Goal: Task Accomplishment & Management: Complete application form

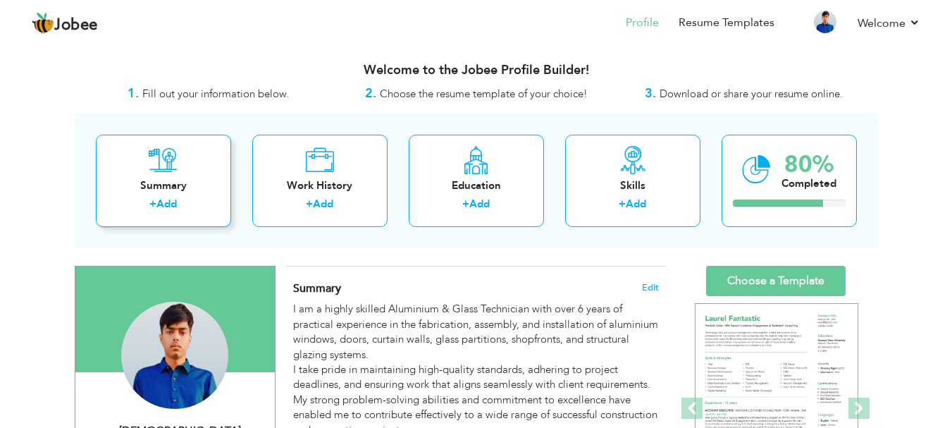
click at [170, 202] on link "Add" at bounding box center [166, 204] width 20 height 14
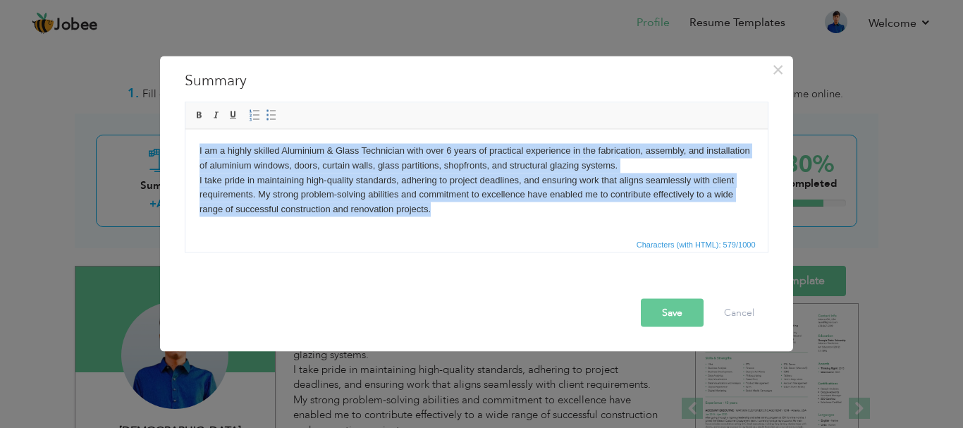
drag, startPoint x: 468, startPoint y: 227, endPoint x: 175, endPoint y: 140, distance: 305.2
click at [185, 140] on html "I am a highly skilled Aluminium & Glass Technician with over 6 years of practic…" at bounding box center [476, 179] width 582 height 101
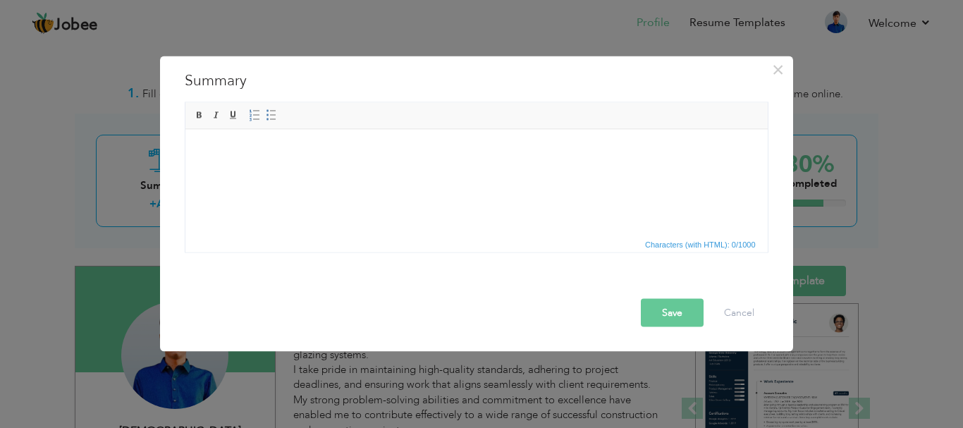
click at [261, 172] on html at bounding box center [476, 150] width 582 height 43
click at [290, 163] on html at bounding box center [476, 150] width 582 height 43
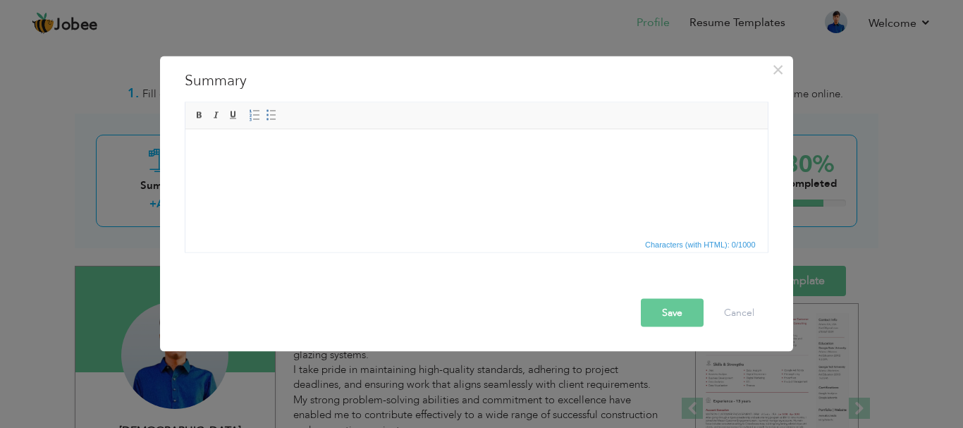
drag, startPoint x: 290, startPoint y: 163, endPoint x: 255, endPoint y: 183, distance: 39.8
click at [255, 172] on html at bounding box center [476, 150] width 582 height 43
drag, startPoint x: 255, startPoint y: 183, endPoint x: 207, endPoint y: 173, distance: 48.8
click at [207, 172] on html at bounding box center [476, 150] width 582 height 43
click at [232, 162] on html at bounding box center [476, 150] width 582 height 43
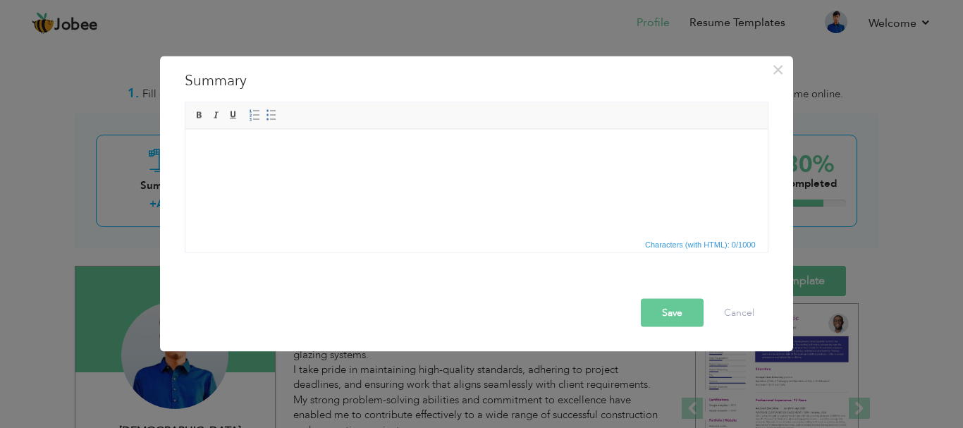
drag, startPoint x: 232, startPoint y: 162, endPoint x: 206, endPoint y: 185, distance: 33.9
click at [206, 172] on html at bounding box center [476, 150] width 582 height 43
click at [208, 172] on html at bounding box center [476, 150] width 582 height 43
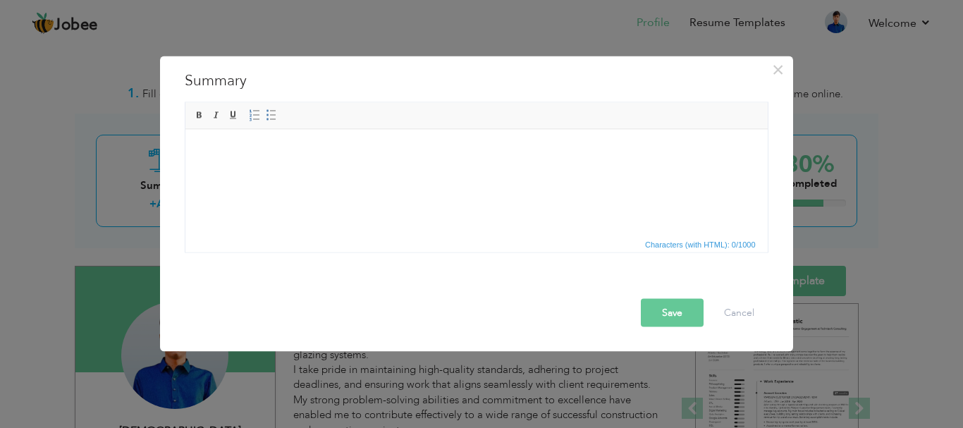
click at [208, 172] on html at bounding box center [476, 150] width 582 height 43
click at [249, 172] on html at bounding box center [476, 150] width 582 height 43
click at [209, 154] on body at bounding box center [476, 150] width 554 height 15
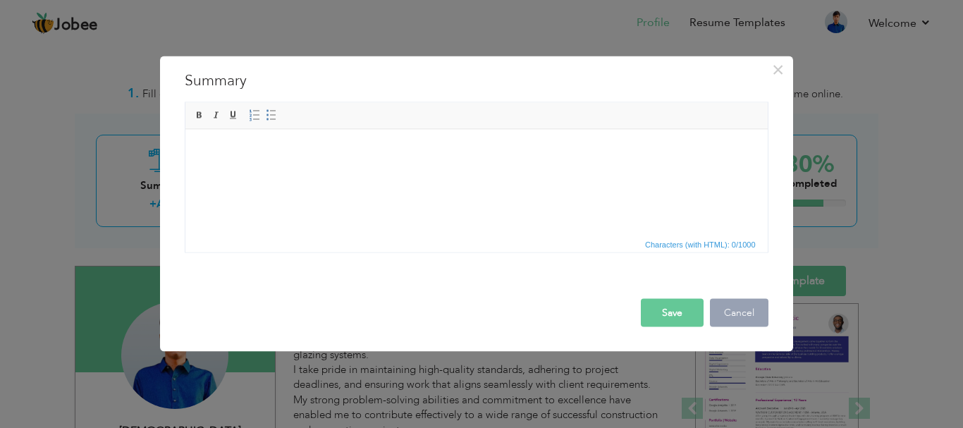
drag, startPoint x: 22, startPoint y: 34, endPoint x: 738, endPoint y: 308, distance: 767.3
click at [738, 308] on button "Cancel" at bounding box center [739, 312] width 58 height 28
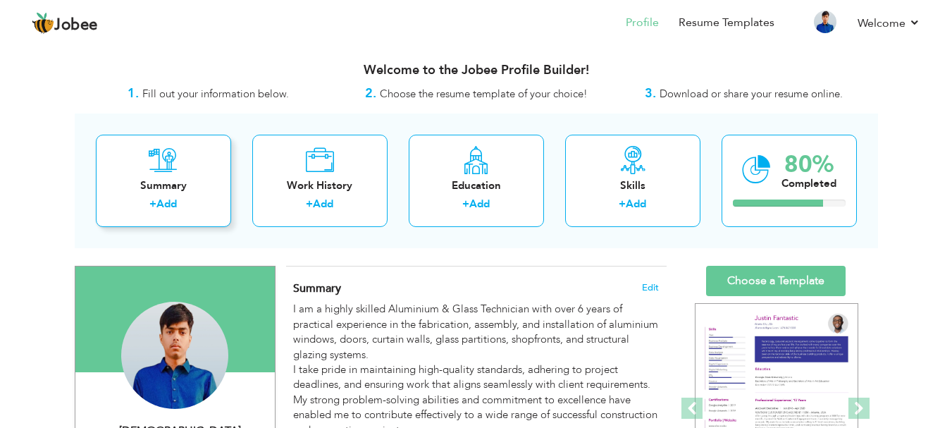
click at [179, 200] on div "+ Add" at bounding box center [163, 206] width 113 height 18
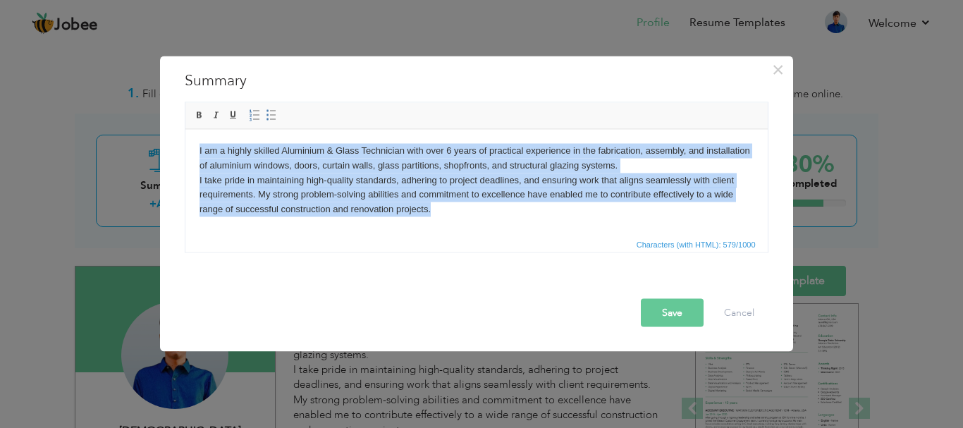
drag, startPoint x: 443, startPoint y: 205, endPoint x: 181, endPoint y: 123, distance: 274.8
click at [185, 129] on html "I am a highly skilled Aluminium & Glass Technician with over 6 years of practic…" at bounding box center [476, 179] width 582 height 101
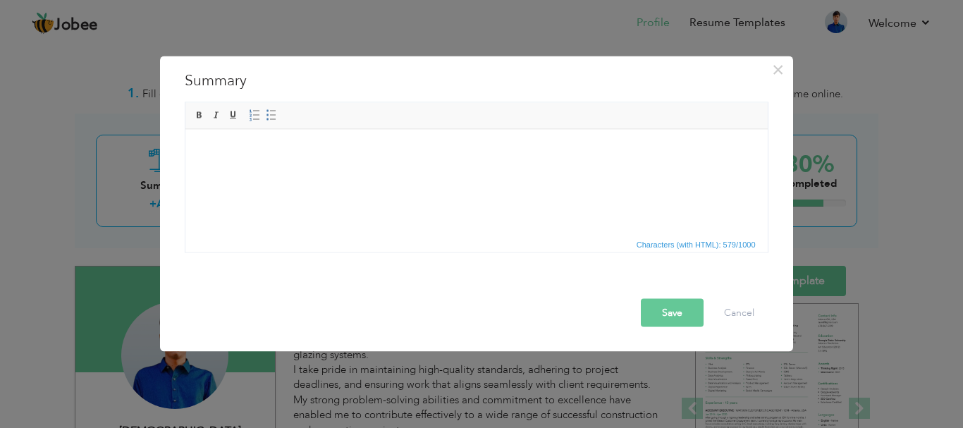
drag, startPoint x: 189, startPoint y: 145, endPoint x: 424, endPoint y: 185, distance: 238.6
click at [424, 172] on html at bounding box center [476, 150] width 582 height 43
drag, startPoint x: 284, startPoint y: 178, endPoint x: 593, endPoint y: 218, distance: 312.0
click at [593, 172] on html at bounding box center [476, 150] width 582 height 43
click at [710, 242] on span "Characters (with HTML): 579/1000" at bounding box center [695, 243] width 125 height 13
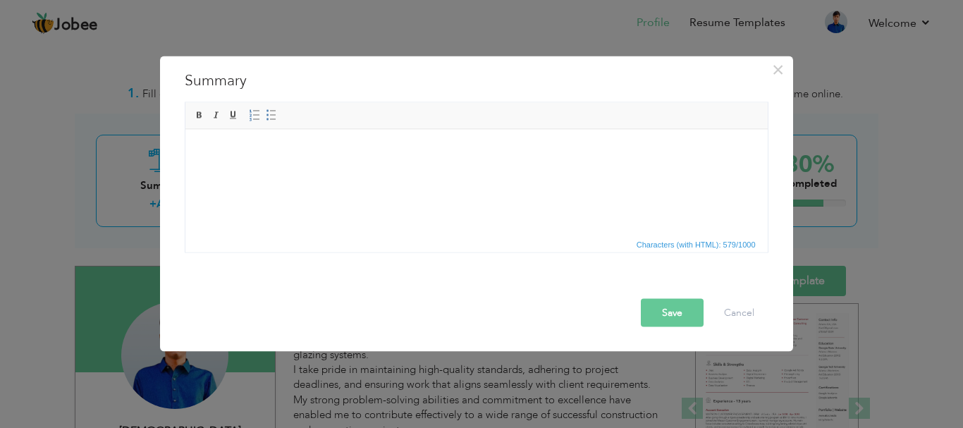
click at [237, 168] on html at bounding box center [476, 150] width 582 height 43
drag, startPoint x: 238, startPoint y: 168, endPoint x: 211, endPoint y: 174, distance: 28.2
click at [211, 172] on html at bounding box center [476, 150] width 582 height 43
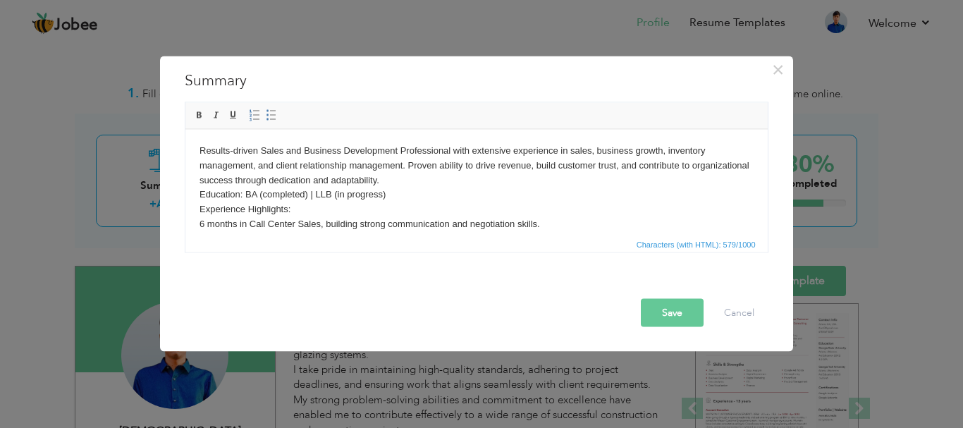
scroll to position [82, 0]
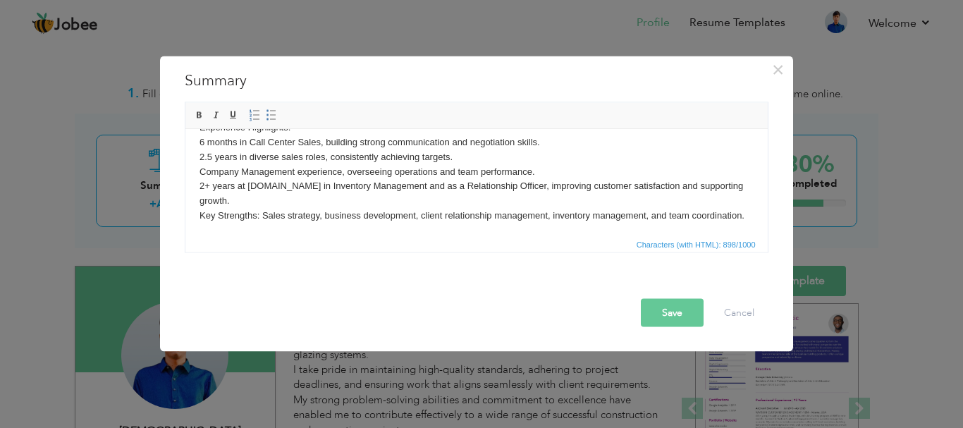
click at [679, 317] on button "Save" at bounding box center [672, 312] width 63 height 28
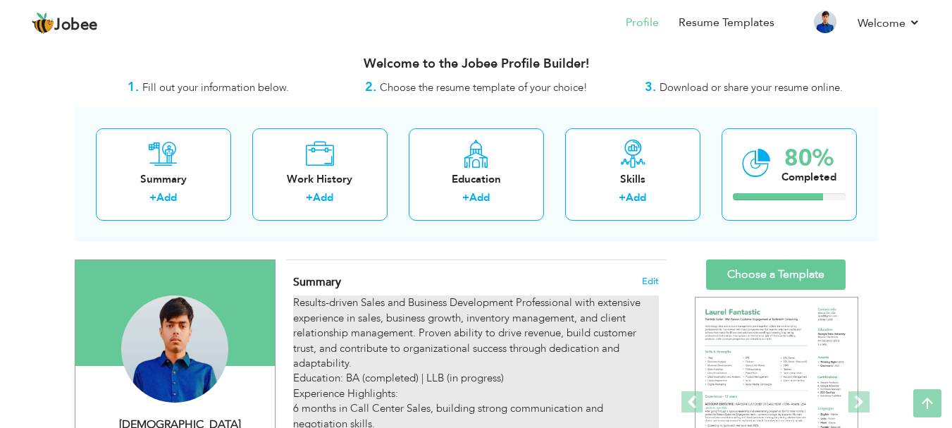
scroll to position [0, 0]
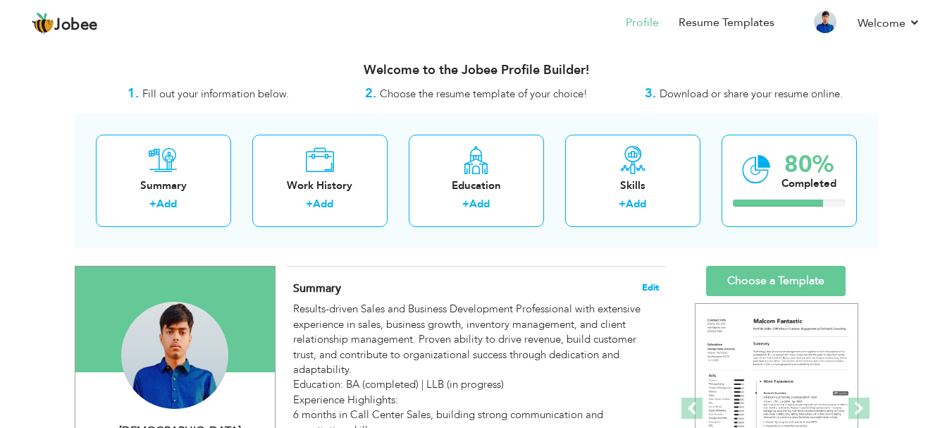
click at [648, 287] on span "Edit" at bounding box center [650, 288] width 17 height 10
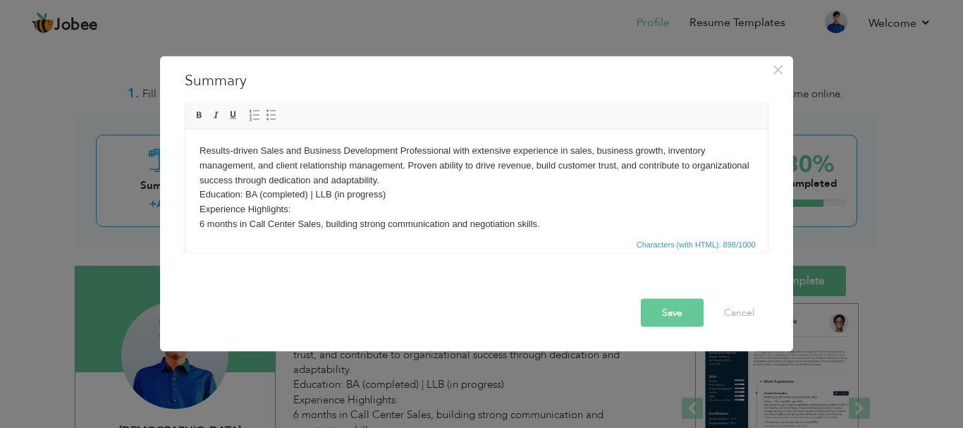
click at [668, 304] on button "Save" at bounding box center [672, 312] width 63 height 28
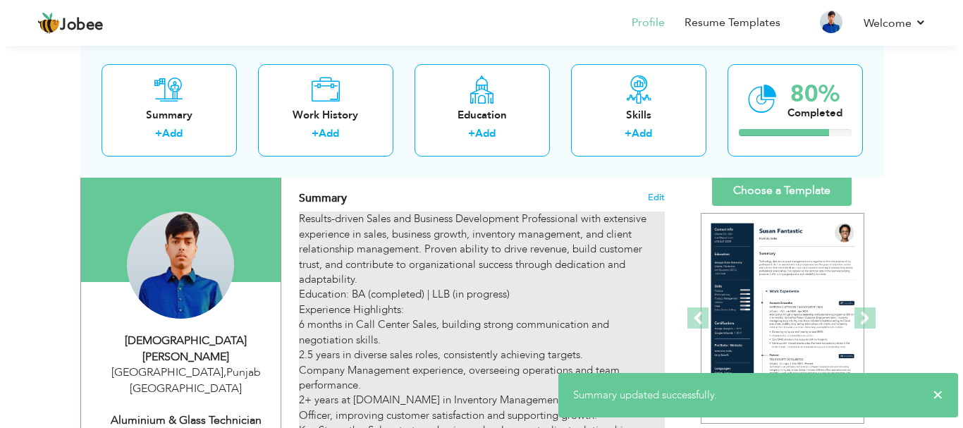
scroll to position [70, 0]
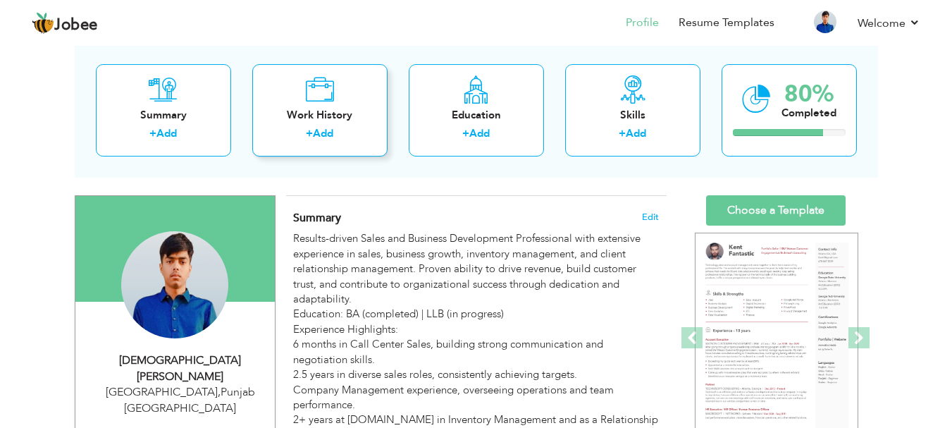
click at [328, 136] on link "Add" at bounding box center [323, 133] width 20 height 14
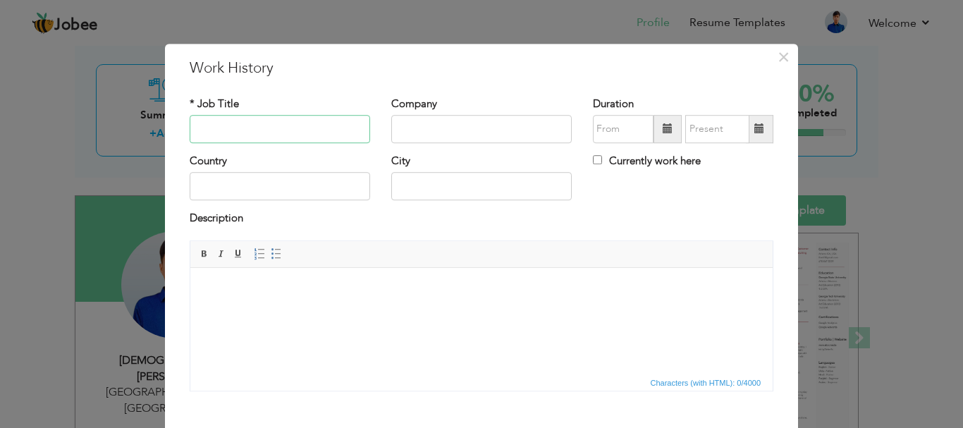
click at [283, 131] on input "text" at bounding box center [280, 129] width 180 height 28
type input "Relationship Officer"
click at [445, 117] on input "text" at bounding box center [481, 129] width 180 height 28
type input "[DOMAIN_NAME]"
click at [303, 192] on input "text" at bounding box center [280, 187] width 180 height 28
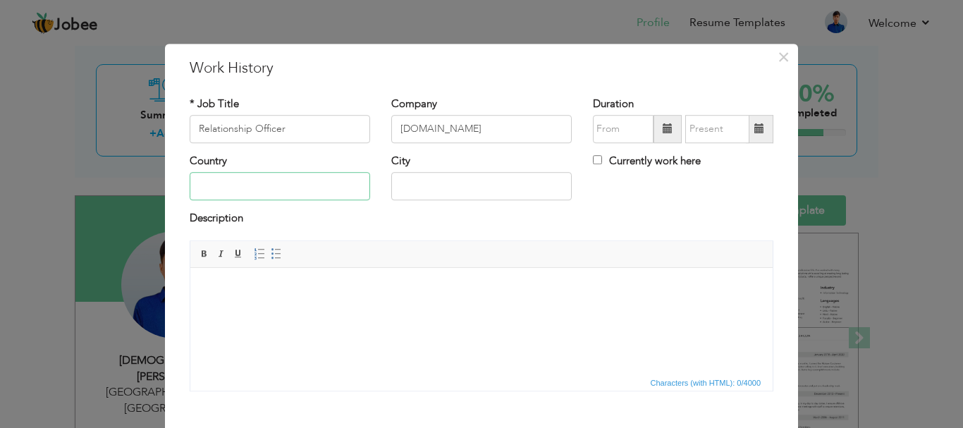
type input "[GEOGRAPHIC_DATA]"
click at [663, 125] on span at bounding box center [667, 129] width 10 height 10
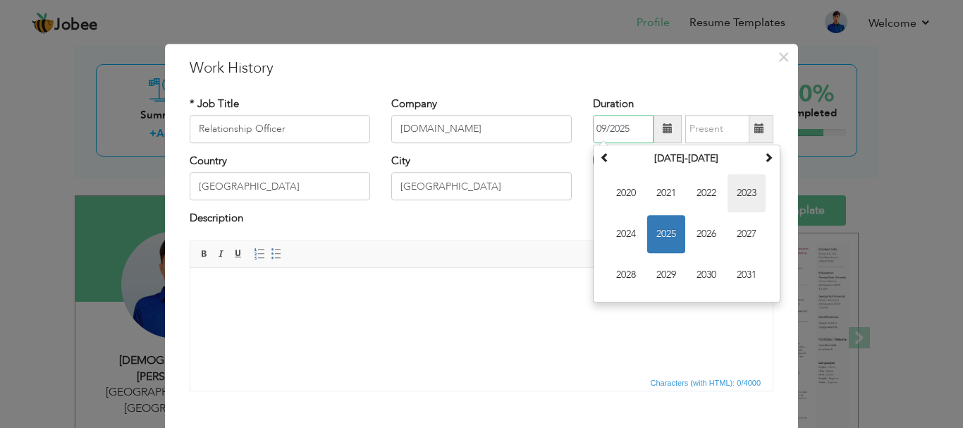
click at [729, 192] on span "2023" at bounding box center [746, 193] width 38 height 38
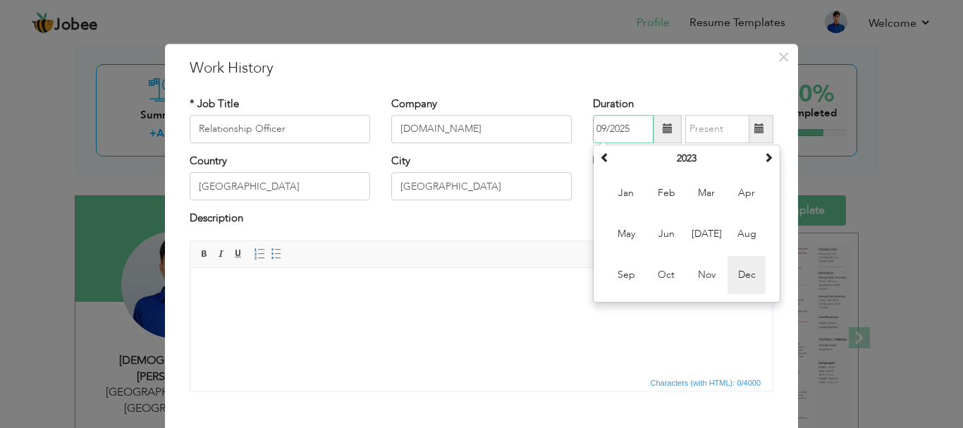
click at [740, 277] on span "Dec" at bounding box center [746, 275] width 38 height 38
type input "12/2023"
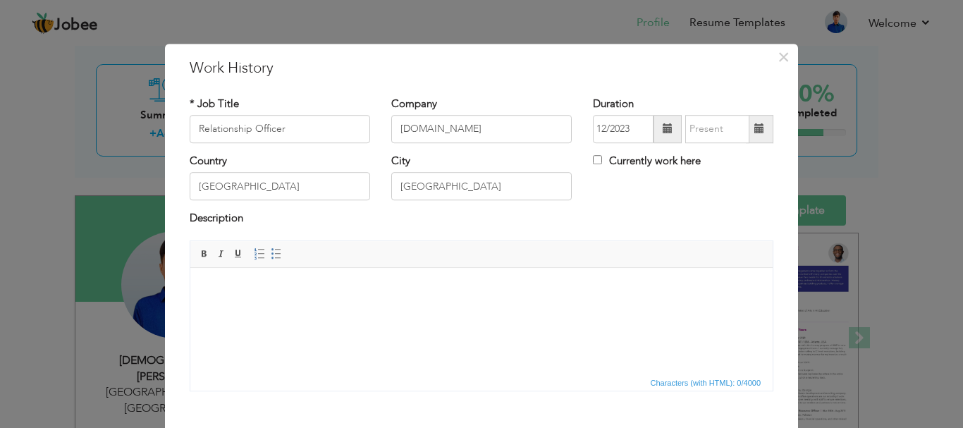
click at [748, 132] on span at bounding box center [759, 129] width 27 height 28
type input "09/2025"
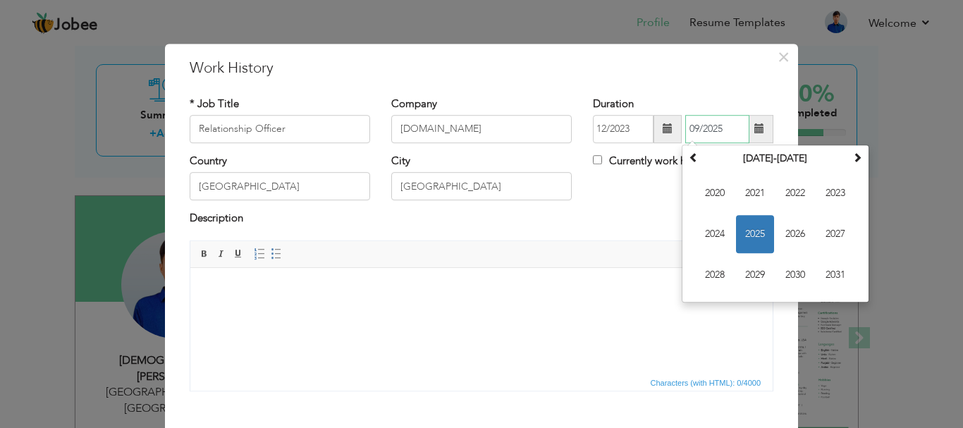
click at [761, 235] on span "2025" at bounding box center [755, 234] width 38 height 38
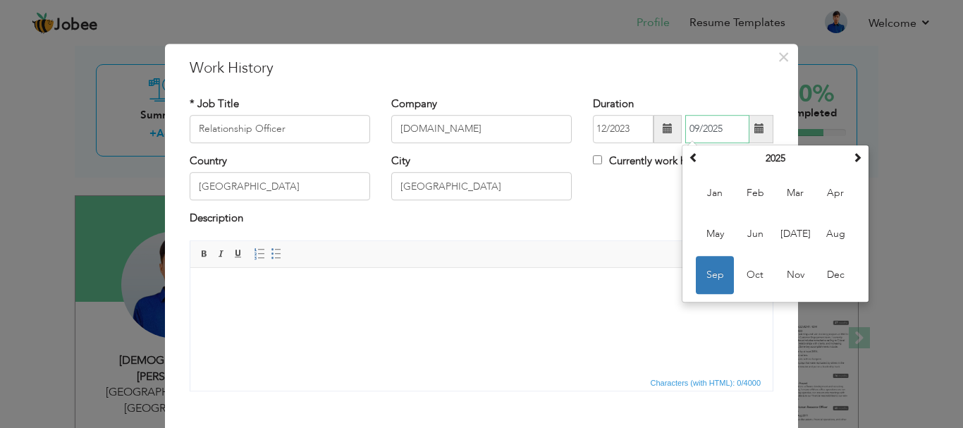
click at [722, 272] on span "Sep" at bounding box center [714, 275] width 38 height 38
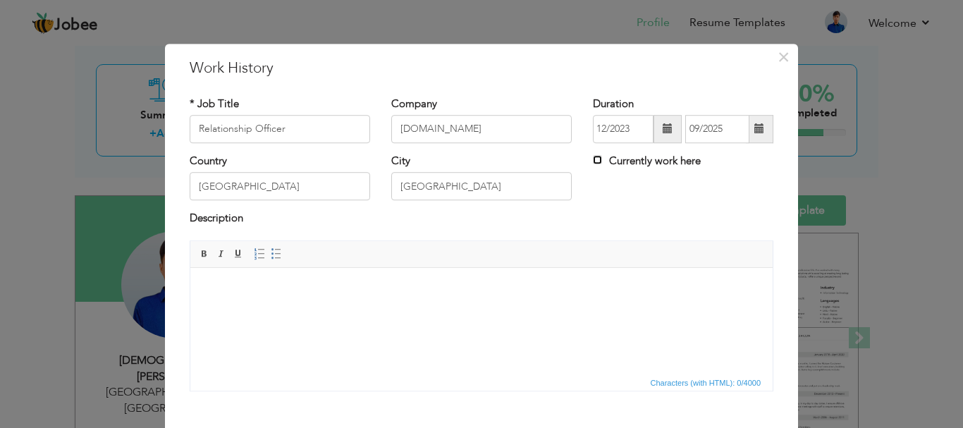
click at [593, 162] on input "Currently work here" at bounding box center [597, 159] width 9 height 9
checkbox input "true"
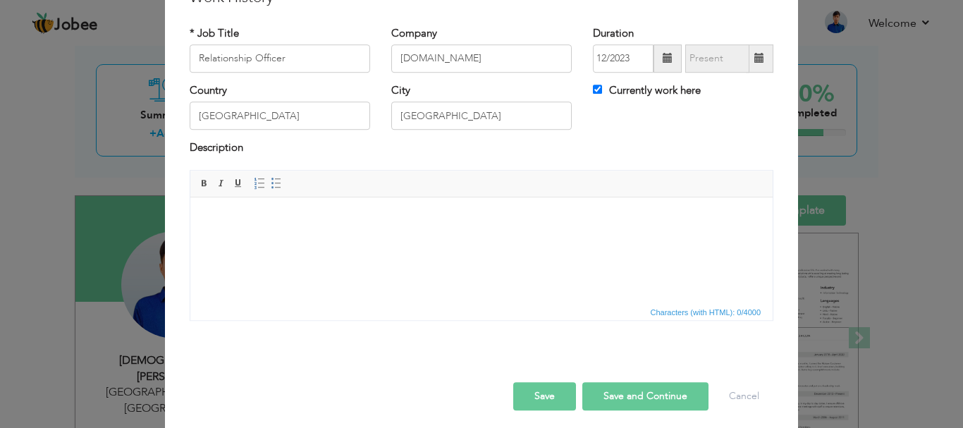
click at [289, 240] on html at bounding box center [481, 218] width 582 height 43
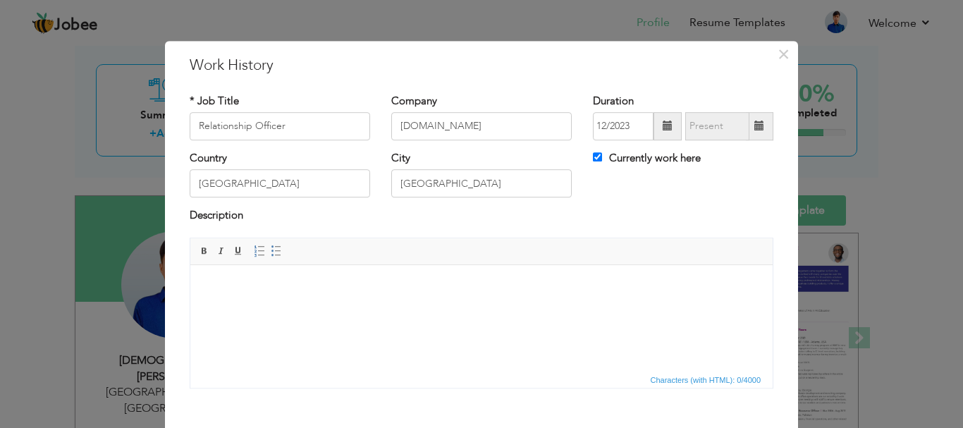
scroll to position [0, 0]
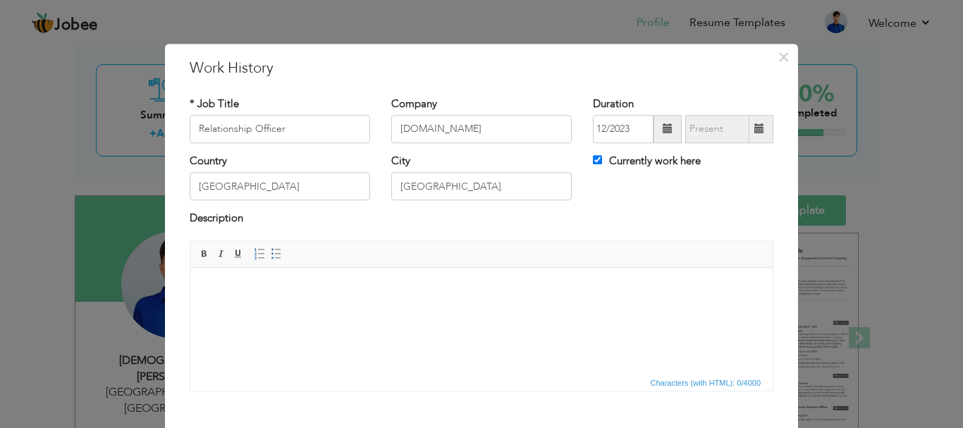
drag, startPoint x: 245, startPoint y: 297, endPoint x: 260, endPoint y: 307, distance: 18.0
click at [260, 307] on html at bounding box center [481, 288] width 582 height 43
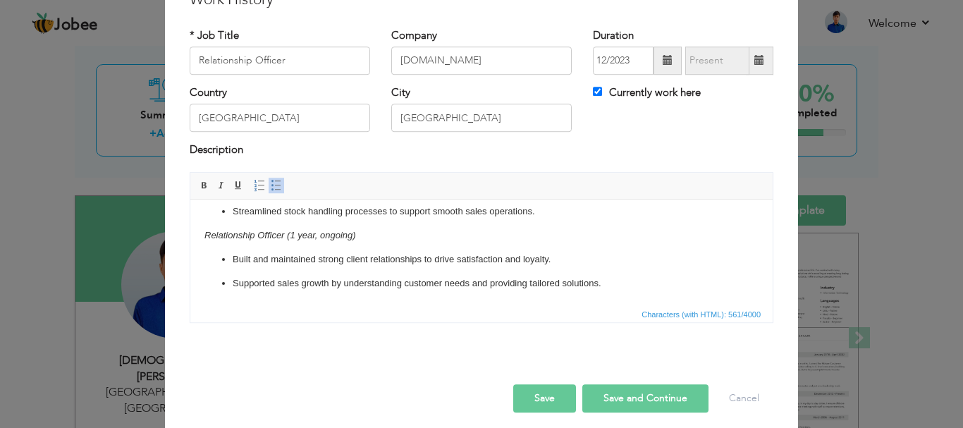
scroll to position [78, 0]
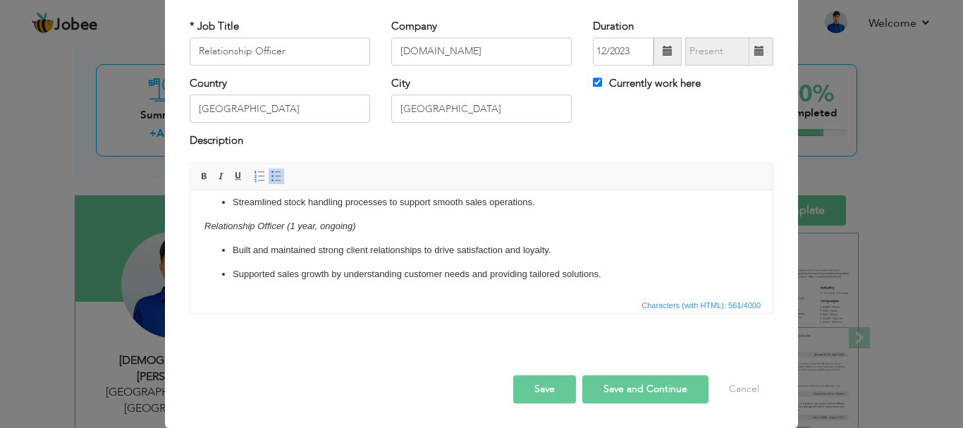
click at [540, 387] on button "Save" at bounding box center [544, 389] width 63 height 28
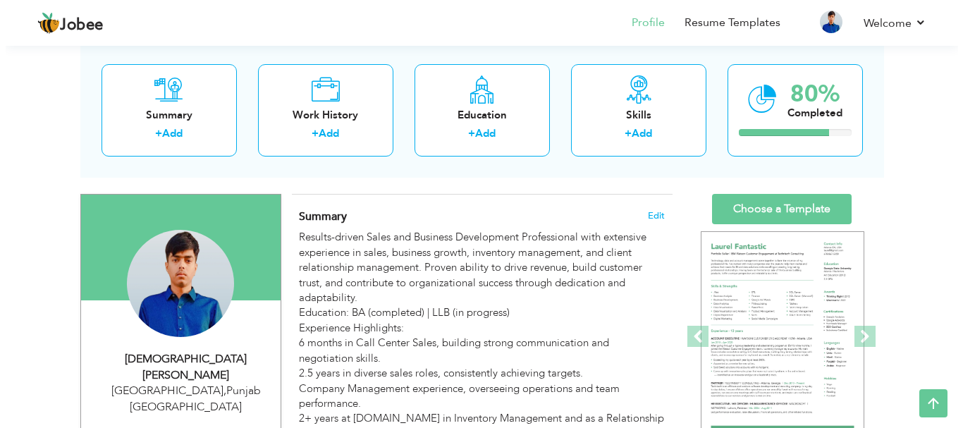
scroll to position [0, 0]
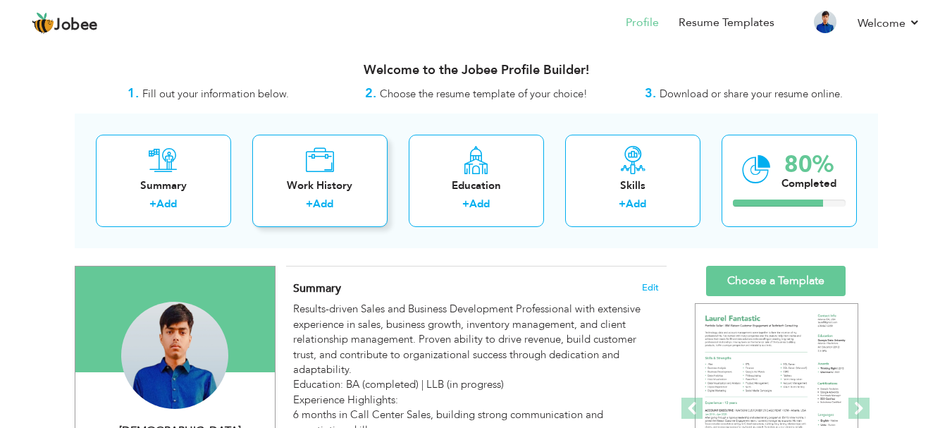
click at [323, 207] on link "Add" at bounding box center [323, 204] width 20 height 14
checkbox input "false"
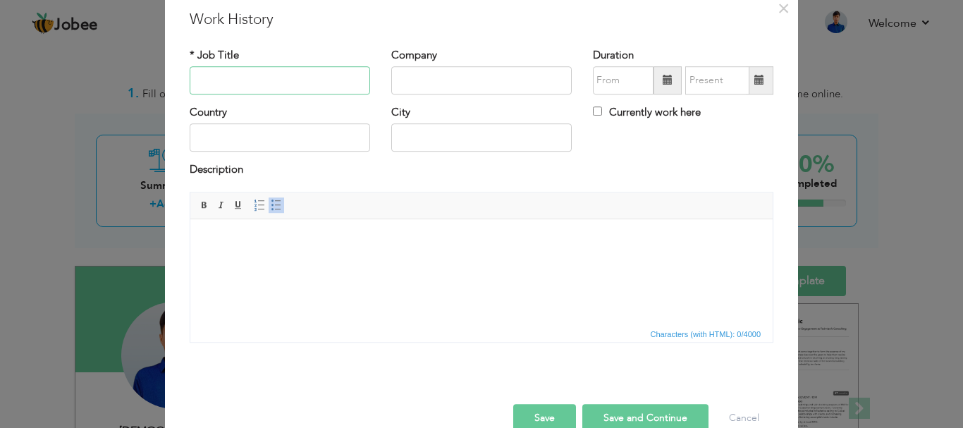
scroll to position [78, 0]
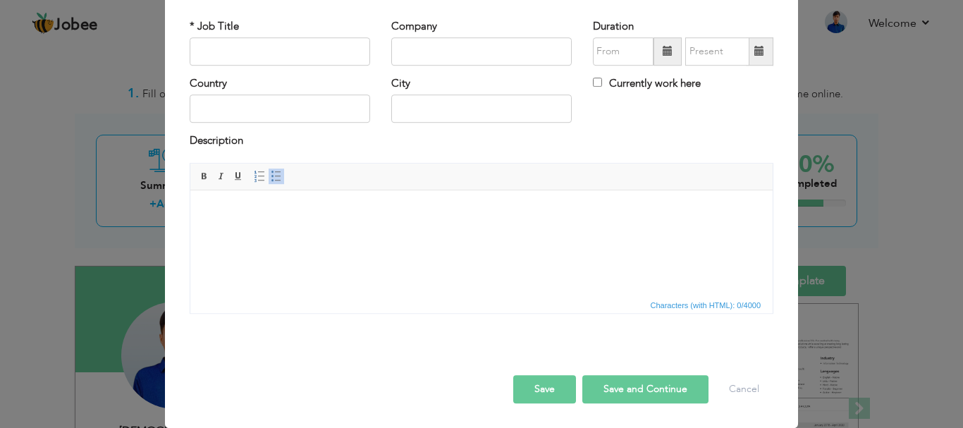
click at [271, 233] on html at bounding box center [481, 211] width 582 height 43
drag, startPoint x: 271, startPoint y: 252, endPoint x: 249, endPoint y: 241, distance: 24.9
click at [249, 233] on html at bounding box center [481, 211] width 582 height 43
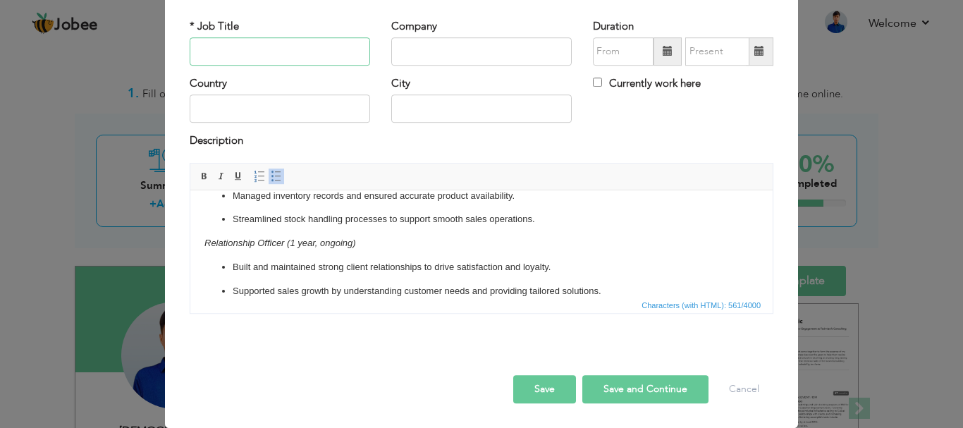
click at [283, 43] on input "text" at bounding box center [280, 51] width 180 height 28
type input "Relationship Officer"
click at [281, 105] on input "text" at bounding box center [280, 109] width 180 height 28
type input "[GEOGRAPHIC_DATA]"
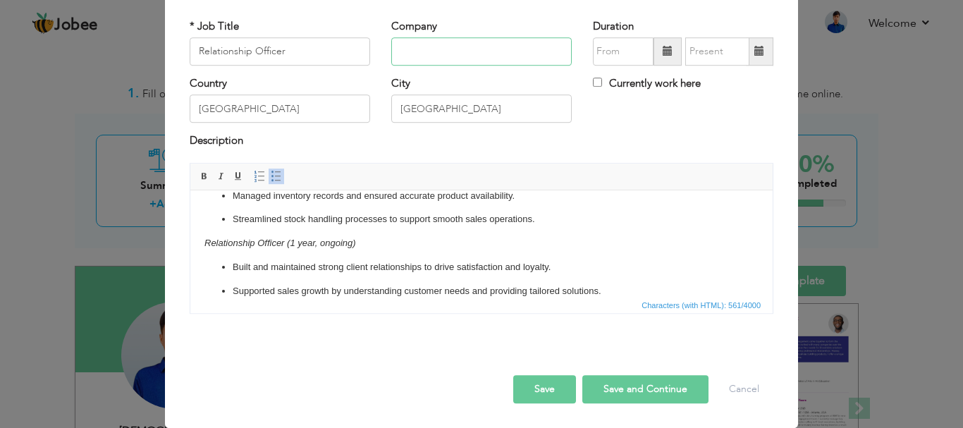
click at [428, 61] on input "text" at bounding box center [481, 51] width 180 height 28
type input "[DOMAIN_NAME]"
click at [593, 82] on input "Currently work here" at bounding box center [597, 82] width 9 height 9
checkbox input "true"
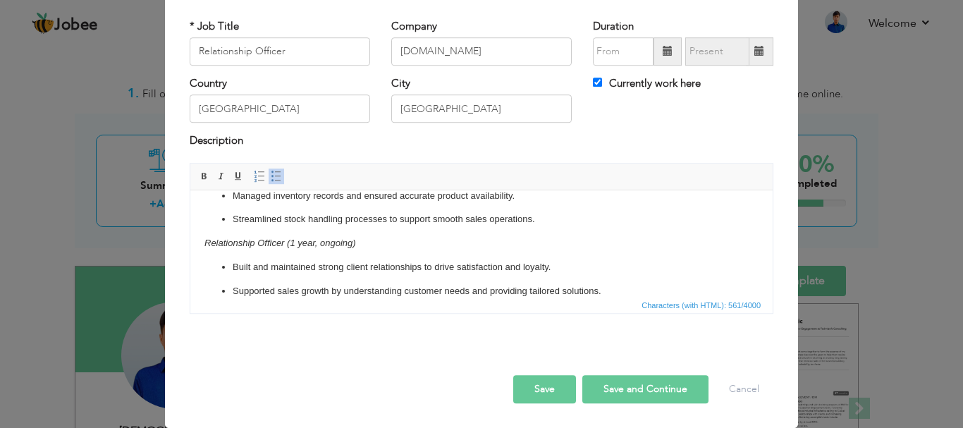
click at [653, 51] on span at bounding box center [667, 51] width 28 height 28
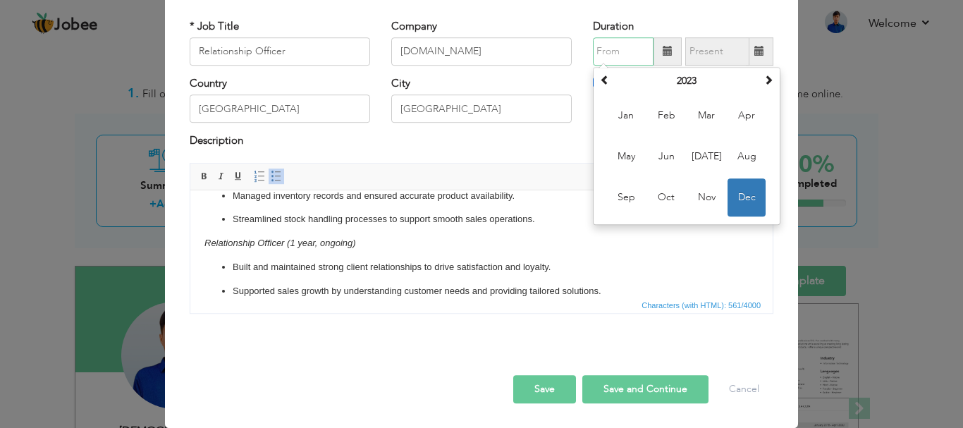
click at [743, 199] on span "Dec" at bounding box center [746, 197] width 38 height 38
type input "12/2023"
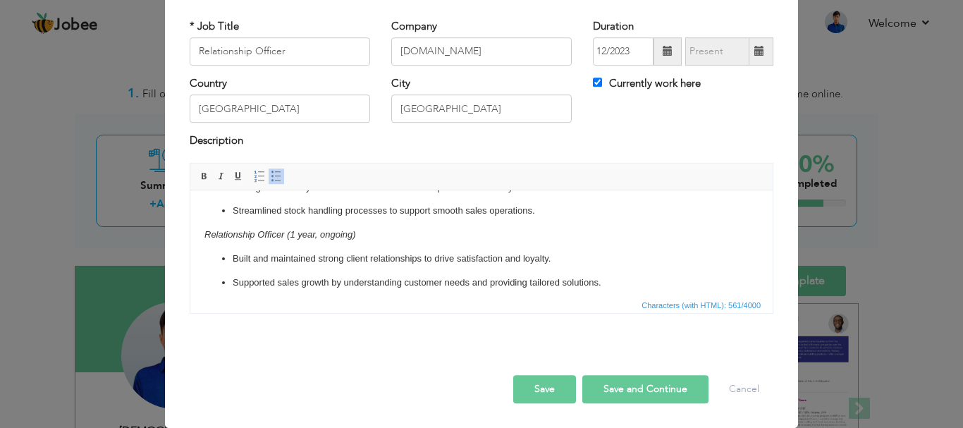
scroll to position [71, 0]
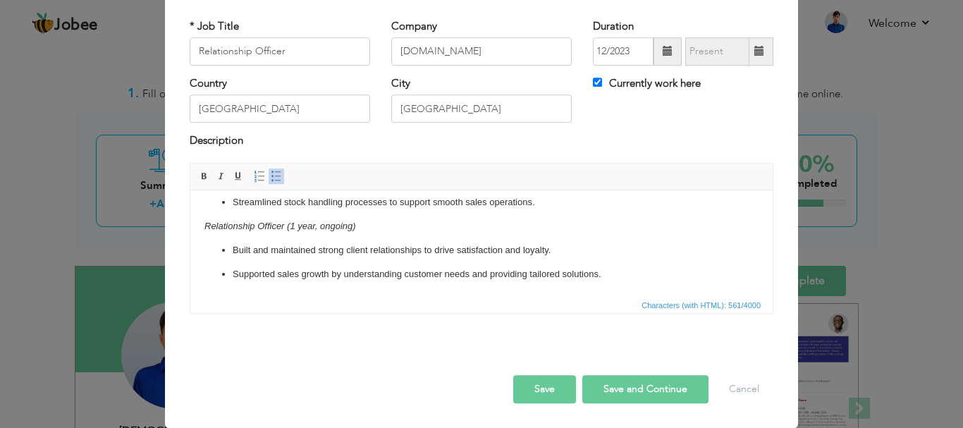
click at [619, 391] on button "Save and Continue" at bounding box center [645, 389] width 126 height 28
checkbox input "false"
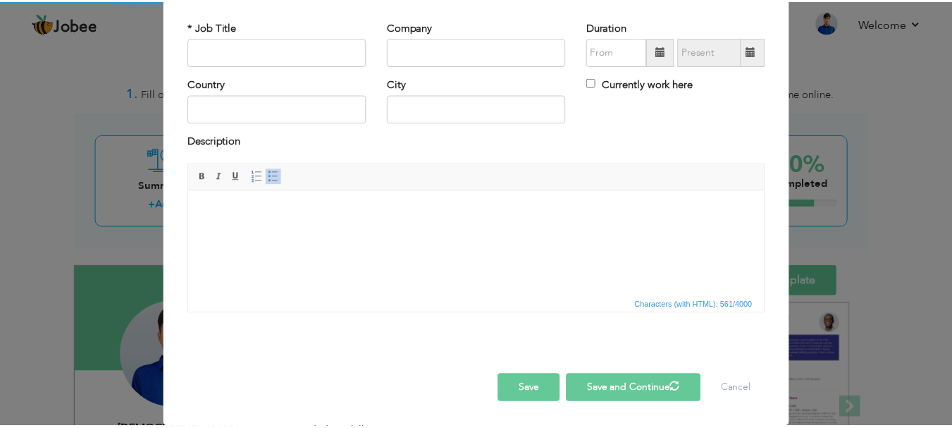
scroll to position [0, 0]
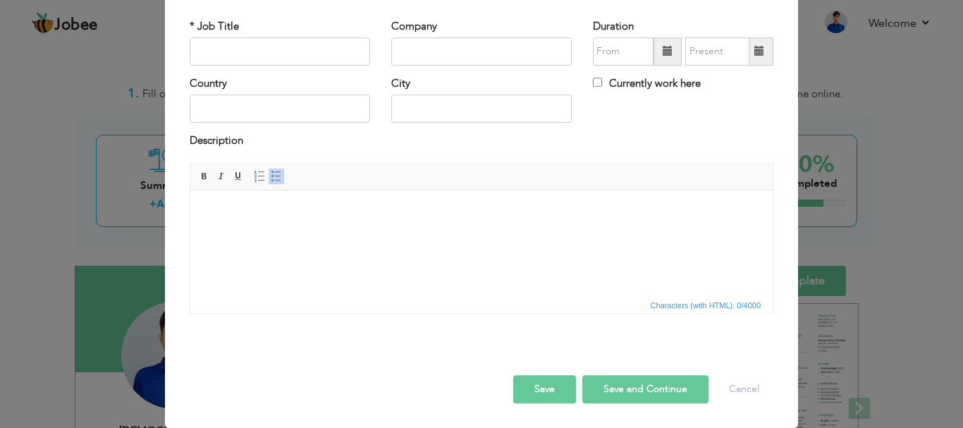
click at [559, 388] on button "Save" at bounding box center [544, 389] width 63 height 28
click at [718, 388] on button "Cancel" at bounding box center [744, 389] width 58 height 28
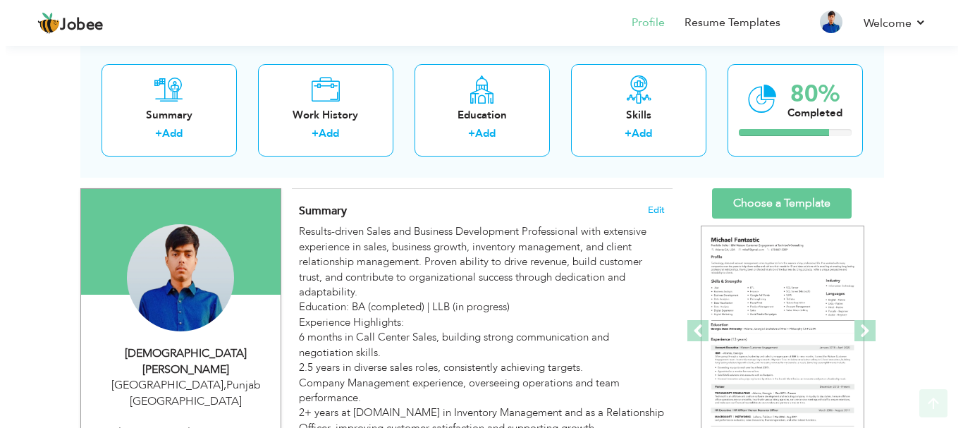
scroll to position [211, 0]
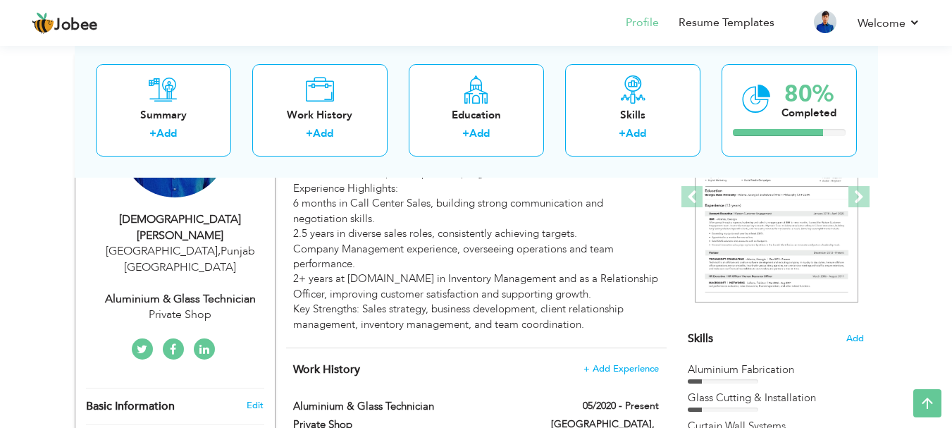
click at [180, 217] on div "[DEMOGRAPHIC_DATA][PERSON_NAME]" at bounding box center [180, 227] width 189 height 32
type input "[DEMOGRAPHIC_DATA]"
type input "Usman"
type input "03078892105"
select select "number:166"
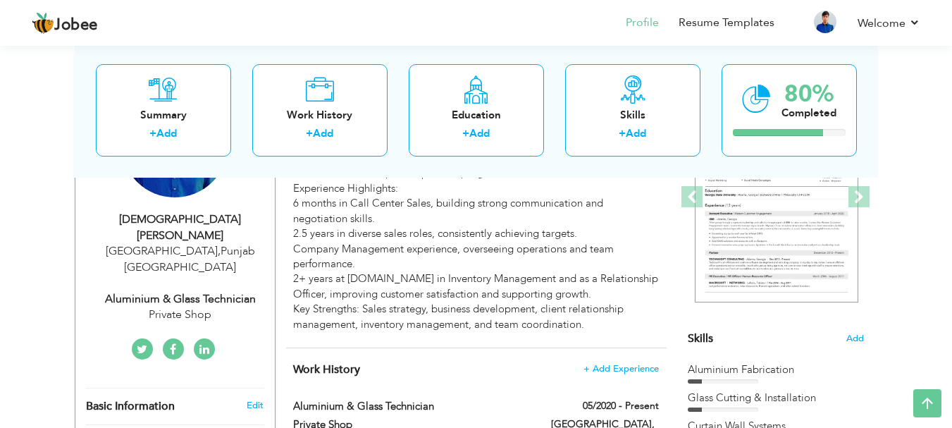
type input "[GEOGRAPHIC_DATA]"
select select "number:8"
type input "Private Shop"
type input "Aluminium & Glass Technician"
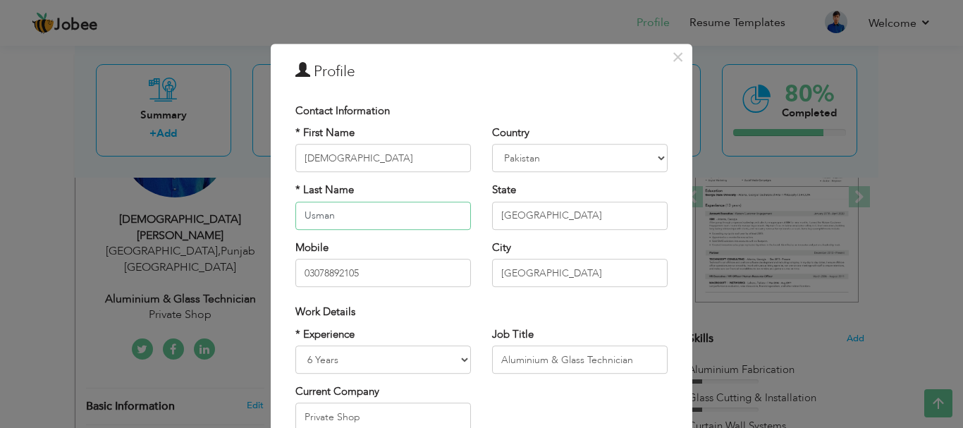
click at [345, 214] on input "Usman" at bounding box center [382, 216] width 175 height 28
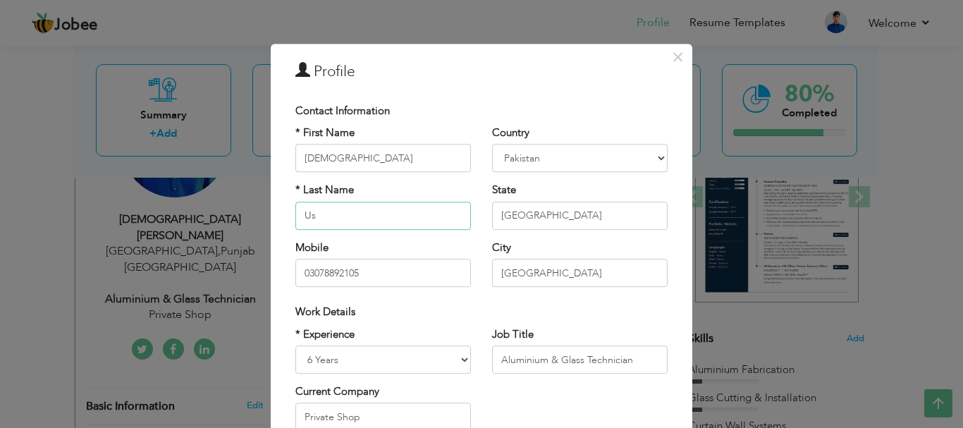
type input "U"
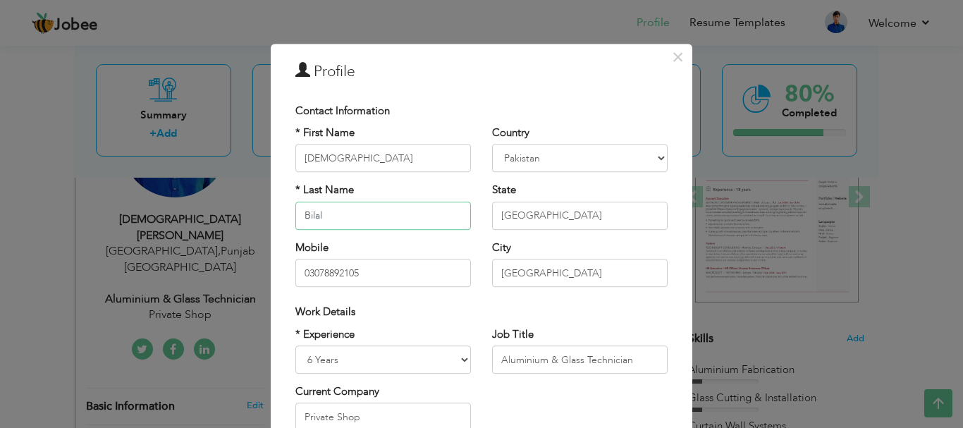
type input "Bilal"
click at [354, 271] on input "03078892105" at bounding box center [382, 273] width 175 height 28
type input "0"
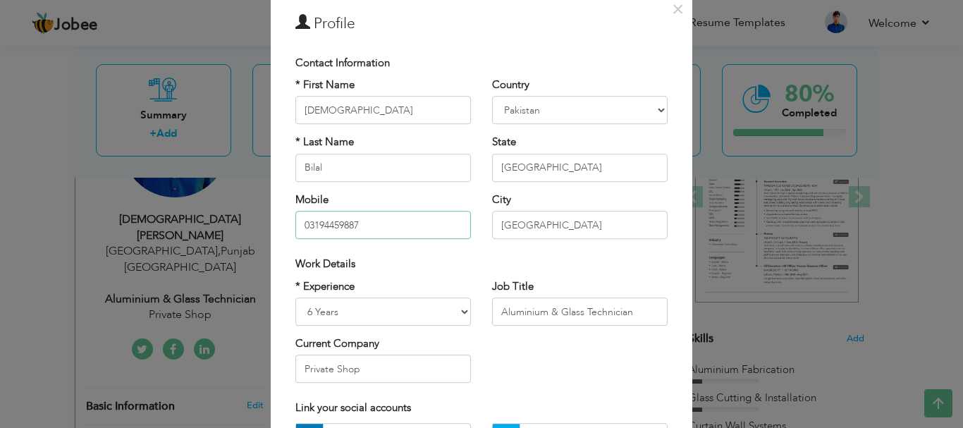
scroll to position [70, 0]
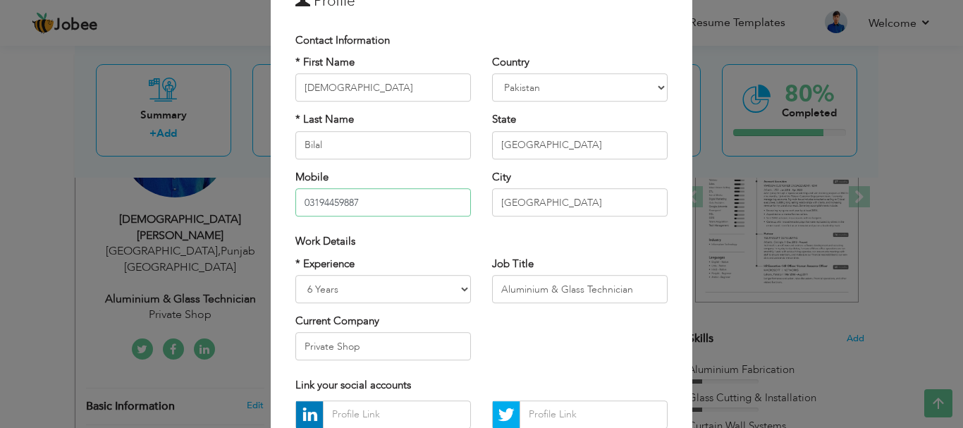
type input "03194459887"
click at [371, 298] on select "Entry Level Less than 1 Year 1 Year 2 Years 3 Years 4 Years 5 Years 6 Years 7 Y…" at bounding box center [382, 289] width 175 height 28
click at [295, 275] on select "Entry Level Less than 1 Year 1 Year 2 Years 3 Years 4 Years 5 Years 6 Years 7 Y…" at bounding box center [382, 289] width 175 height 28
click at [373, 345] on input "Private Shop" at bounding box center [382, 347] width 175 height 28
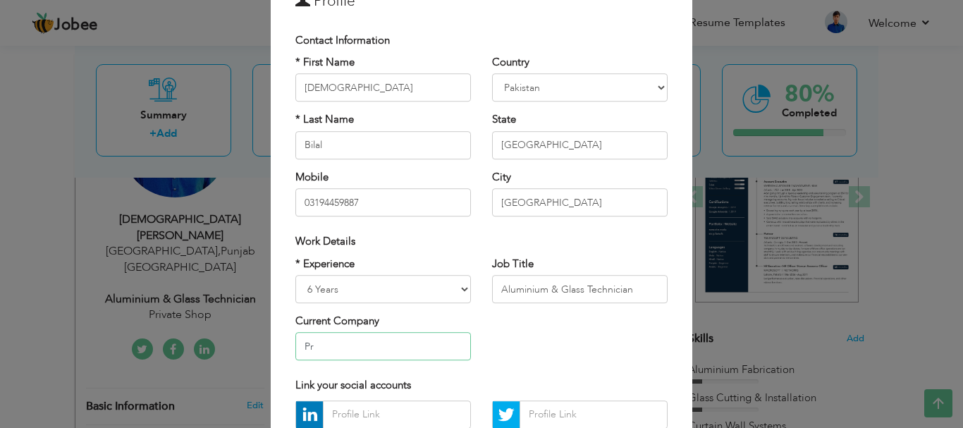
type input "P"
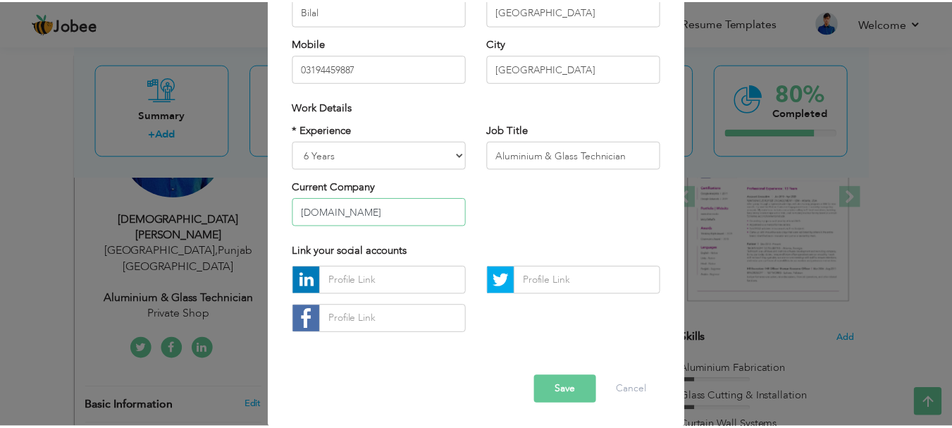
scroll to position [206, 0]
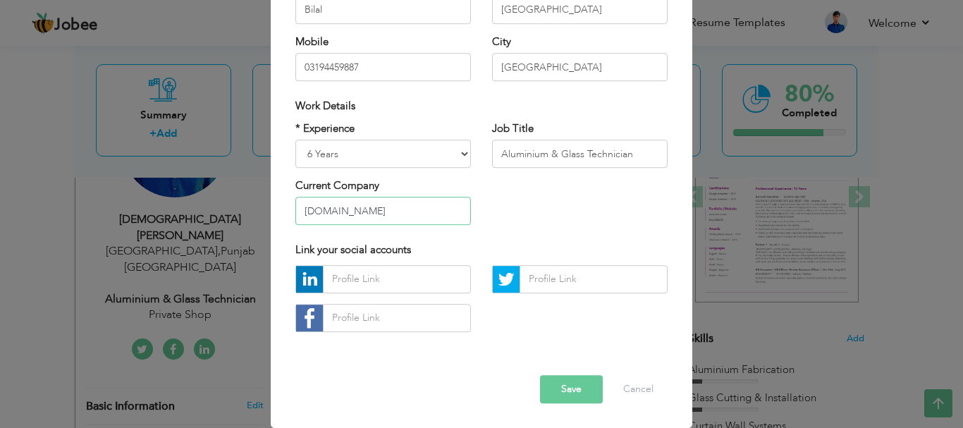
type input "[DOMAIN_NAME]"
drag, startPoint x: 637, startPoint y: 150, endPoint x: 493, endPoint y: 157, distance: 144.6
click at [493, 159] on input "Aluminium & Glass Technician" at bounding box center [579, 154] width 175 height 28
type input "Relationship Officer"
click at [564, 389] on button "Save" at bounding box center [571, 389] width 63 height 28
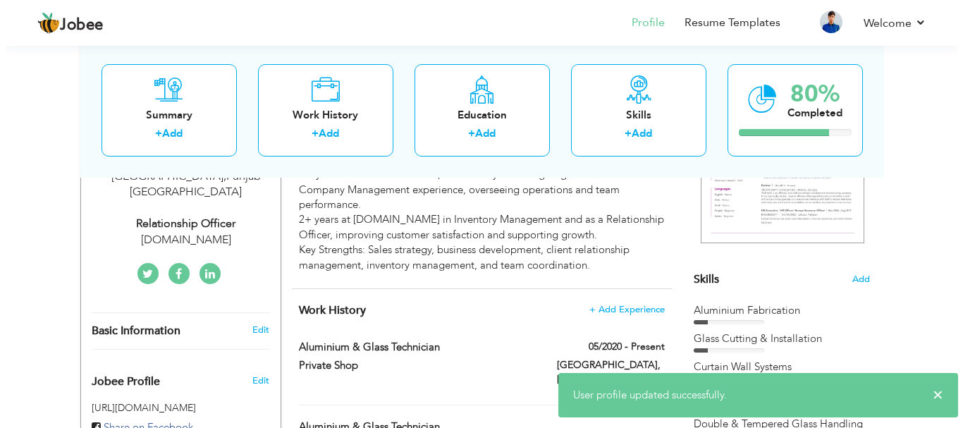
scroll to position [141, 0]
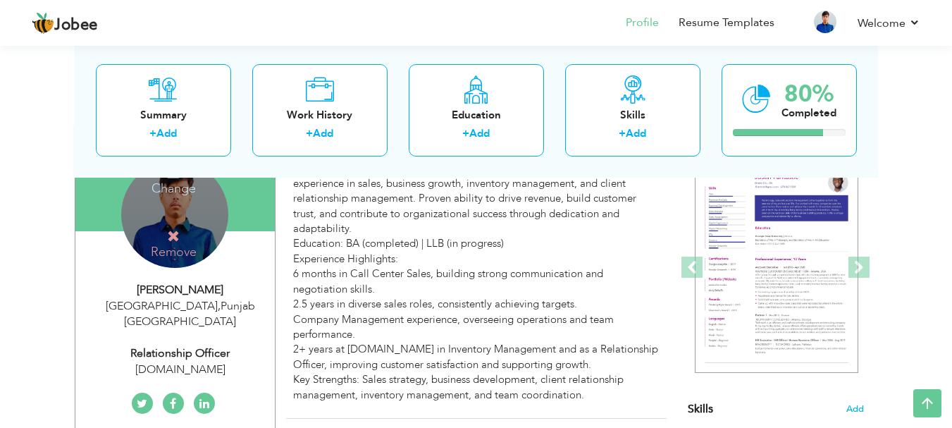
click at [180, 247] on h4 "Remove" at bounding box center [173, 244] width 101 height 30
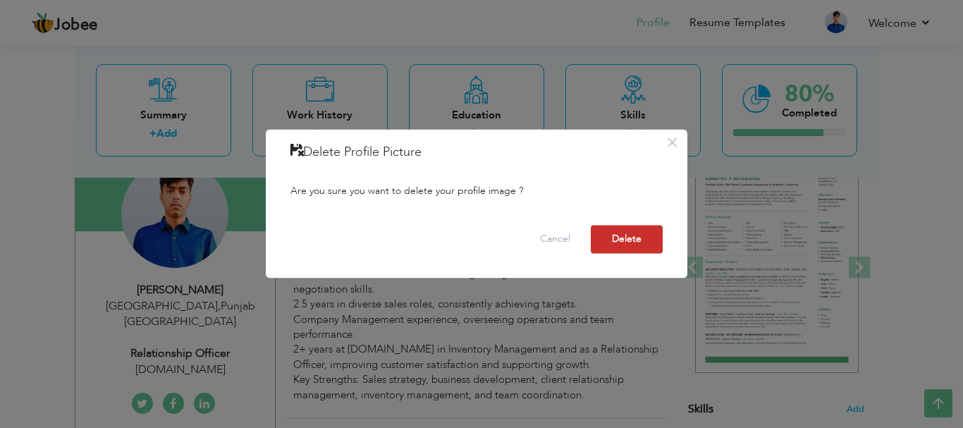
click at [620, 234] on button "Delete" at bounding box center [627, 239] width 72 height 28
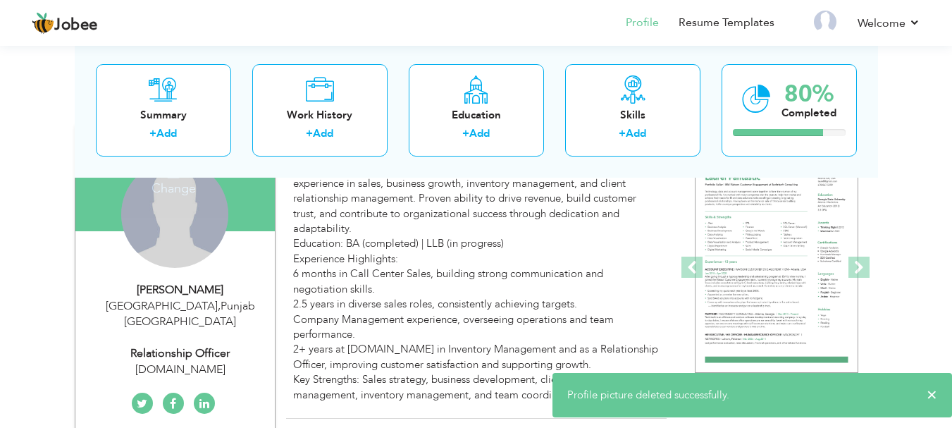
click at [185, 252] on div "Change Remove" at bounding box center [174, 214] width 107 height 107
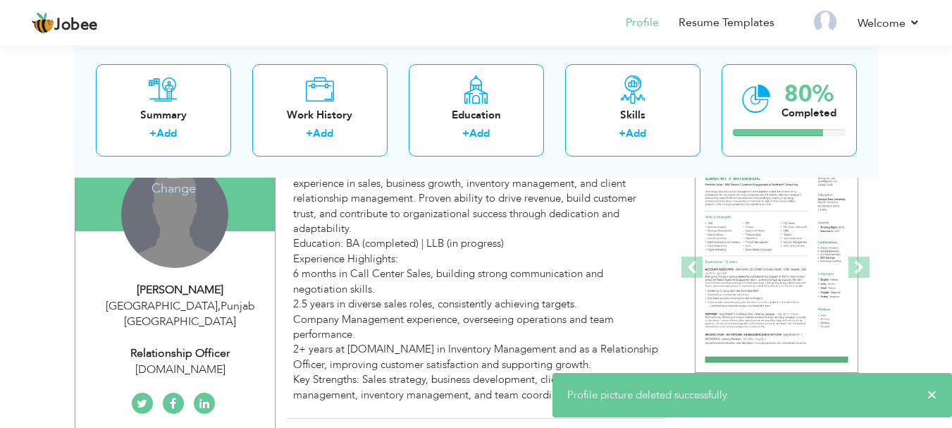
click at [166, 179] on h4 "Change" at bounding box center [173, 179] width 101 height 34
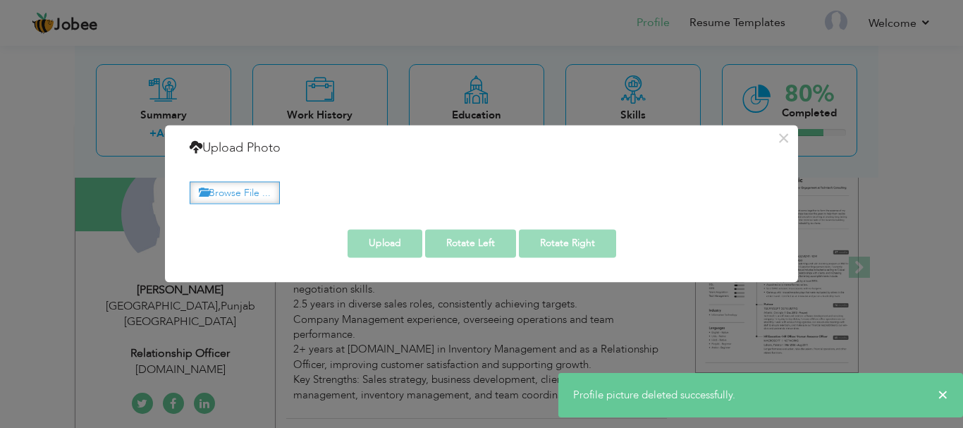
click at [219, 193] on label "Browse File ..." at bounding box center [235, 193] width 90 height 22
click at [0, 0] on input "Browse File ..." at bounding box center [0, 0] width 0 height 0
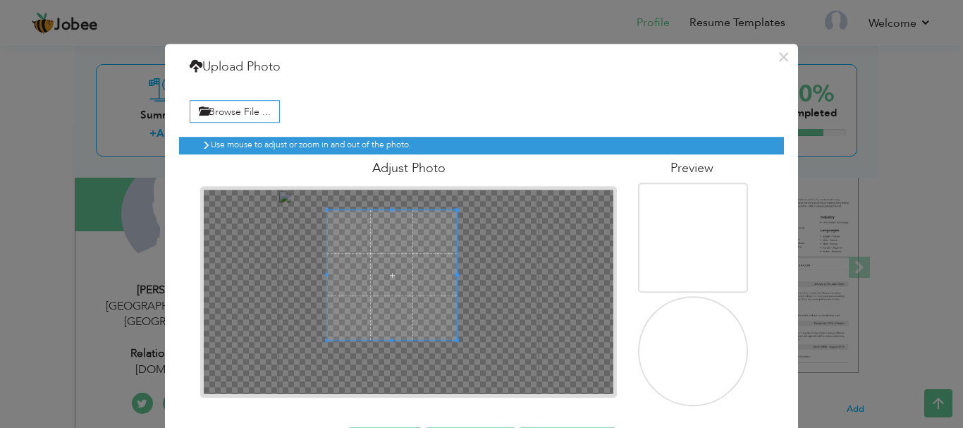
click at [447, 308] on div at bounding box center [392, 275] width 130 height 130
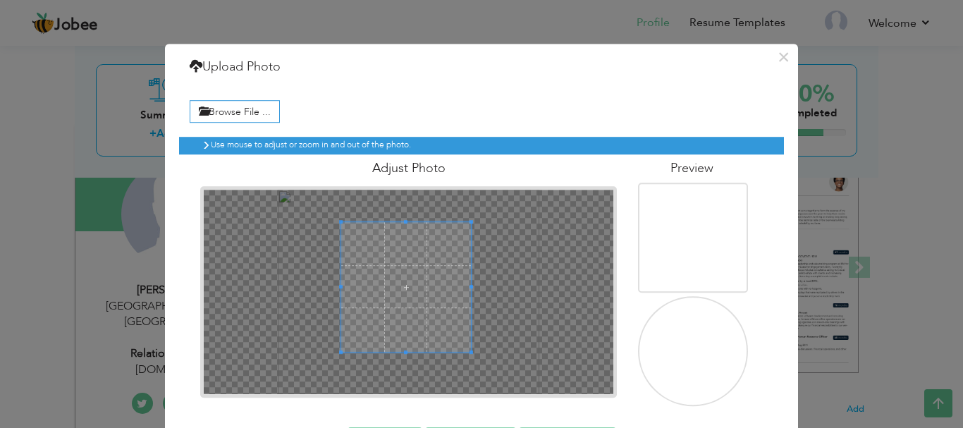
click at [400, 288] on span at bounding box center [406, 287] width 130 height 130
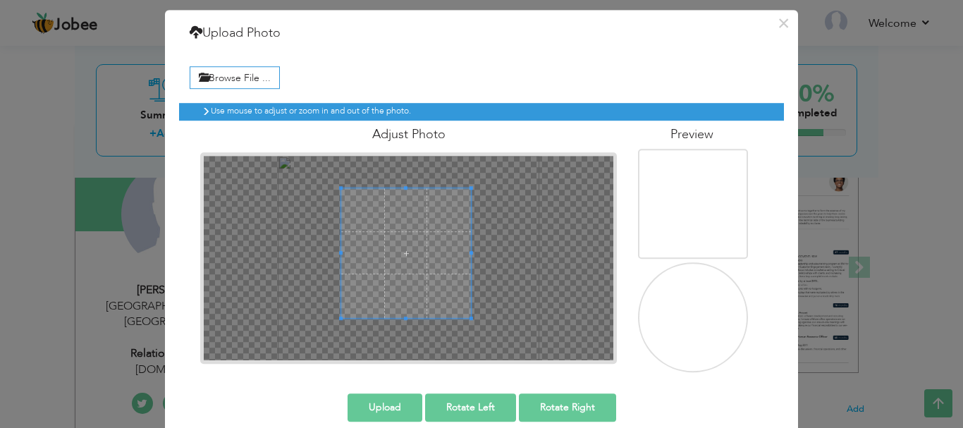
scroll to position [52, 0]
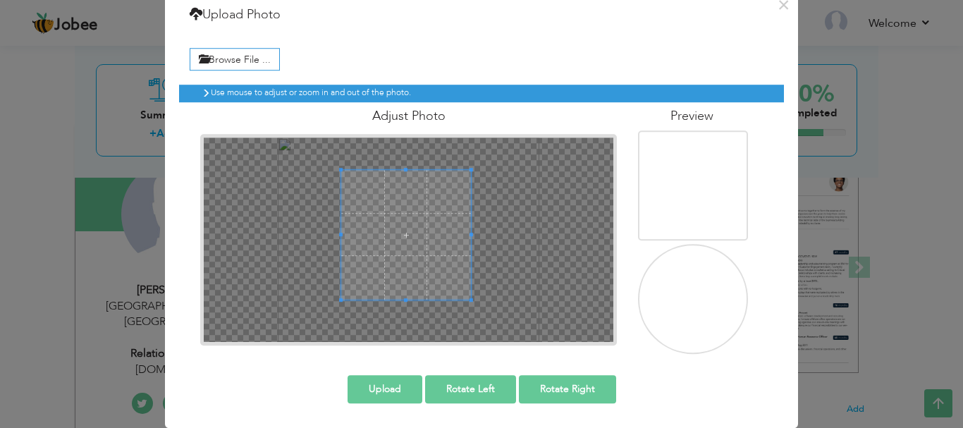
click at [381, 394] on button "Upload" at bounding box center [384, 389] width 75 height 28
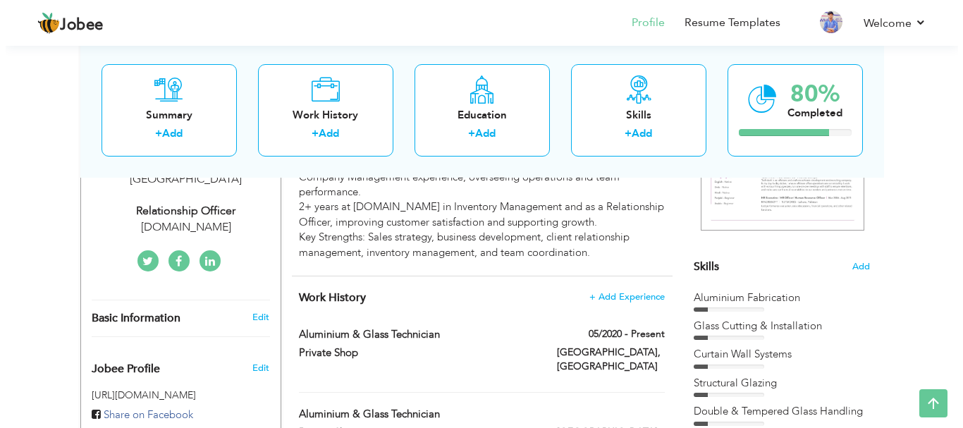
scroll to position [282, 0]
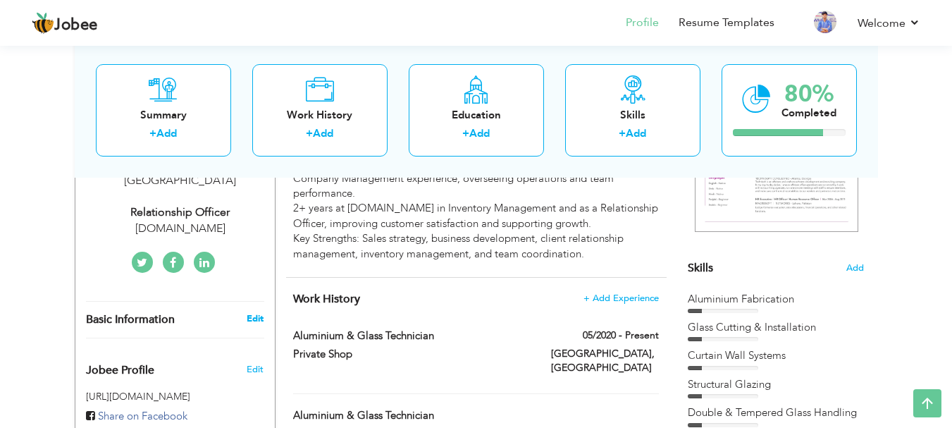
click at [255, 312] on link "Edit" at bounding box center [255, 318] width 17 height 13
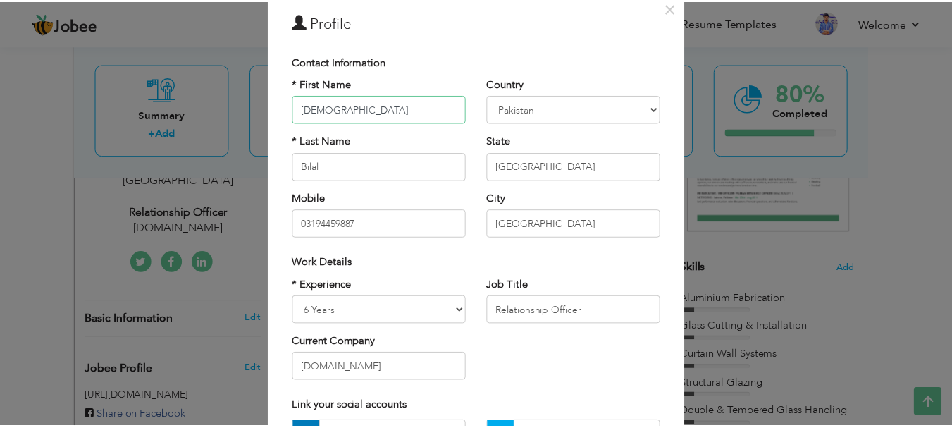
scroll to position [206, 0]
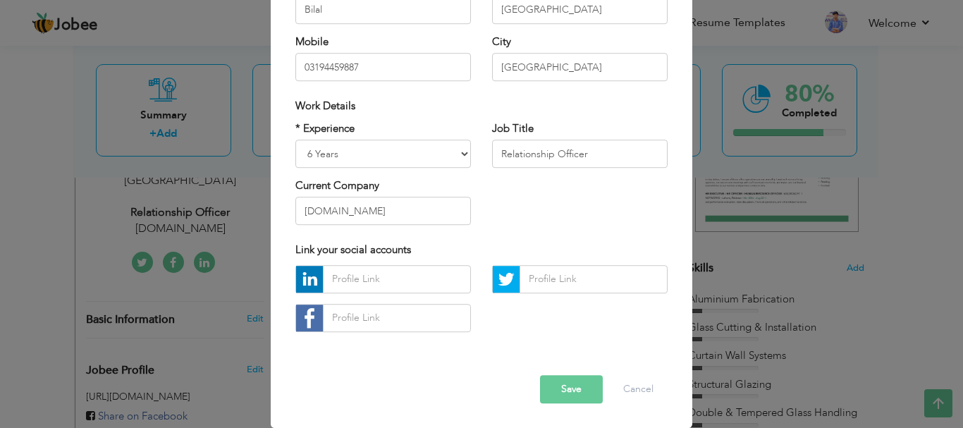
click at [579, 386] on button "Save" at bounding box center [571, 389] width 63 height 28
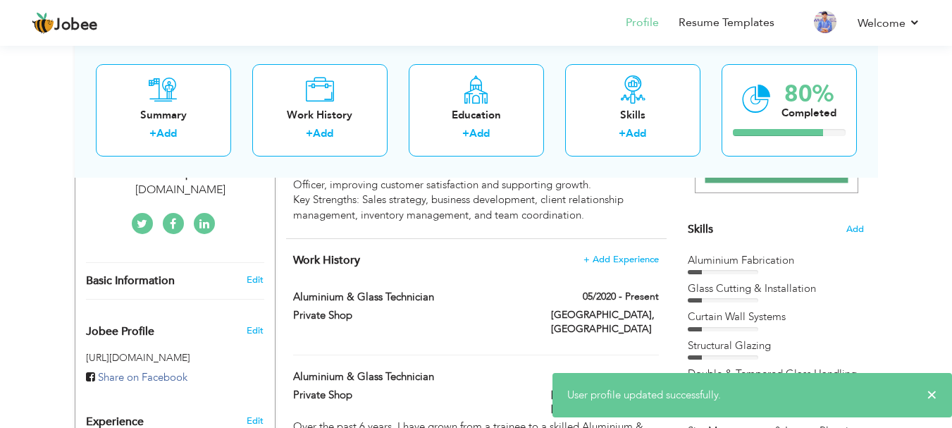
scroll to position [423, 0]
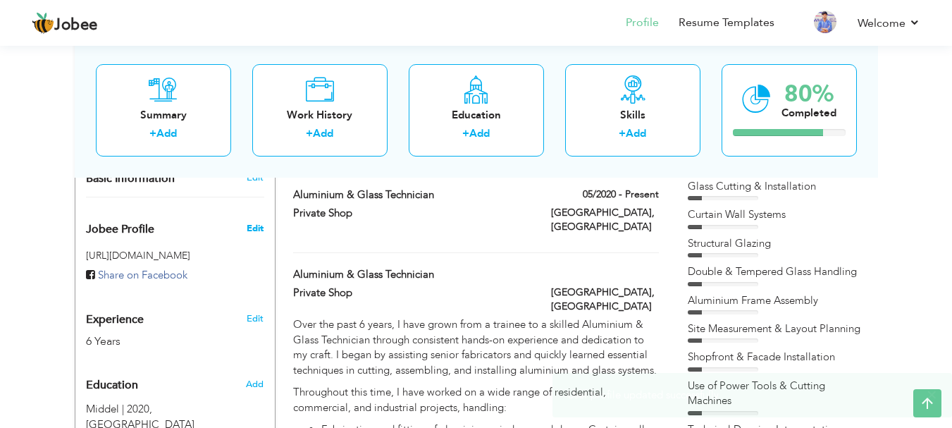
click at [249, 222] on span "Edit" at bounding box center [255, 228] width 17 height 13
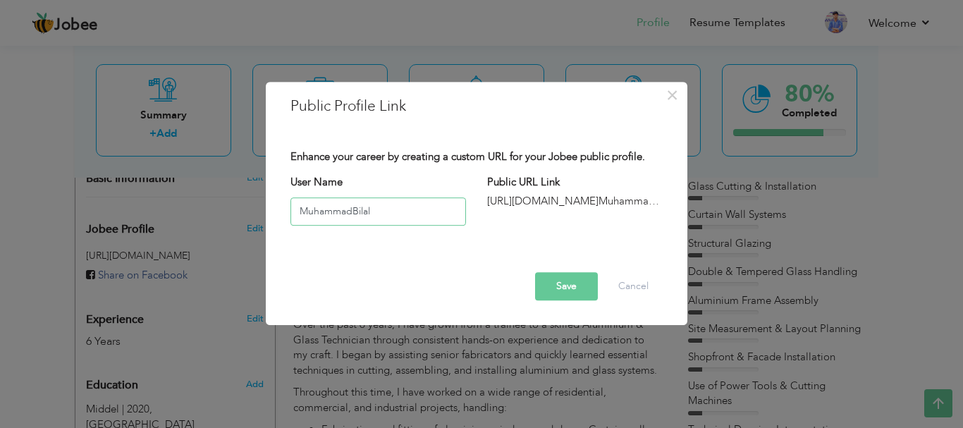
type input "MuhammadBilal"
click at [570, 295] on button "Save" at bounding box center [566, 286] width 63 height 28
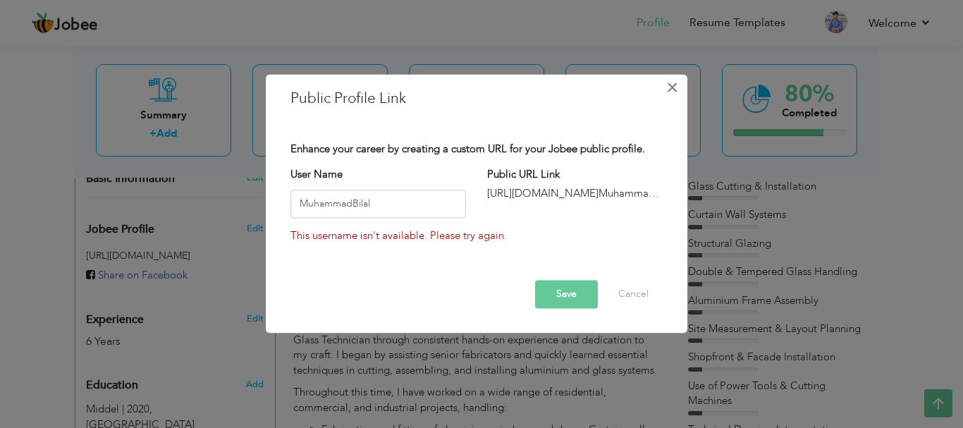
click at [674, 82] on span "×" at bounding box center [672, 87] width 12 height 25
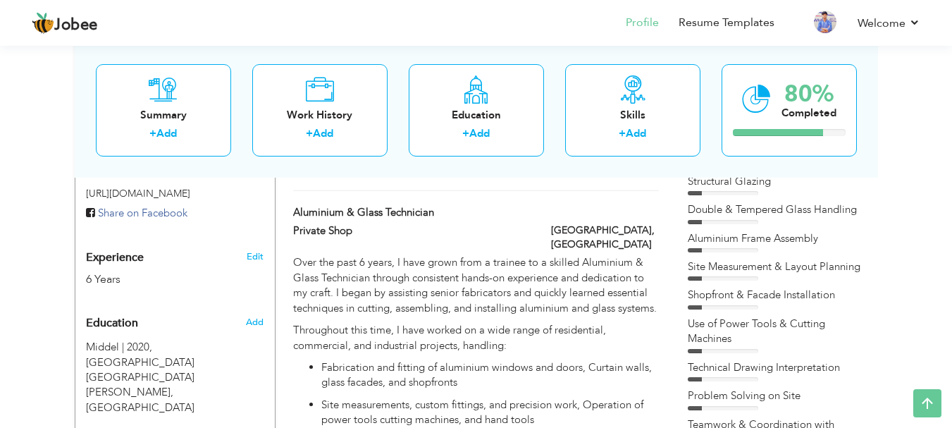
scroll to position [493, 0]
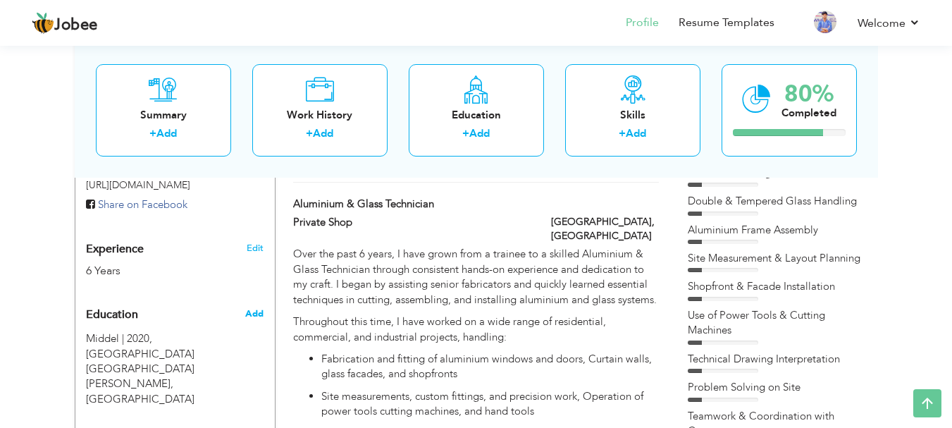
click at [257, 307] on span "Add" at bounding box center [254, 313] width 18 height 13
radio input "true"
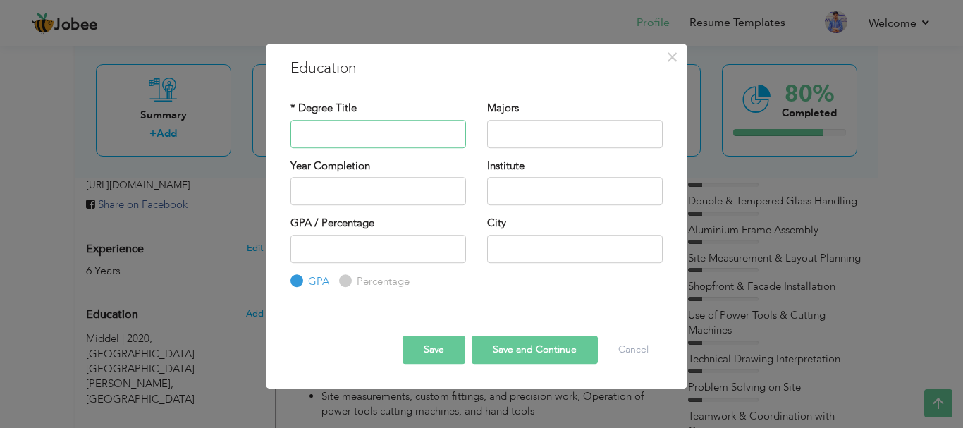
click at [335, 137] on input "text" at bounding box center [377, 134] width 175 height 28
type input "FA"
type input "2025"
click at [348, 201] on input "2025" at bounding box center [377, 191] width 175 height 28
click at [331, 130] on input "FA" at bounding box center [377, 134] width 175 height 28
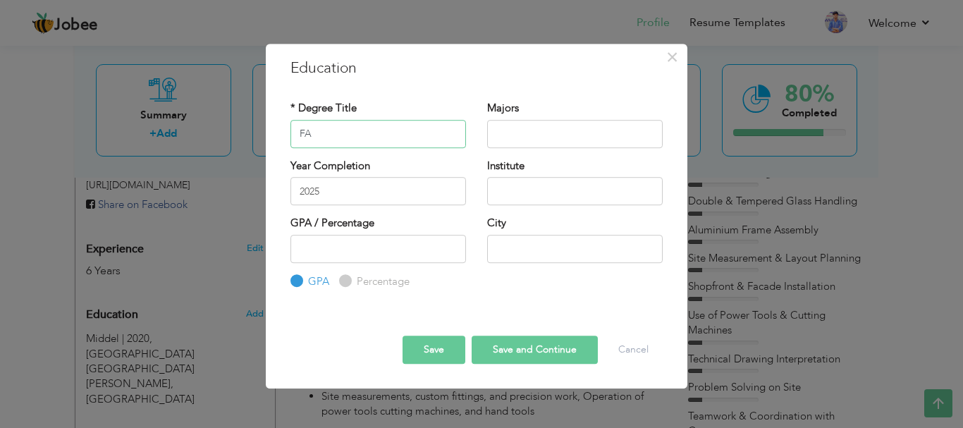
type input "F"
type input "BA"
click at [500, 135] on input "text" at bounding box center [574, 134] width 175 height 28
click at [567, 192] on input "text" at bounding box center [574, 191] width 175 height 28
type input "[GEOGRAPHIC_DATA]"
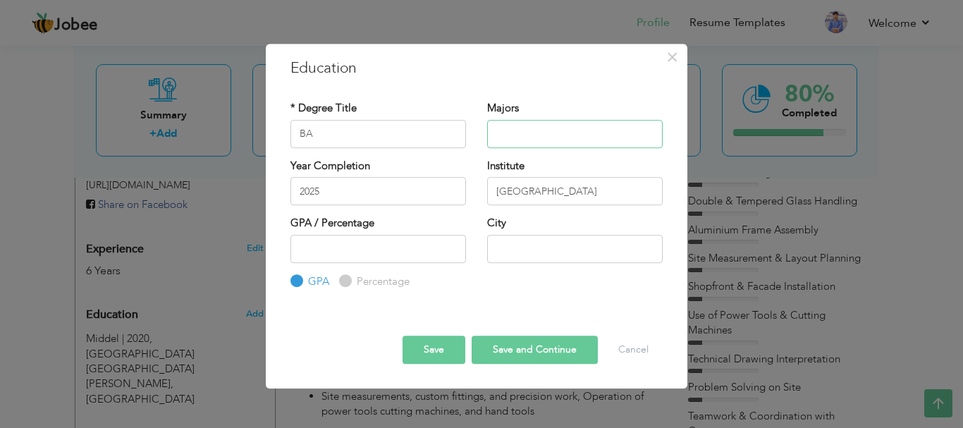
click at [525, 128] on input "text" at bounding box center [574, 134] width 175 height 28
click at [534, 245] on input "text" at bounding box center [574, 249] width 175 height 28
type input "[GEOGRAPHIC_DATA]"
click at [350, 247] on input "number" at bounding box center [377, 249] width 175 height 28
click at [450, 249] on input "-1" at bounding box center [377, 249] width 175 height 28
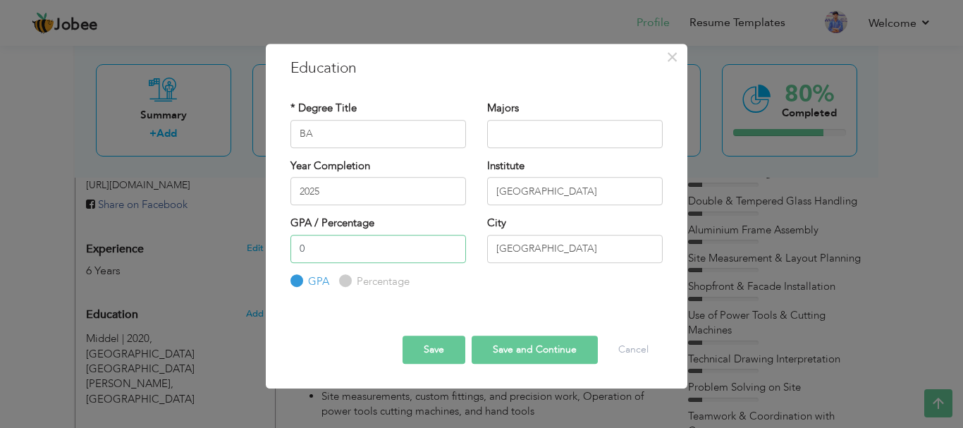
click at [447, 247] on input "0" at bounding box center [377, 249] width 175 height 28
click at [381, 249] on input "0" at bounding box center [377, 249] width 175 height 28
type input "0"
type input "52"
click at [528, 135] on input "text" at bounding box center [574, 134] width 175 height 28
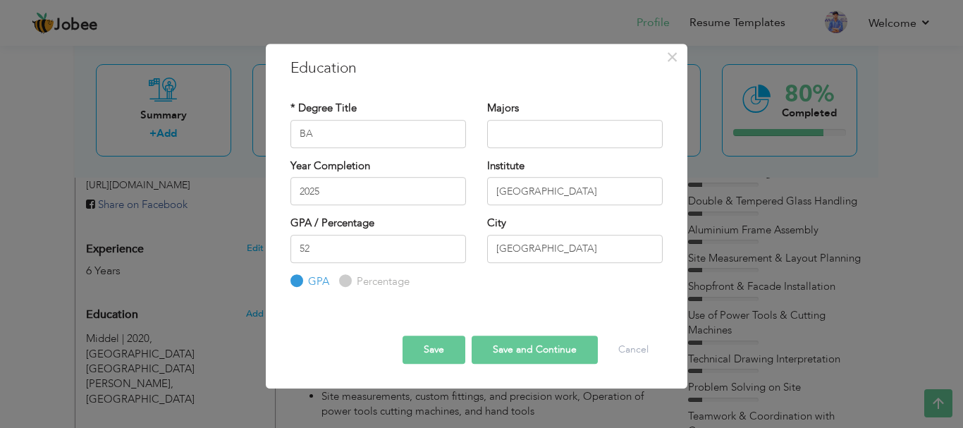
click at [346, 280] on input "Percentage" at bounding box center [343, 280] width 9 height 9
radio input "true"
click at [450, 345] on button "Save" at bounding box center [433, 349] width 63 height 28
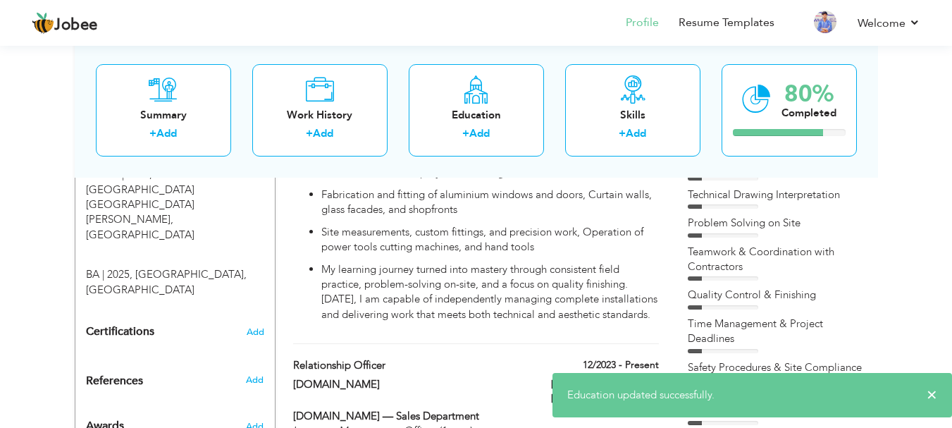
scroll to position [634, 0]
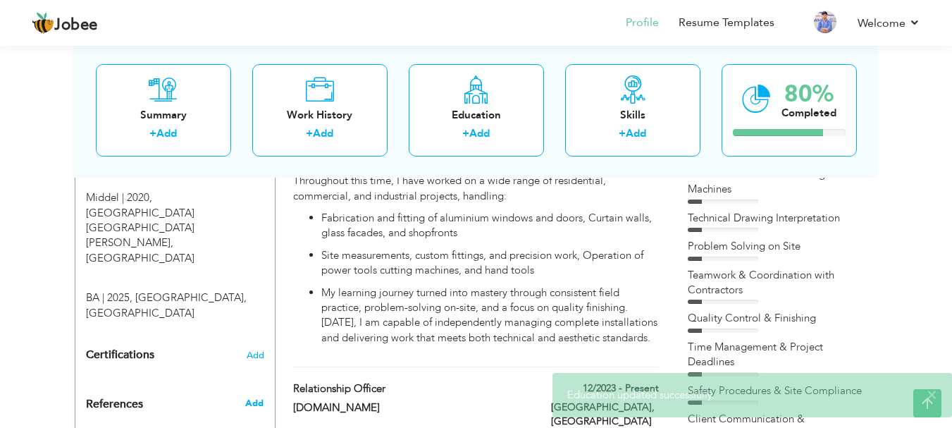
click at [254, 397] on span "Add" at bounding box center [254, 403] width 18 height 13
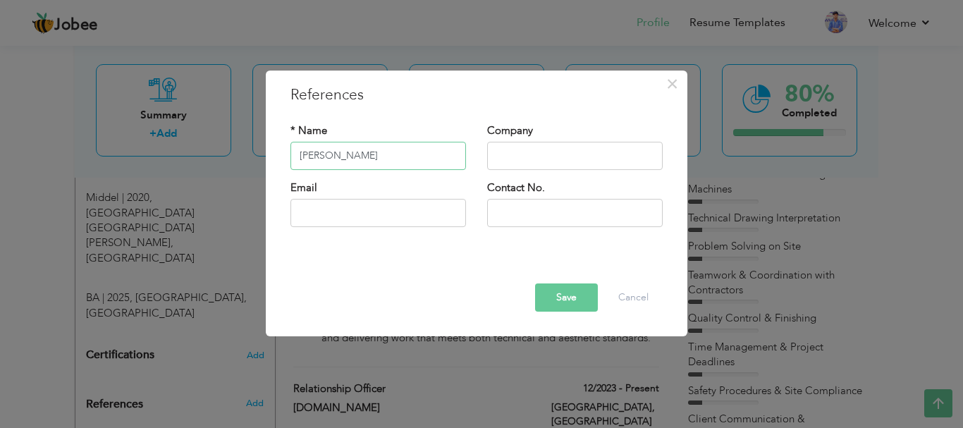
type input "[PERSON_NAME]"
click at [571, 162] on input "text" at bounding box center [574, 156] width 175 height 28
click at [358, 211] on input "text" at bounding box center [377, 213] width 175 height 28
click at [507, 149] on input "text" at bounding box center [574, 156] width 175 height 28
type input "[DOMAIN_NAME]"
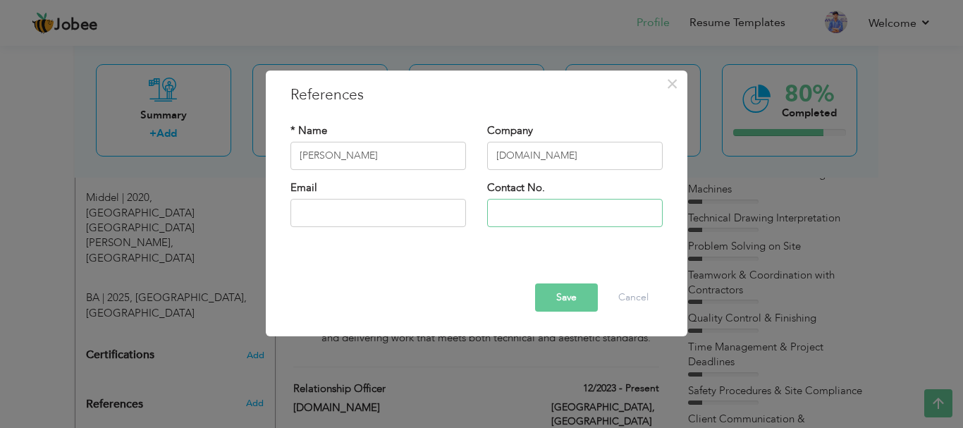
click at [558, 220] on input "text" at bounding box center [574, 213] width 175 height 28
type input "03174212301"
click at [543, 294] on button "Save" at bounding box center [566, 297] width 63 height 28
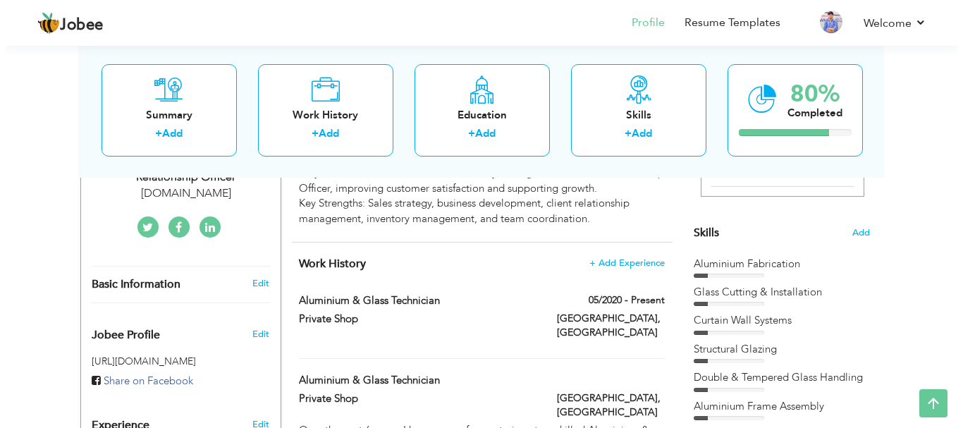
scroll to position [352, 0]
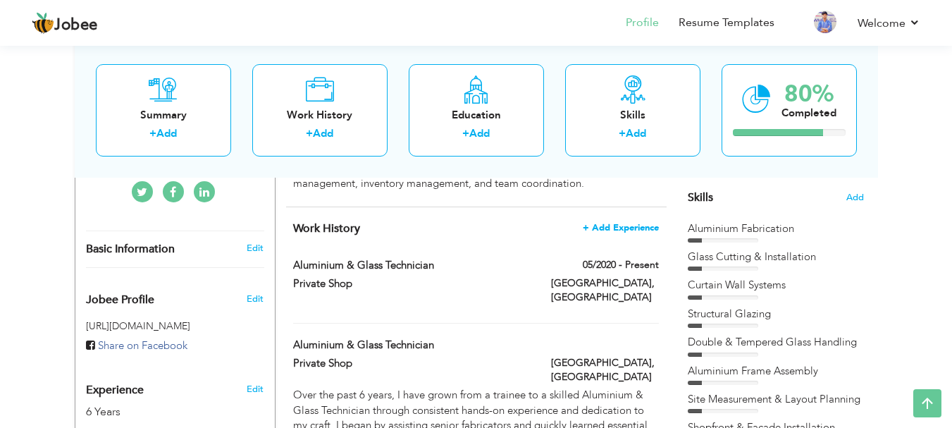
click at [631, 228] on span "+ Add Experience" at bounding box center [621, 228] width 76 height 10
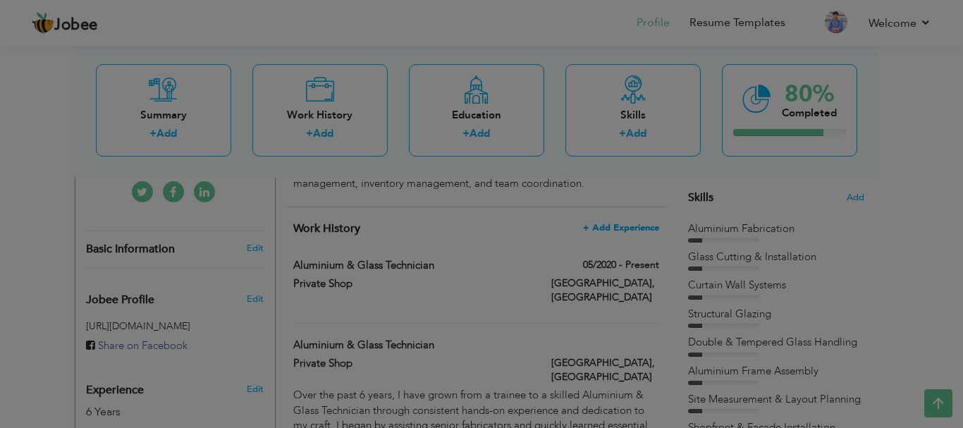
scroll to position [0, 0]
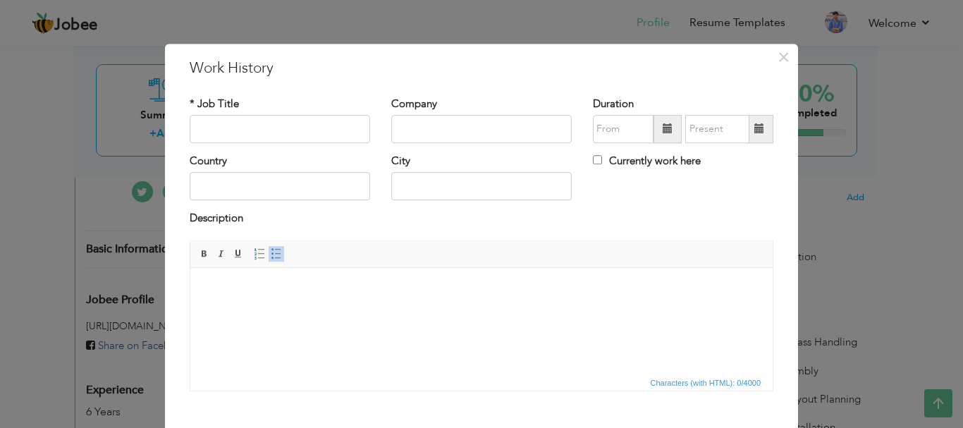
click at [629, 97] on div "Duration" at bounding box center [683, 120] width 180 height 47
click at [781, 58] on span "×" at bounding box center [783, 56] width 12 height 25
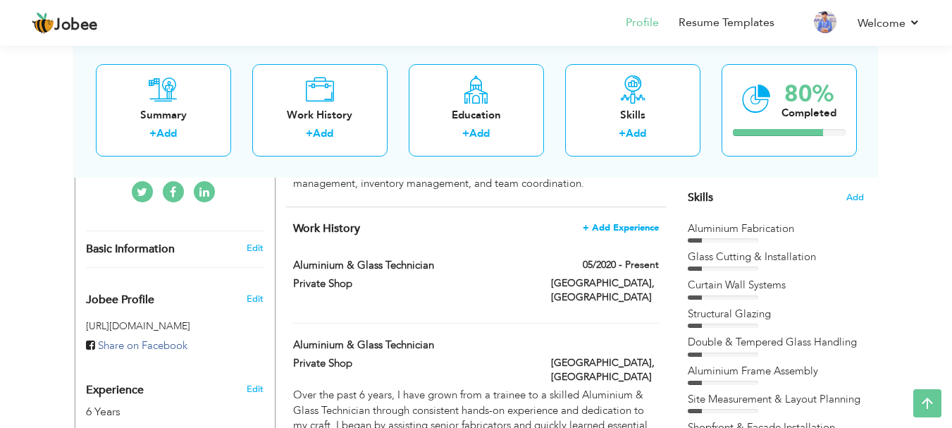
click at [613, 225] on span "+ Add Experience" at bounding box center [621, 228] width 76 height 10
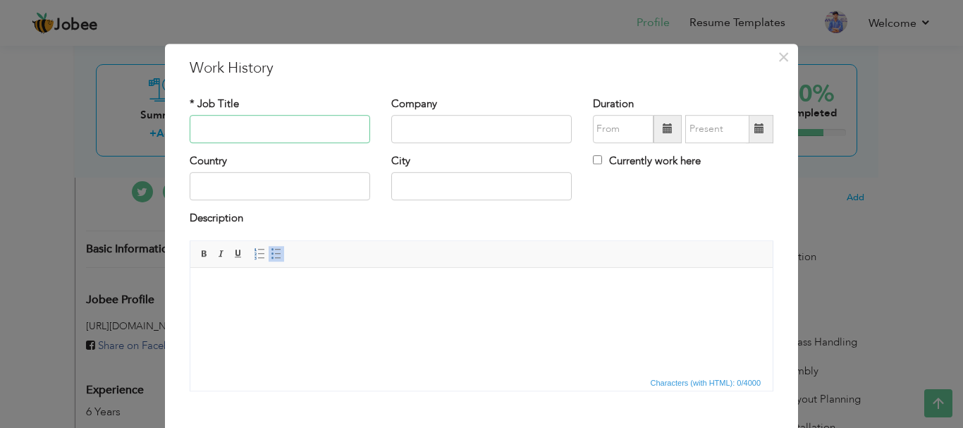
click at [289, 131] on input "text" at bounding box center [280, 129] width 180 height 28
type input "Relationship Officer"
click at [399, 126] on input "text" at bounding box center [481, 129] width 180 height 28
type input "[DOMAIN_NAME]"
click at [593, 159] on input "Currently work here" at bounding box center [597, 159] width 9 height 9
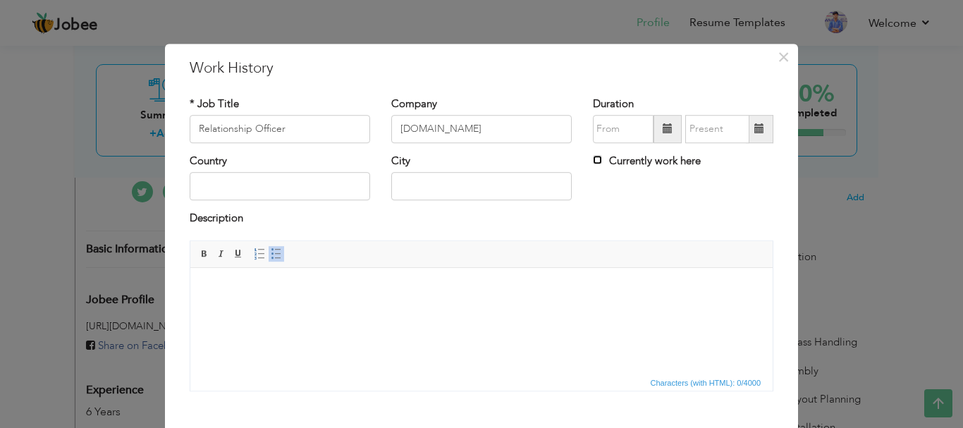
checkbox input "true"
click at [502, 187] on input "text" at bounding box center [481, 187] width 180 height 28
type input "[GEOGRAPHIC_DATA]"
click at [662, 133] on span at bounding box center [667, 129] width 10 height 10
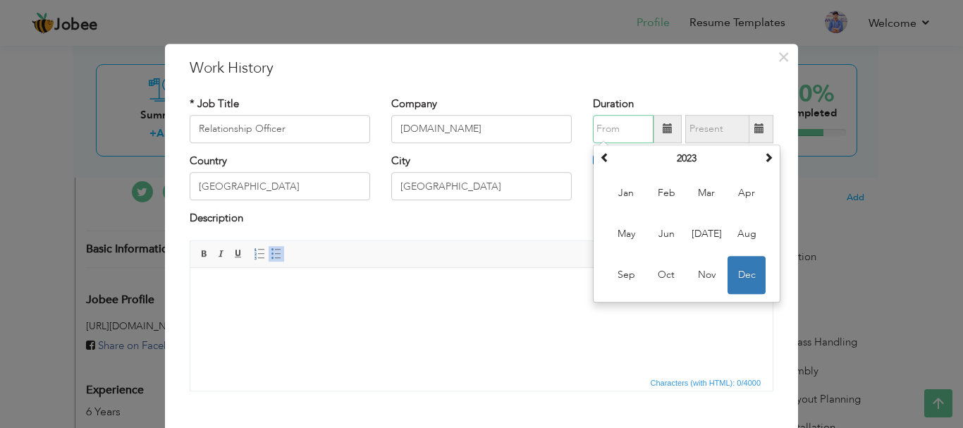
click at [736, 272] on span "Dec" at bounding box center [746, 275] width 38 height 38
type input "12/2023"
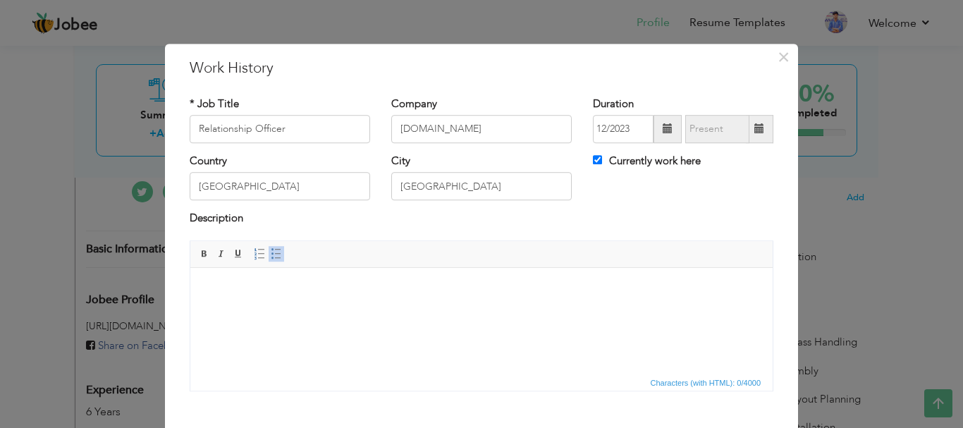
click at [260, 310] on html at bounding box center [481, 288] width 582 height 43
drag, startPoint x: 260, startPoint y: 311, endPoint x: 235, endPoint y: 297, distance: 28.1
click at [235, 297] on html at bounding box center [481, 288] width 582 height 43
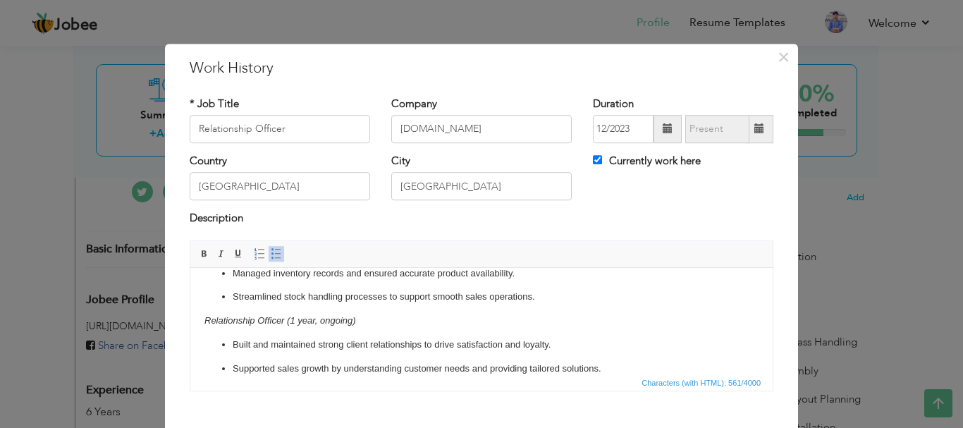
scroll to position [78, 0]
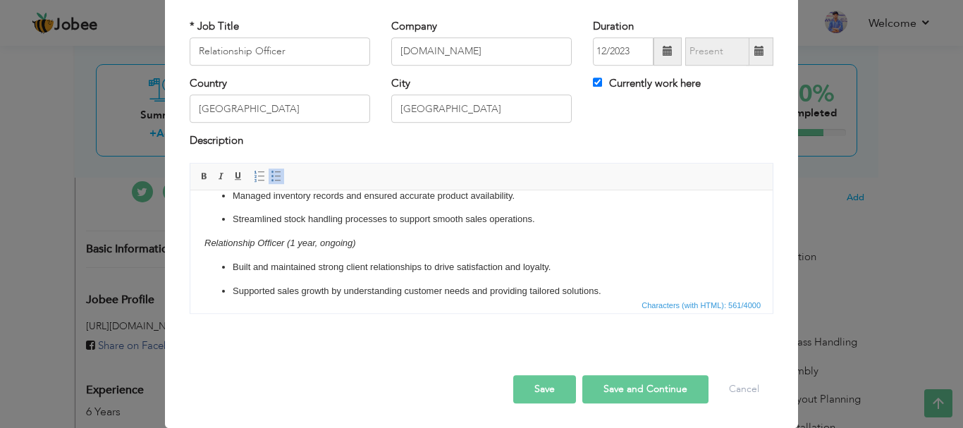
click at [555, 387] on button "Save" at bounding box center [544, 389] width 63 height 28
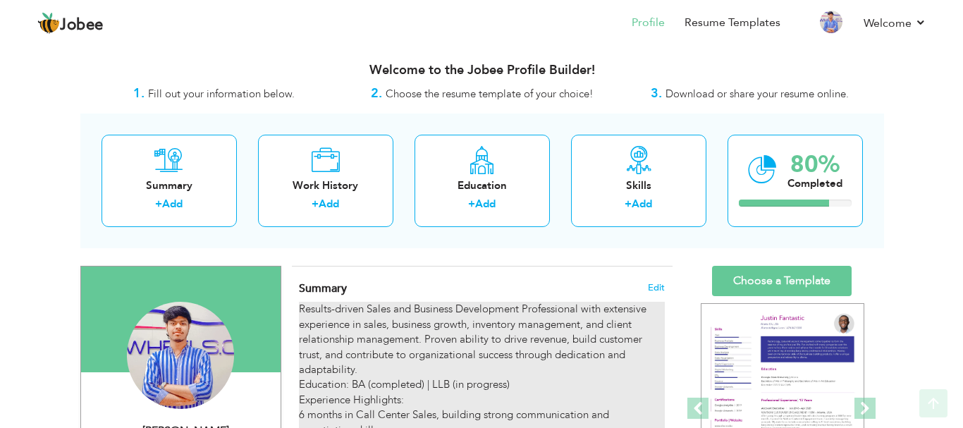
scroll to position [352, 0]
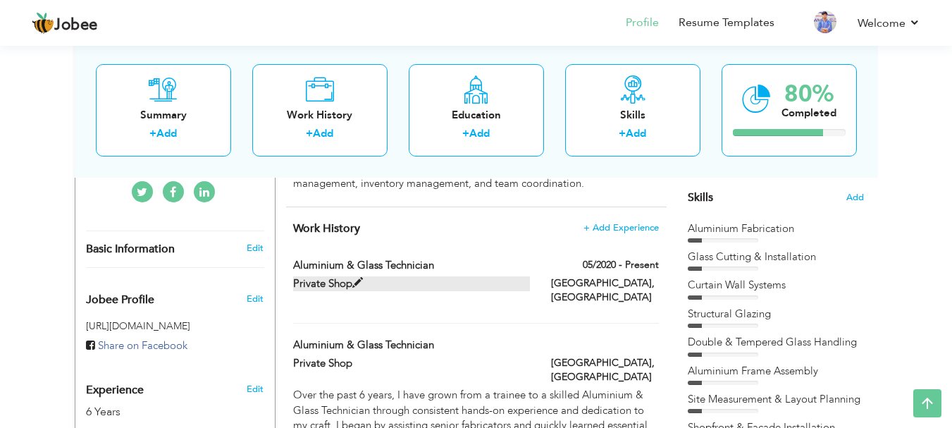
drag, startPoint x: 294, startPoint y: 261, endPoint x: 453, endPoint y: 278, distance: 160.1
click at [453, 278] on div "Aluminium & Glass Technician 05/2020 - Present Aluminium & Glass Technician 05/…" at bounding box center [475, 291] width 365 height 66
type input "Aluminium & Glass Technician"
type input "Private Shop"
type input "05/2020"
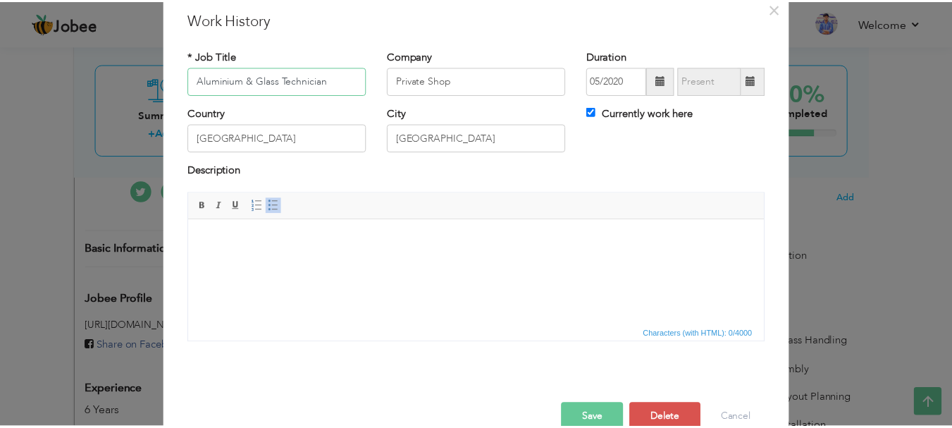
scroll to position [70, 0]
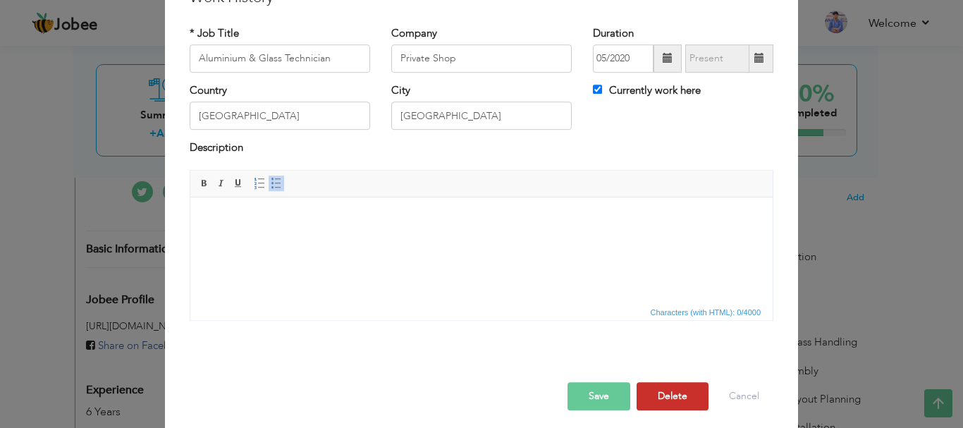
click at [680, 396] on button "Delete" at bounding box center [672, 396] width 72 height 28
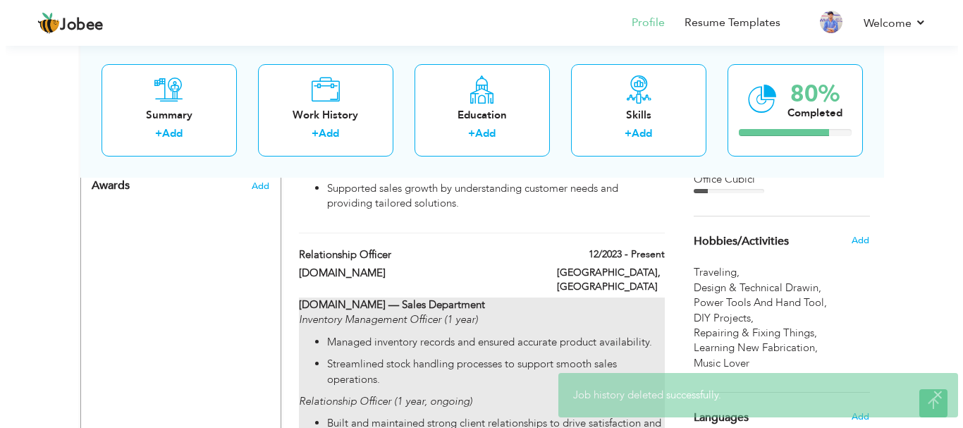
scroll to position [987, 0]
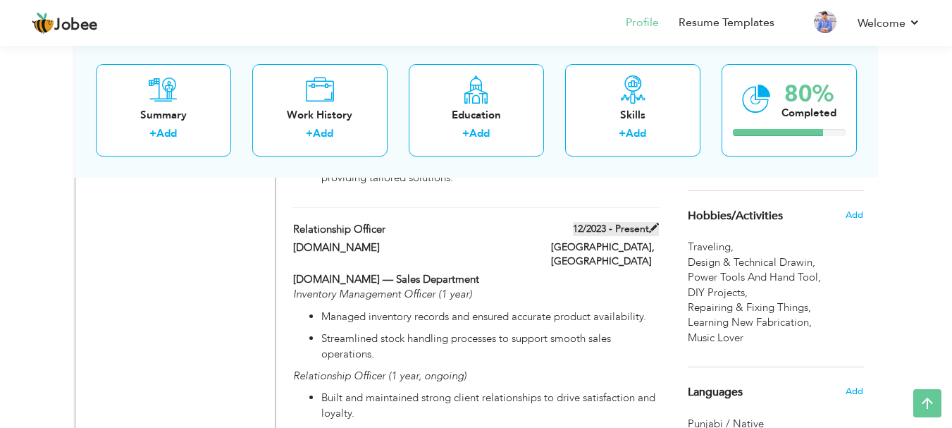
click at [593, 222] on label "12/2023 - Present" at bounding box center [616, 229] width 86 height 14
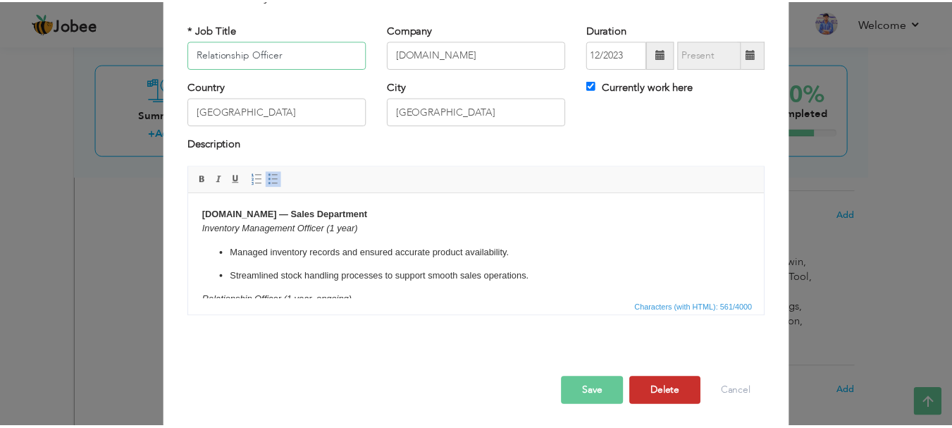
scroll to position [78, 0]
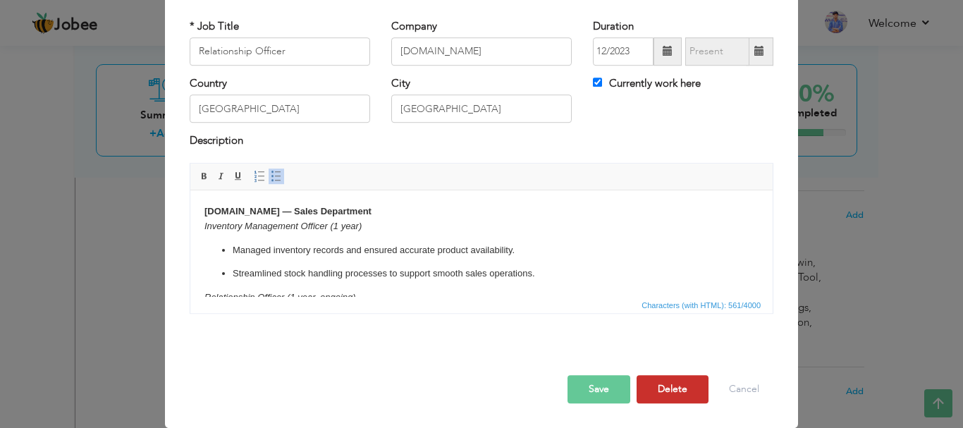
click at [680, 381] on button "Delete" at bounding box center [672, 389] width 72 height 28
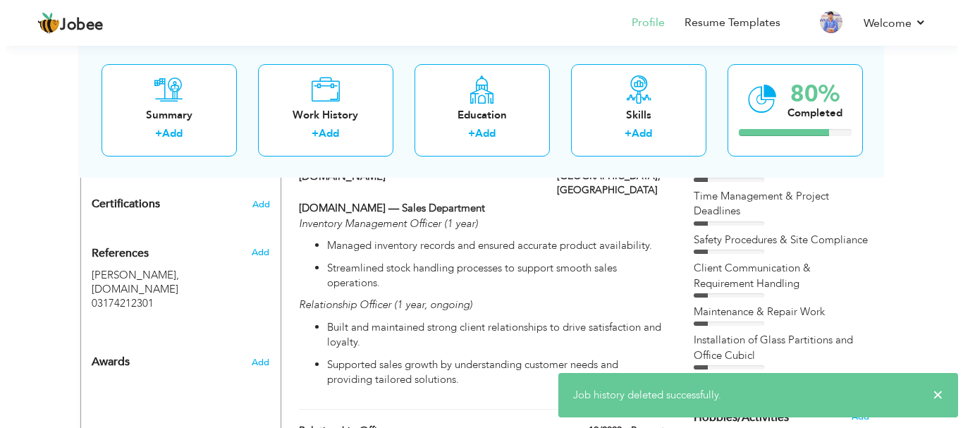
scroll to position [705, 0]
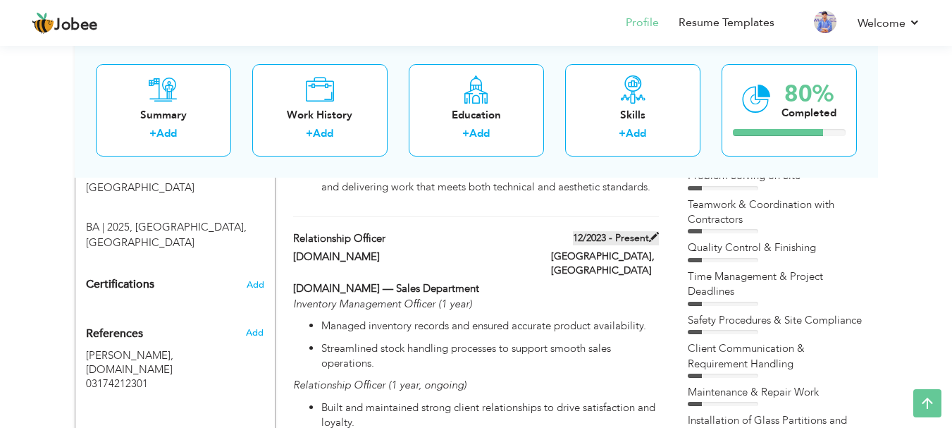
click at [603, 242] on label "12/2023 - Present" at bounding box center [616, 238] width 86 height 14
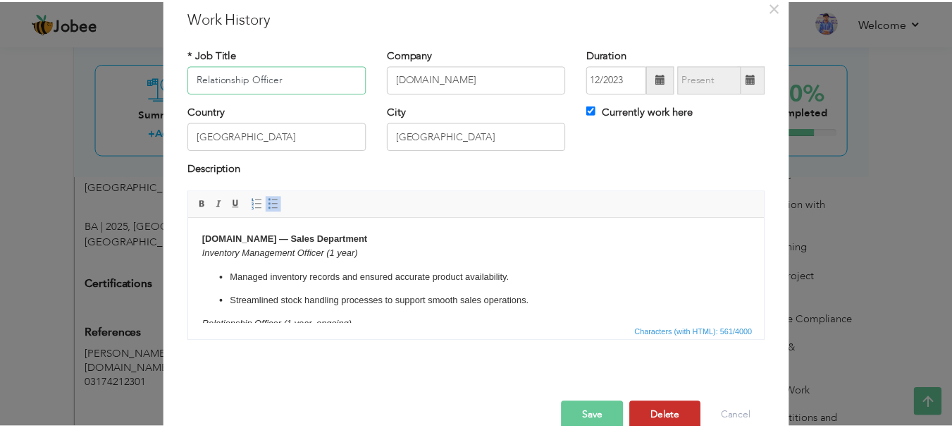
scroll to position [78, 0]
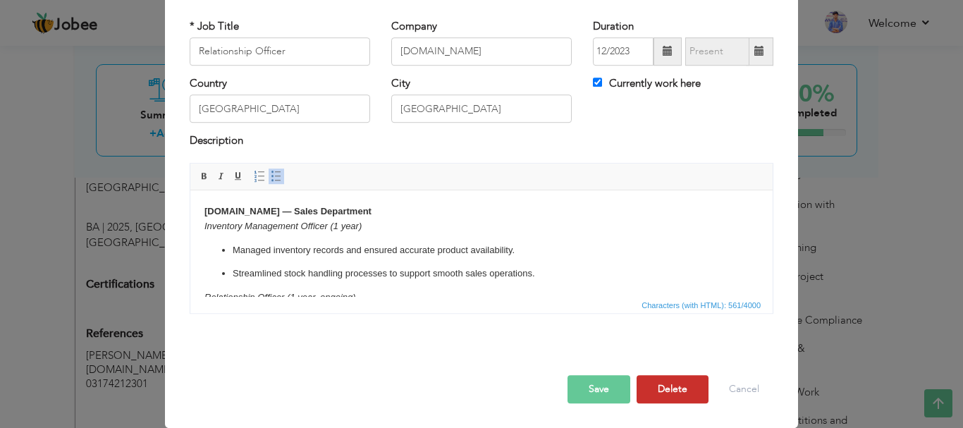
click at [672, 383] on button "Delete" at bounding box center [672, 389] width 72 height 28
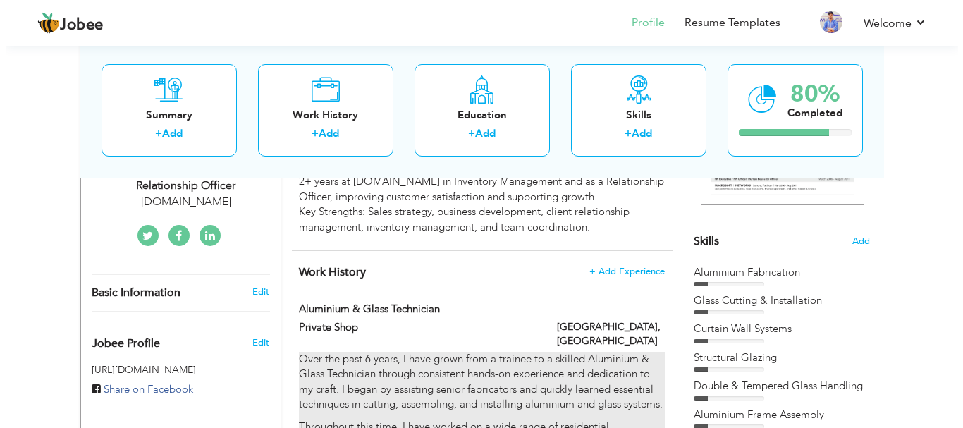
scroll to position [352, 0]
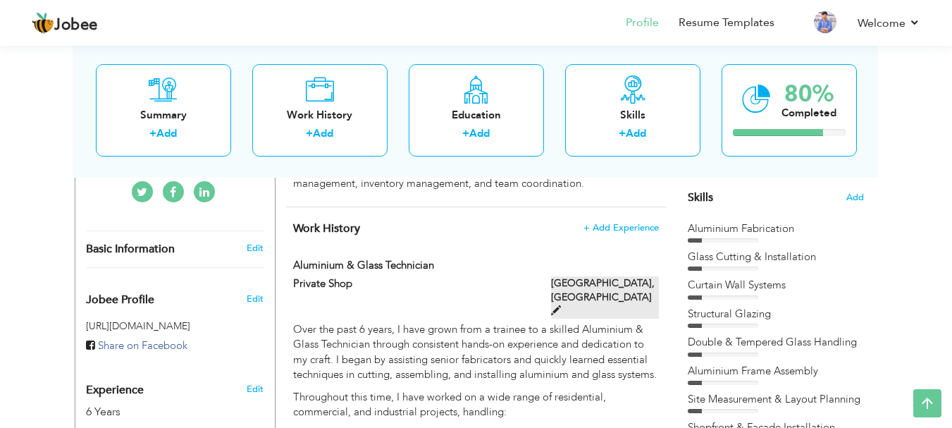
click at [608, 282] on label "[GEOGRAPHIC_DATA], [GEOGRAPHIC_DATA]" at bounding box center [605, 297] width 108 height 42
type input "Aluminium & Glass Technician"
type input "Private Shop"
checkbox input "false"
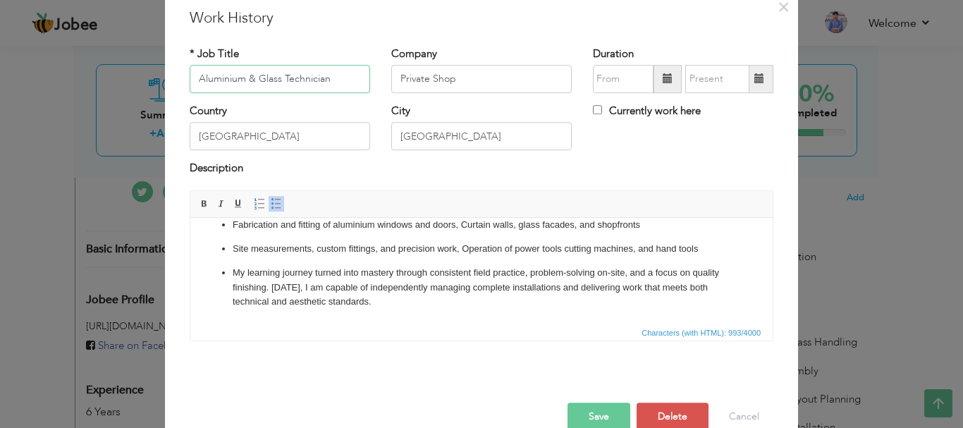
scroll to position [78, 0]
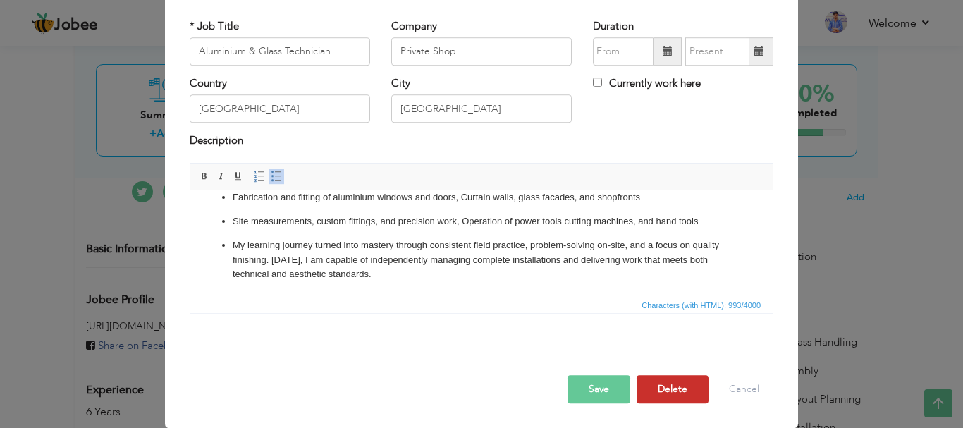
click at [686, 386] on button "Delete" at bounding box center [672, 389] width 72 height 28
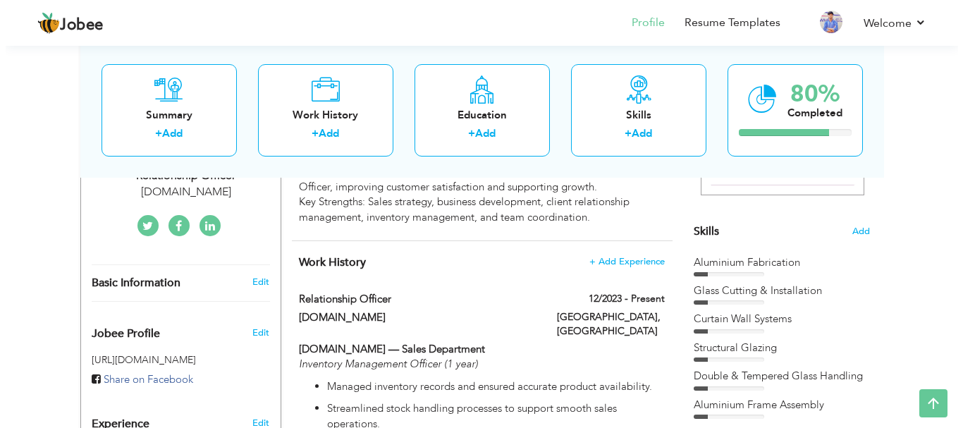
scroll to position [352, 0]
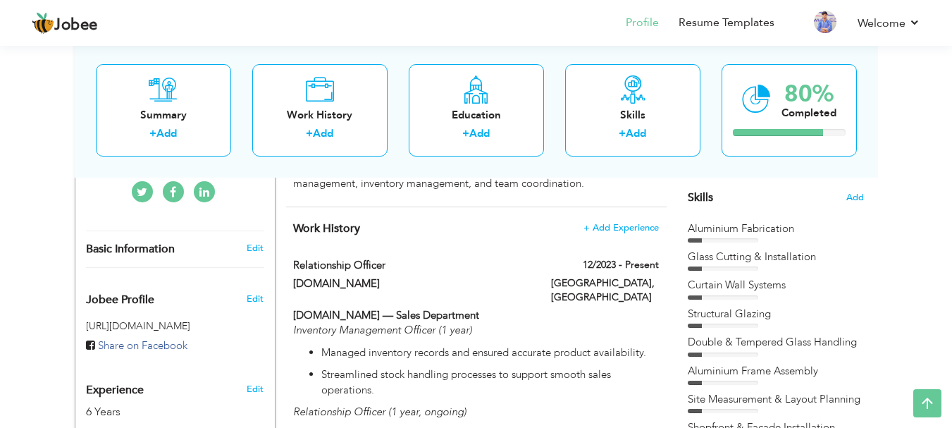
click at [247, 242] on h3 "Edit" at bounding box center [255, 248] width 17 height 13
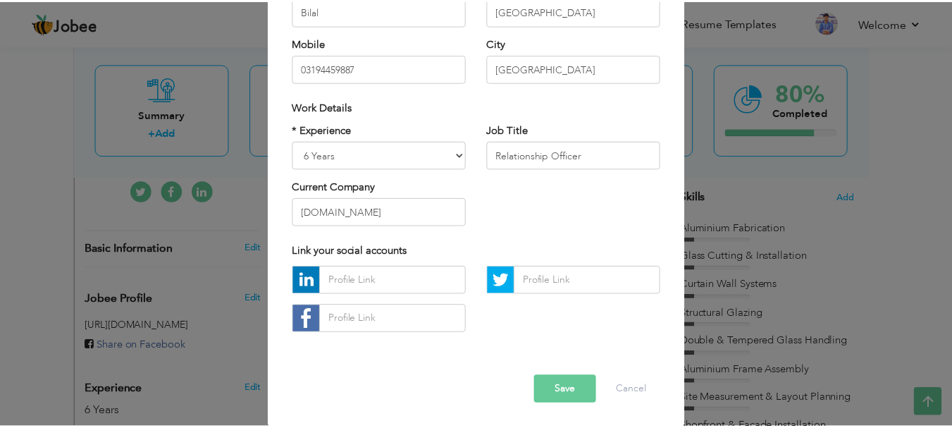
scroll to position [206, 0]
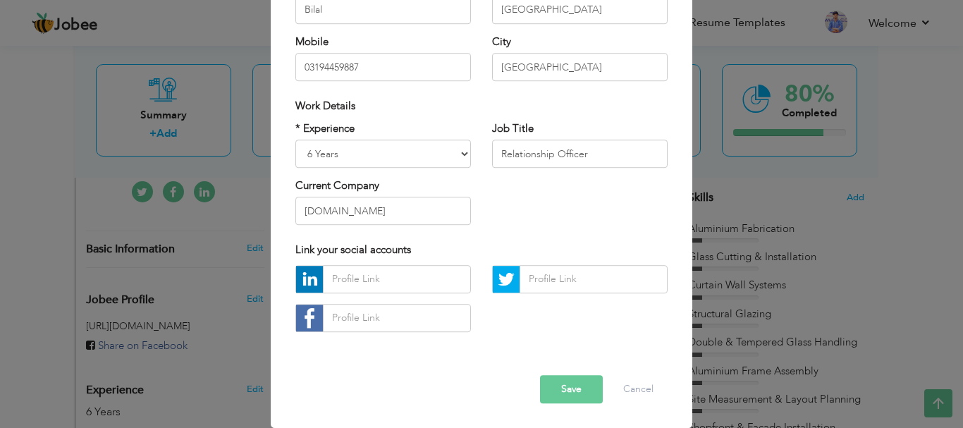
click at [581, 388] on button "Save" at bounding box center [571, 389] width 63 height 28
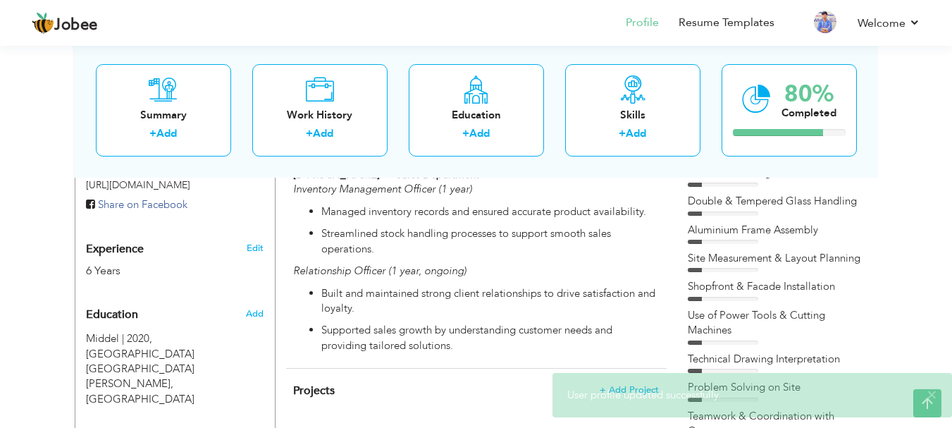
scroll to position [564, 0]
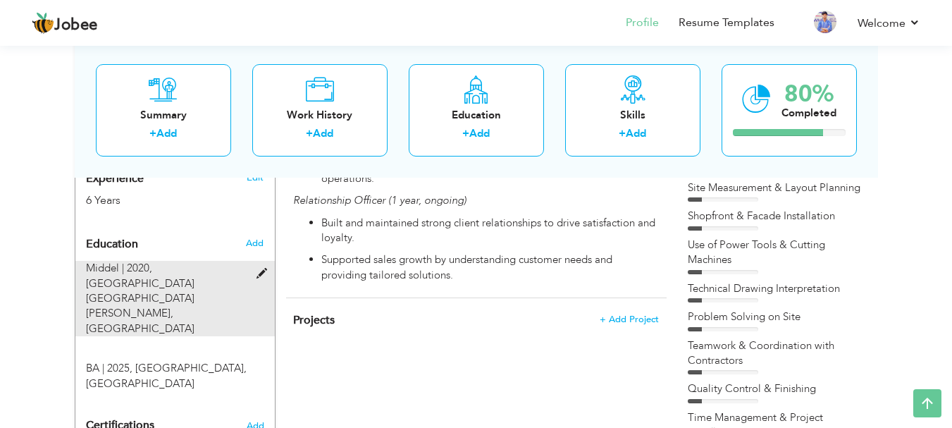
click at [264, 268] on span at bounding box center [265, 273] width 18 height 11
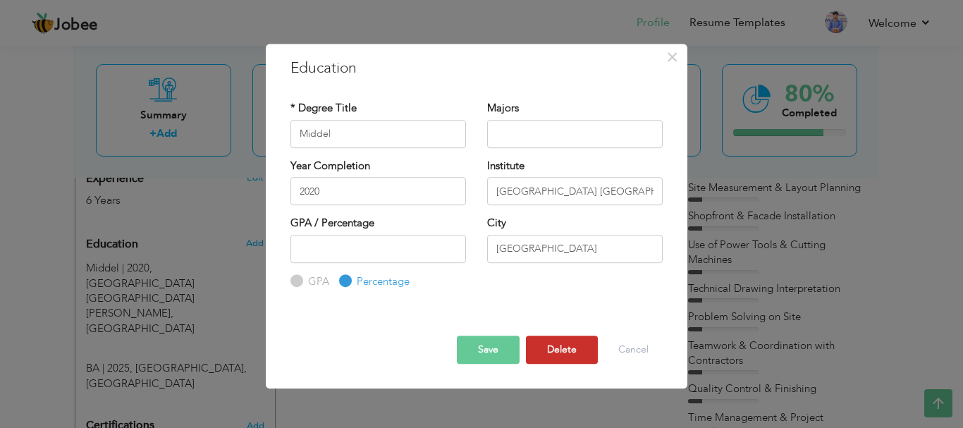
click at [566, 348] on button "Delete" at bounding box center [562, 349] width 72 height 28
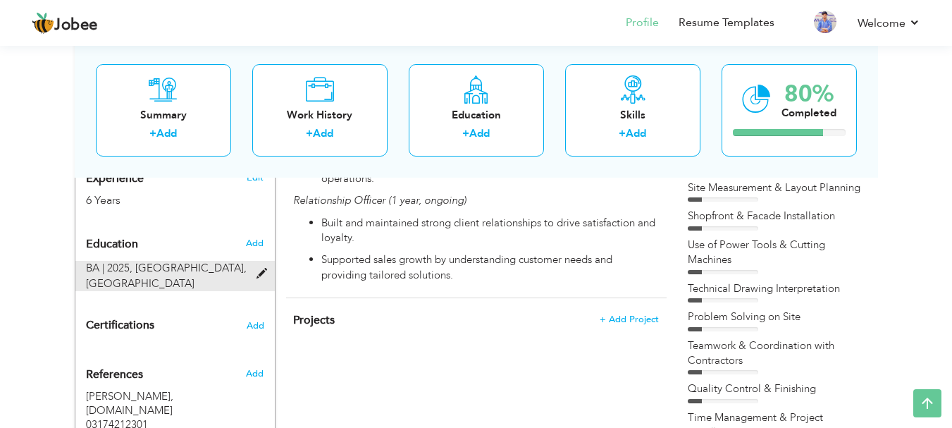
click at [261, 268] on span at bounding box center [265, 273] width 18 height 11
type input "BA"
type input "2025"
type input "[GEOGRAPHIC_DATA]"
type input "52"
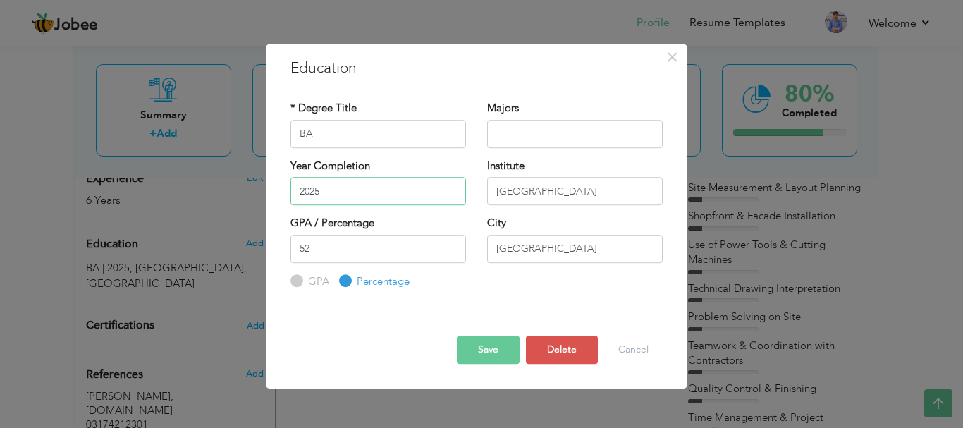
click at [344, 183] on input "2025" at bounding box center [377, 191] width 175 height 28
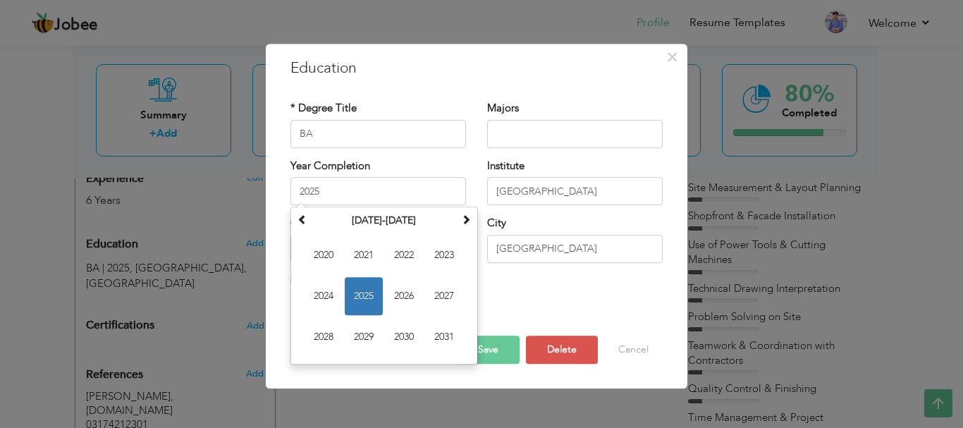
click at [500, 347] on button "Save" at bounding box center [488, 349] width 63 height 28
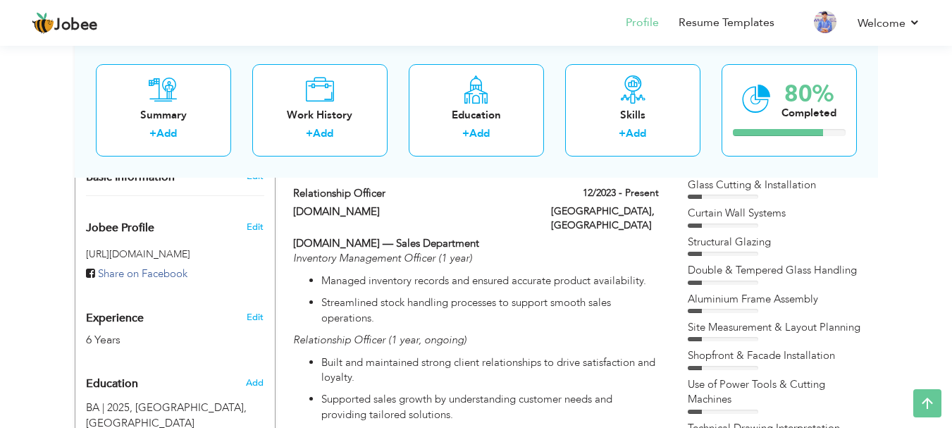
scroll to position [423, 0]
click at [480, 133] on link "Add" at bounding box center [479, 133] width 20 height 14
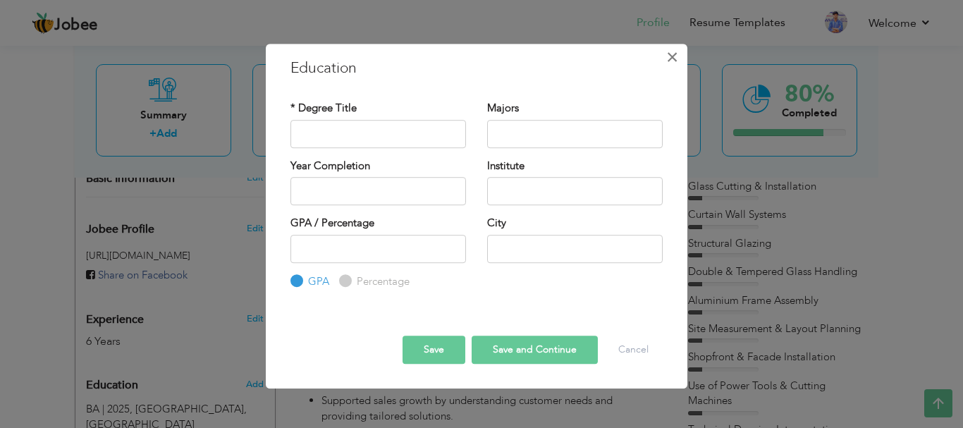
click at [673, 62] on span "×" at bounding box center [672, 56] width 12 height 25
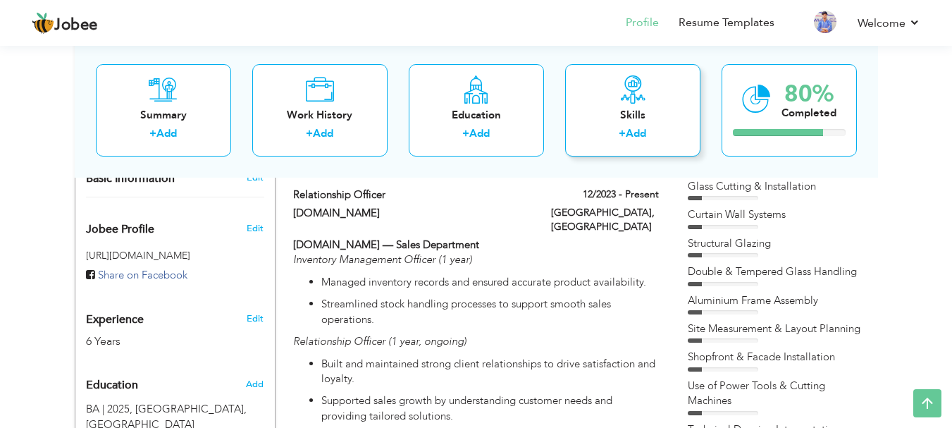
click at [636, 131] on link "Add" at bounding box center [636, 133] width 20 height 14
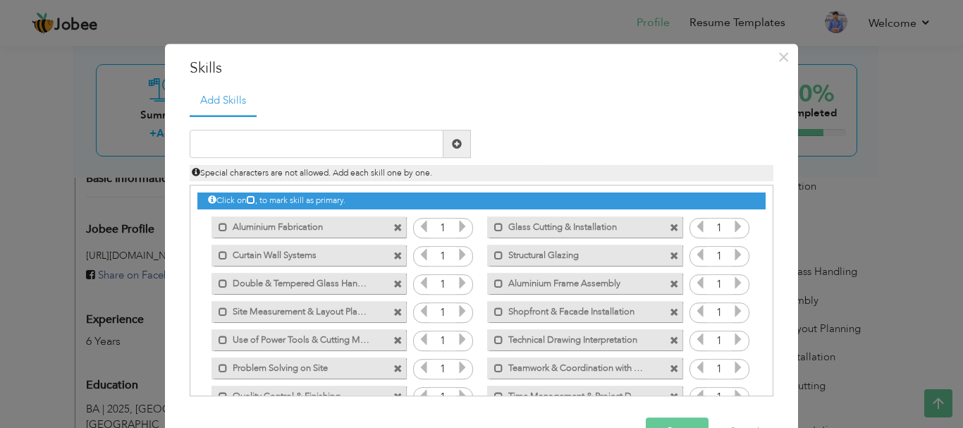
click at [393, 230] on span at bounding box center [397, 227] width 9 height 9
click at [669, 230] on span at bounding box center [673, 227] width 9 height 9
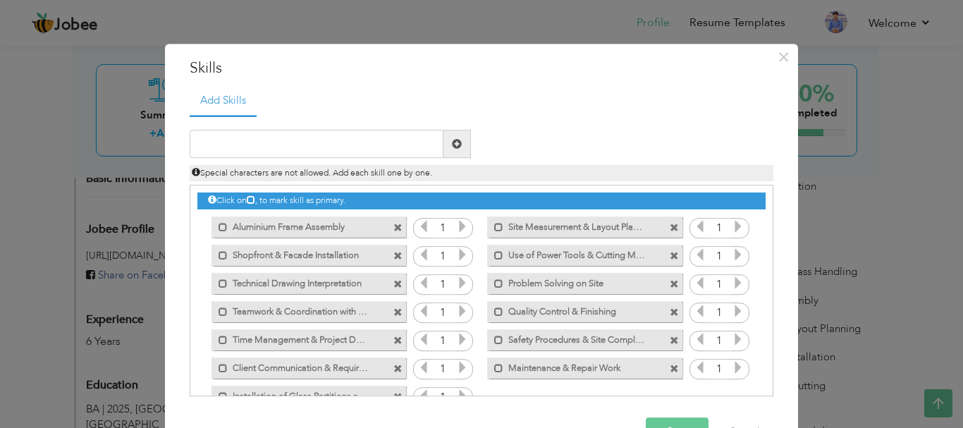
click at [393, 230] on span at bounding box center [397, 227] width 9 height 9
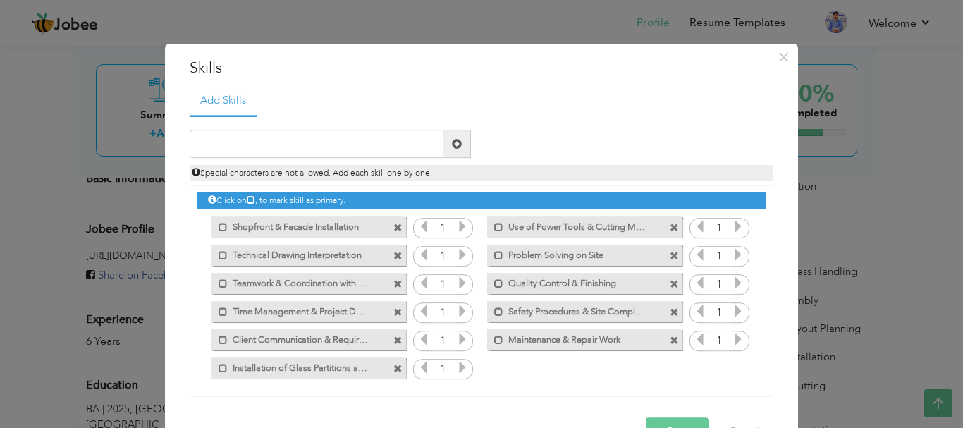
click at [393, 230] on span at bounding box center [397, 227] width 9 height 9
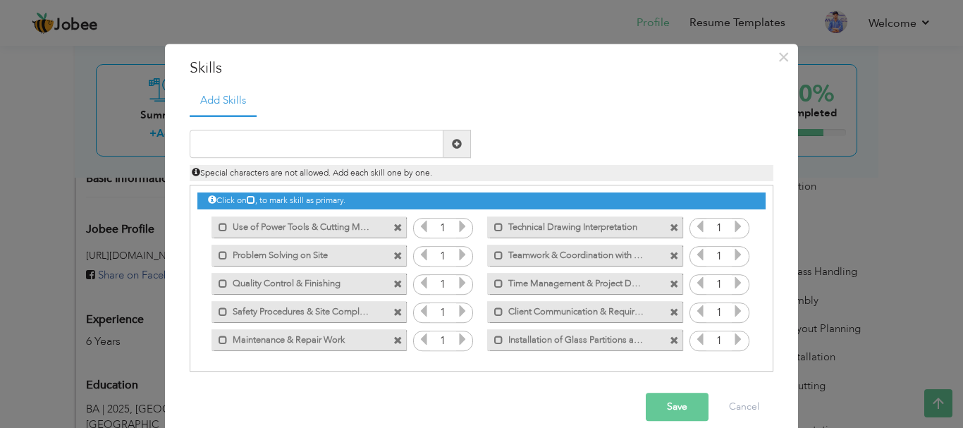
click at [393, 230] on span at bounding box center [397, 227] width 9 height 9
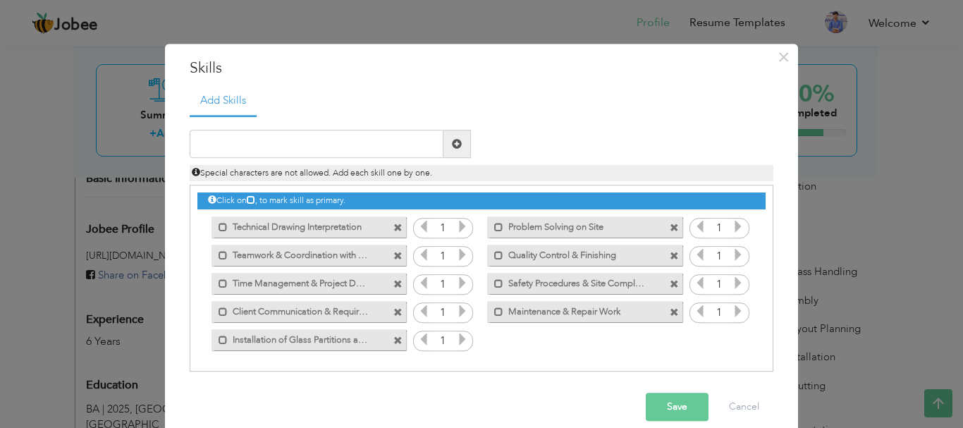
click at [393, 230] on span at bounding box center [397, 227] width 9 height 9
click at [487, 230] on div "Mark as primary skill. Problem Solving on Site" at bounding box center [584, 226] width 194 height 21
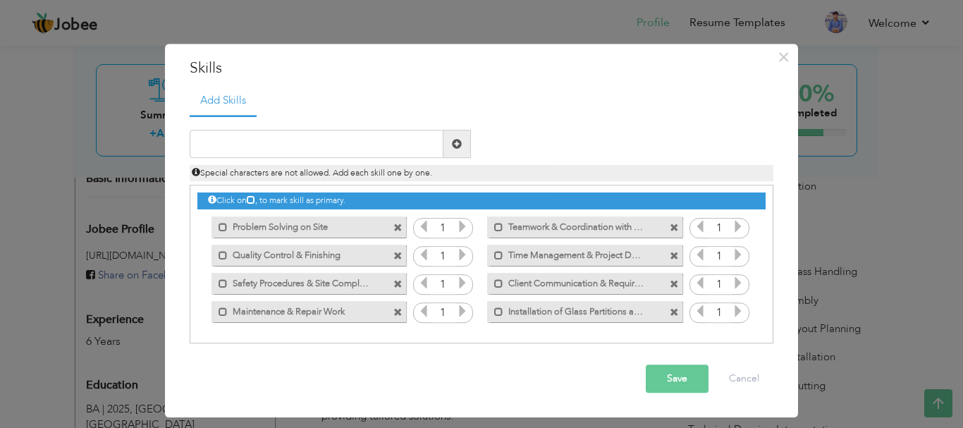
click at [400, 223] on span at bounding box center [397, 227] width 9 height 9
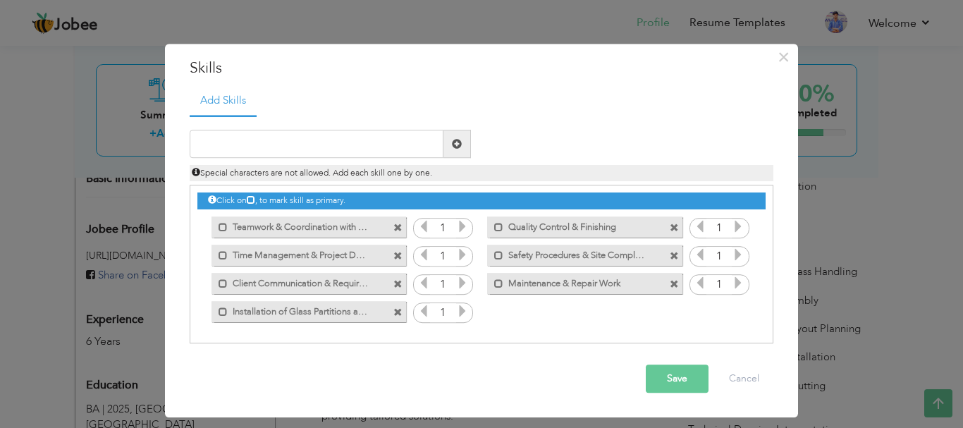
click at [400, 223] on span at bounding box center [397, 227] width 9 height 9
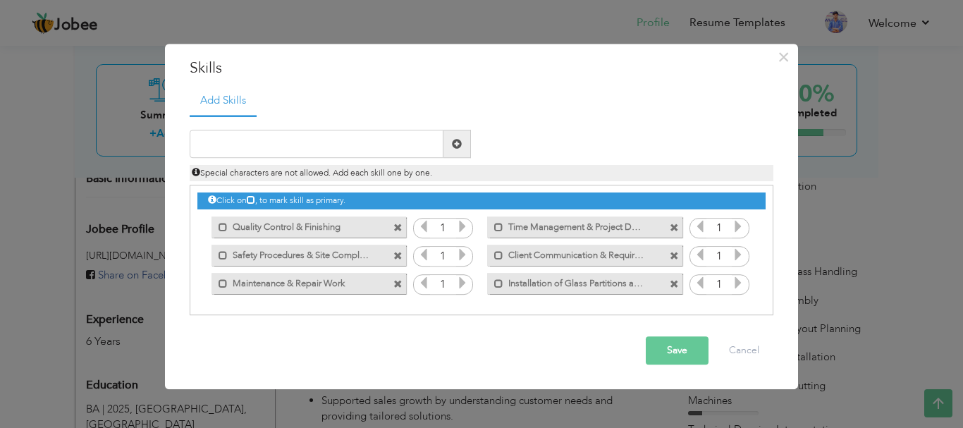
click at [400, 223] on span at bounding box center [397, 227] width 9 height 9
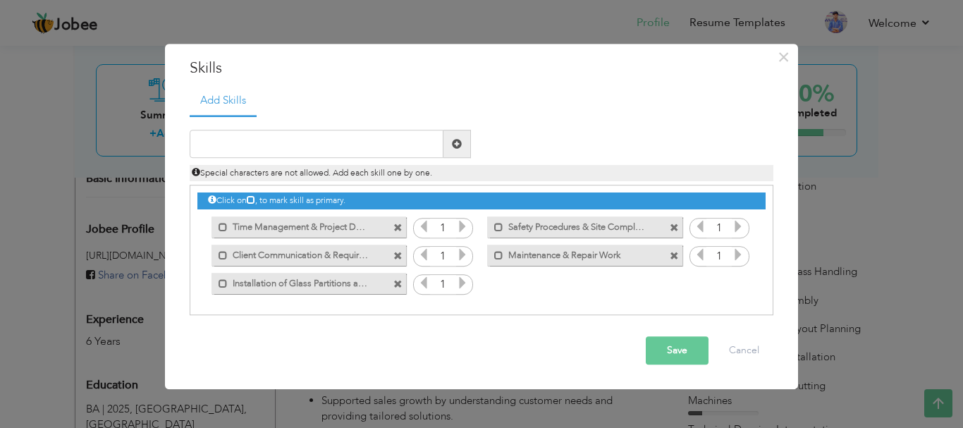
click at [400, 223] on span at bounding box center [397, 227] width 9 height 9
click at [669, 223] on span at bounding box center [673, 227] width 9 height 9
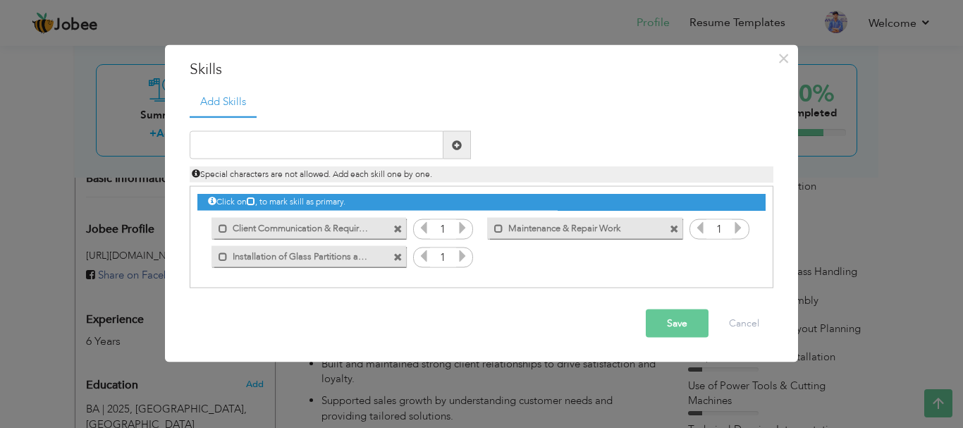
click at [400, 224] on span at bounding box center [397, 228] width 9 height 9
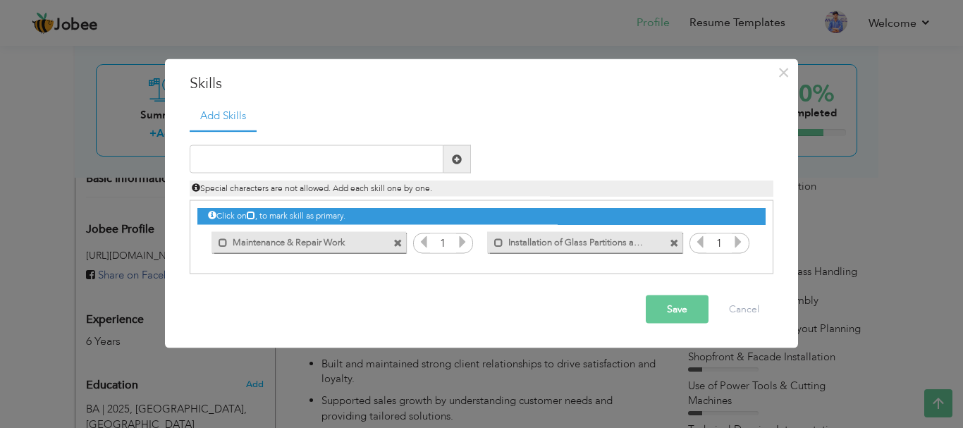
click at [400, 223] on div "Click on , to mark skill as primary." at bounding box center [481, 216] width 568 height 16
click at [398, 242] on span at bounding box center [397, 242] width 9 height 9
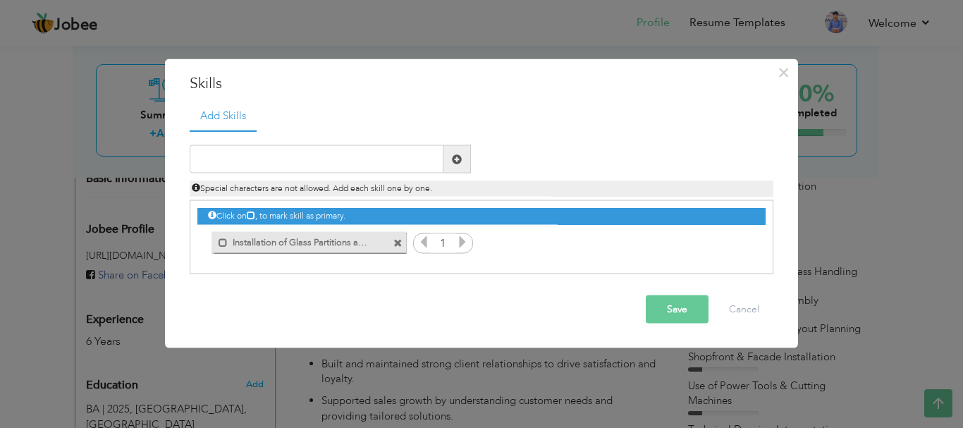
click at [396, 242] on span at bounding box center [397, 242] width 9 height 9
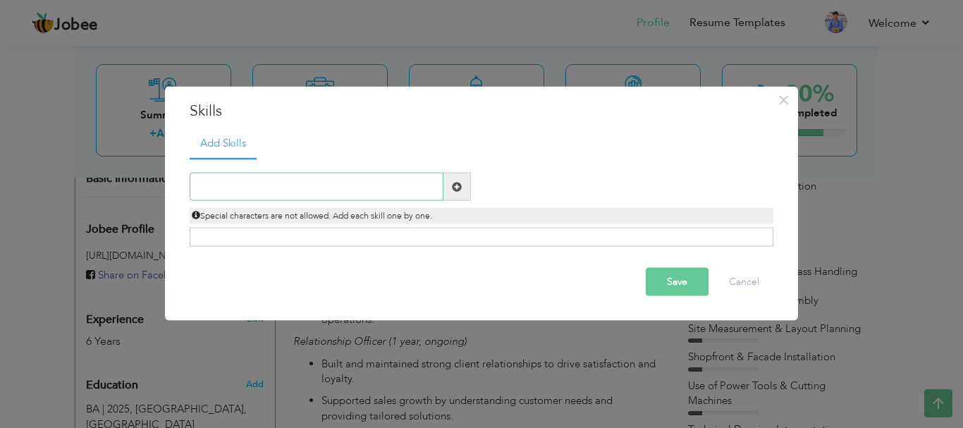
click at [277, 196] on input "text" at bounding box center [317, 187] width 254 height 28
paste input "Sales & Business Development"
type input "Sales & Business Development"
click at [664, 279] on button "Save" at bounding box center [676, 282] width 63 height 28
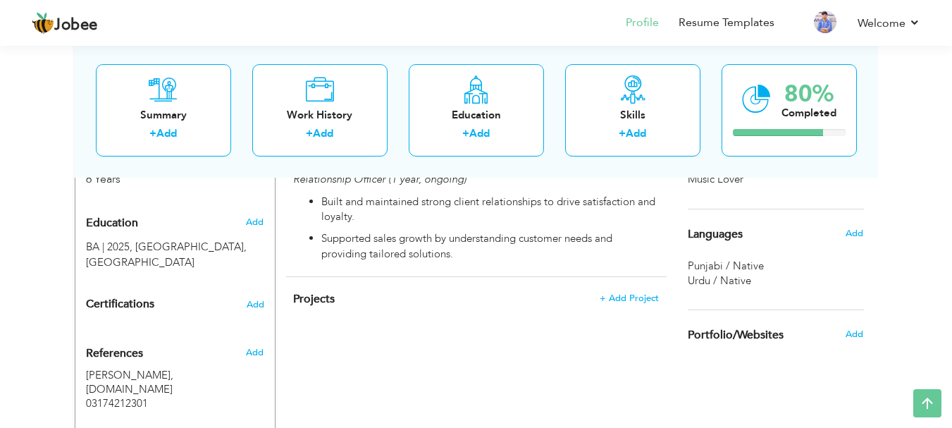
scroll to position [564, 0]
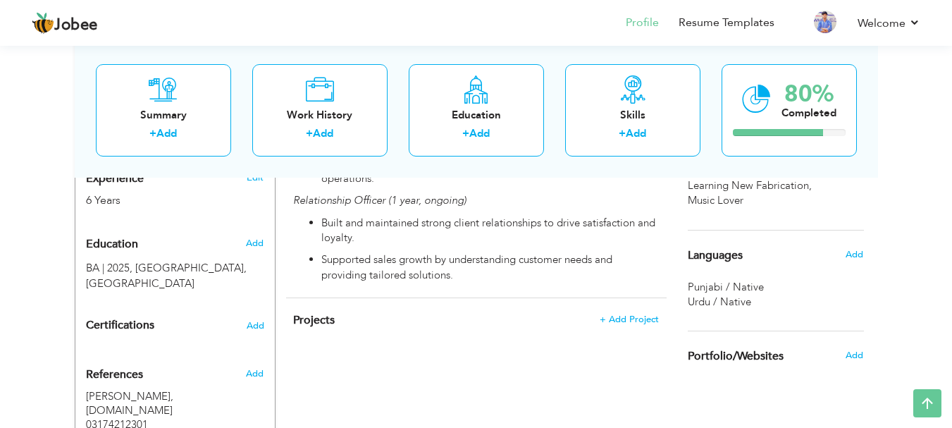
click at [864, 249] on div "Add" at bounding box center [857, 254] width 33 height 27
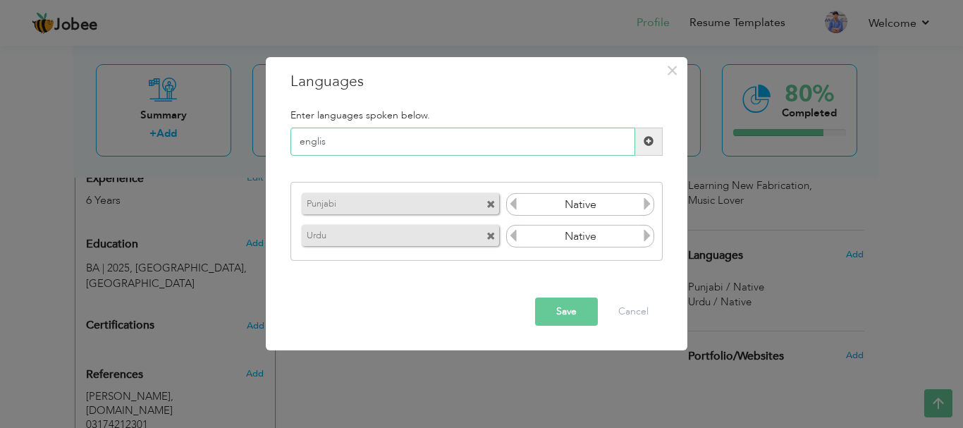
type input "english"
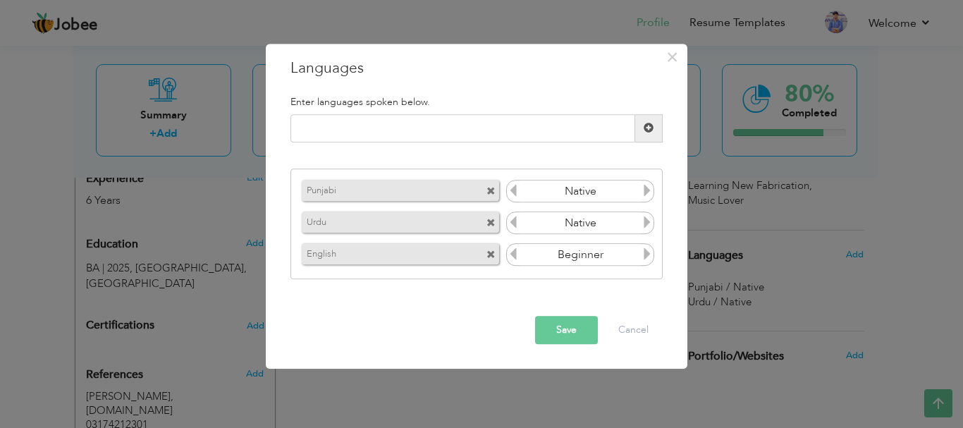
click at [571, 335] on button "Save" at bounding box center [566, 330] width 63 height 28
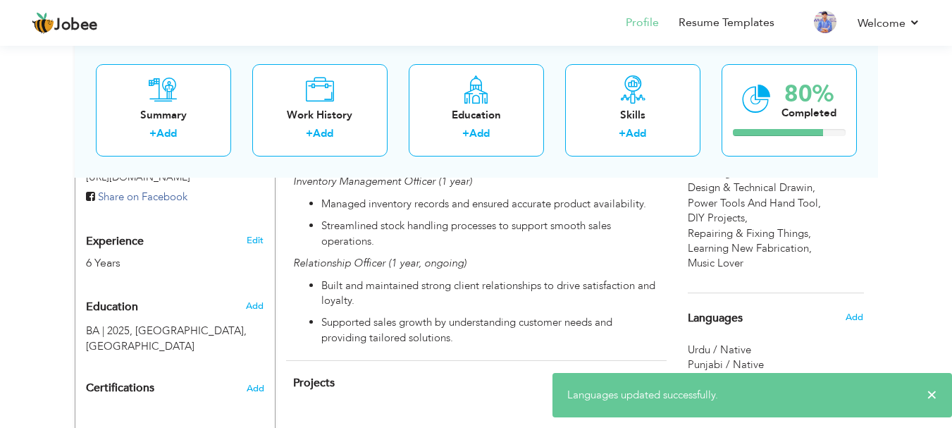
scroll to position [493, 0]
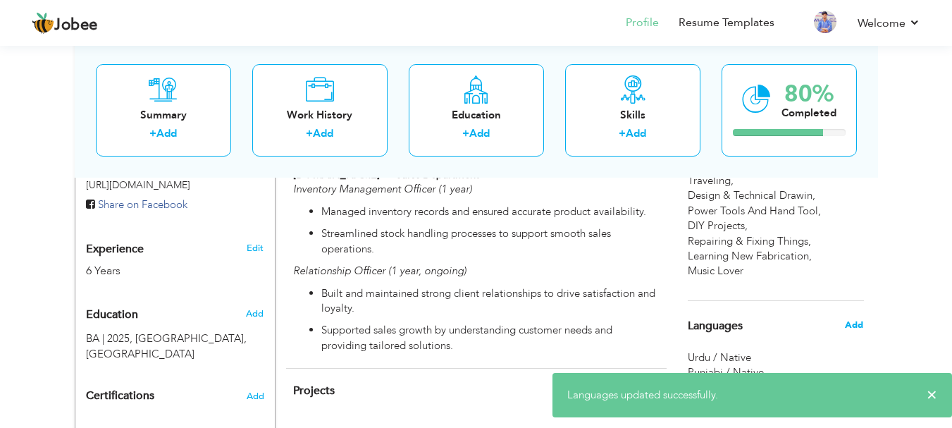
click at [852, 329] on span "Add" at bounding box center [854, 325] width 18 height 13
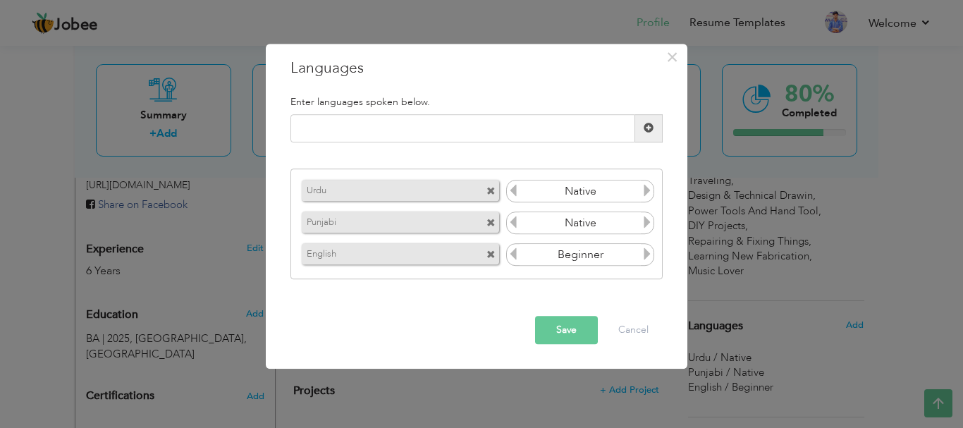
click at [644, 256] on icon at bounding box center [647, 254] width 13 height 13
click at [515, 255] on icon at bounding box center [513, 254] width 13 height 13
click at [574, 338] on button "Save" at bounding box center [566, 330] width 63 height 28
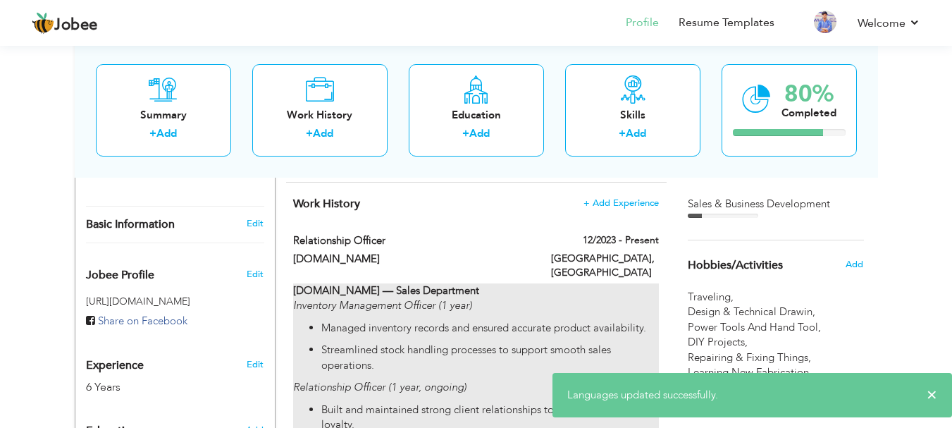
scroll to position [352, 0]
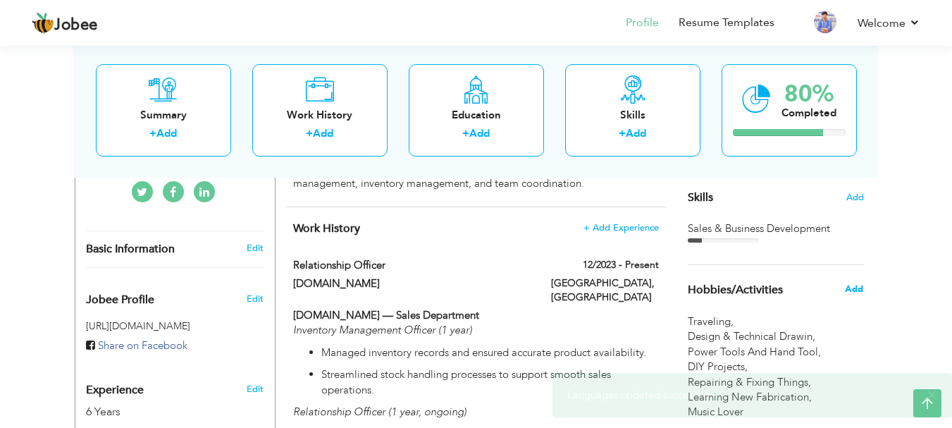
click at [858, 288] on span "Add" at bounding box center [854, 289] width 18 height 13
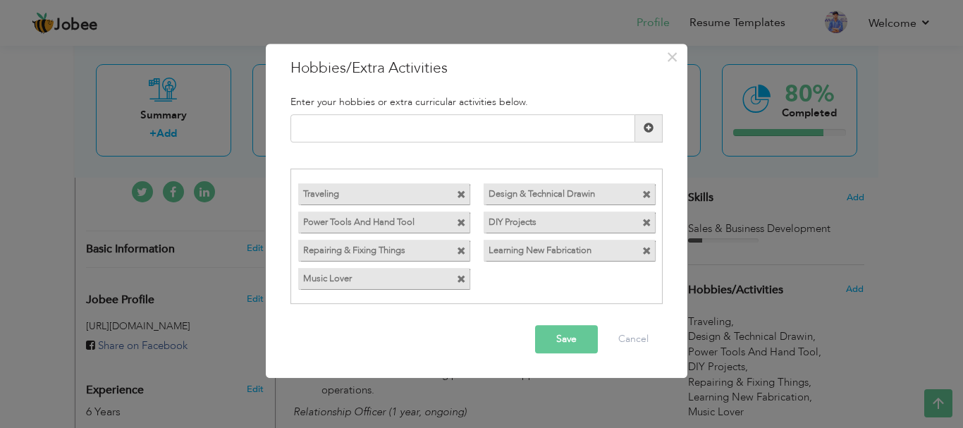
click at [458, 224] on span at bounding box center [461, 223] width 9 height 9
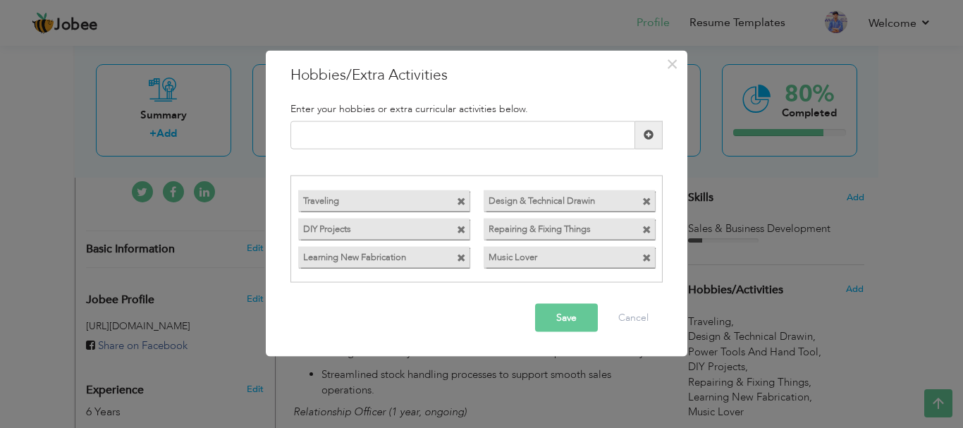
click at [460, 229] on span at bounding box center [461, 229] width 9 height 9
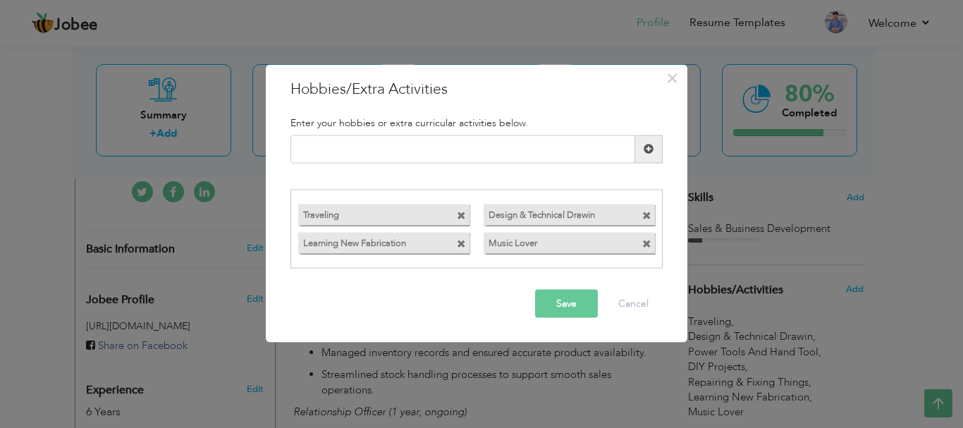
click at [458, 241] on span at bounding box center [461, 244] width 9 height 9
click at [459, 241] on span at bounding box center [461, 244] width 9 height 9
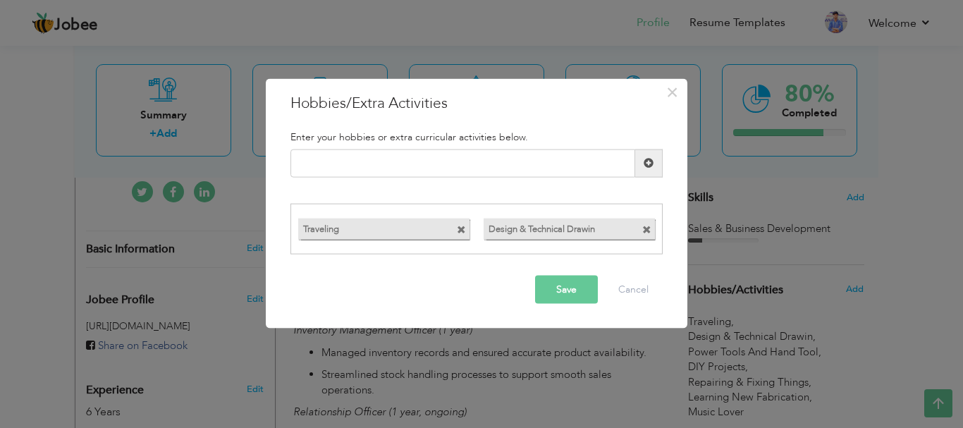
click at [650, 226] on span at bounding box center [646, 229] width 9 height 9
click at [385, 162] on input "text" at bounding box center [462, 163] width 345 height 28
click at [556, 290] on button "Save" at bounding box center [566, 290] width 63 height 28
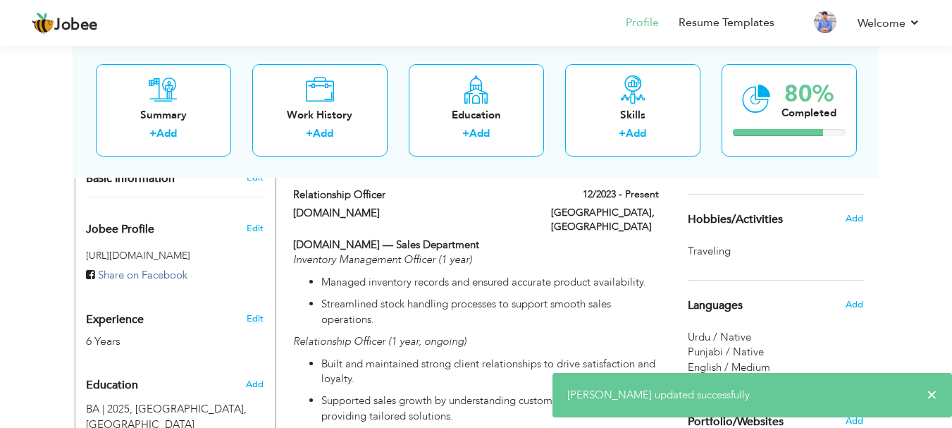
scroll to position [282, 0]
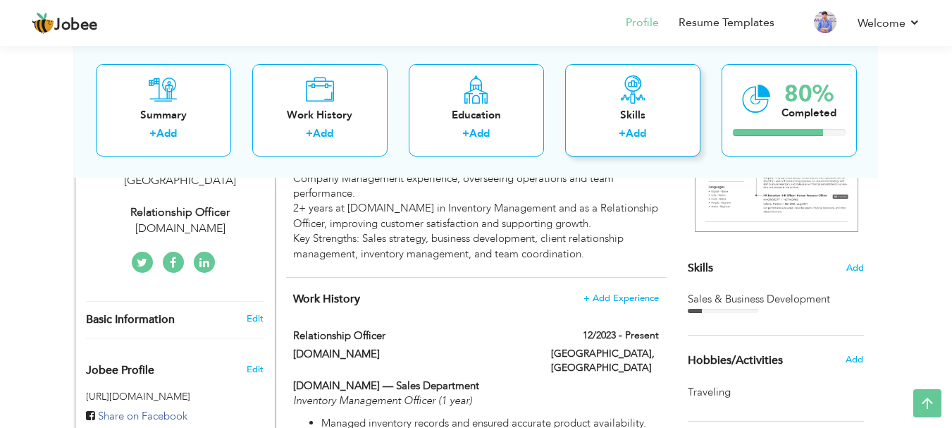
click at [638, 136] on link "Add" at bounding box center [636, 133] width 20 height 14
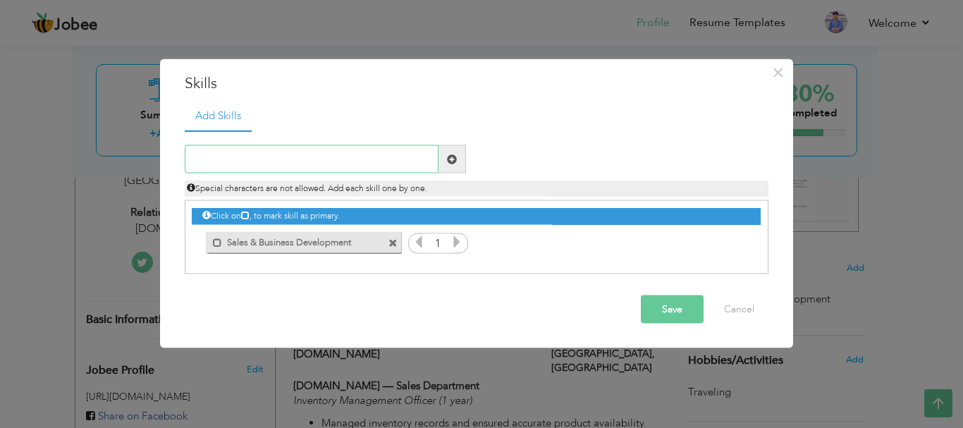
click at [268, 158] on input "text" at bounding box center [312, 159] width 254 height 28
paste input "Client Relationship Management"
type input "Client Relationship Management"
click at [655, 313] on button "Save" at bounding box center [672, 309] width 63 height 28
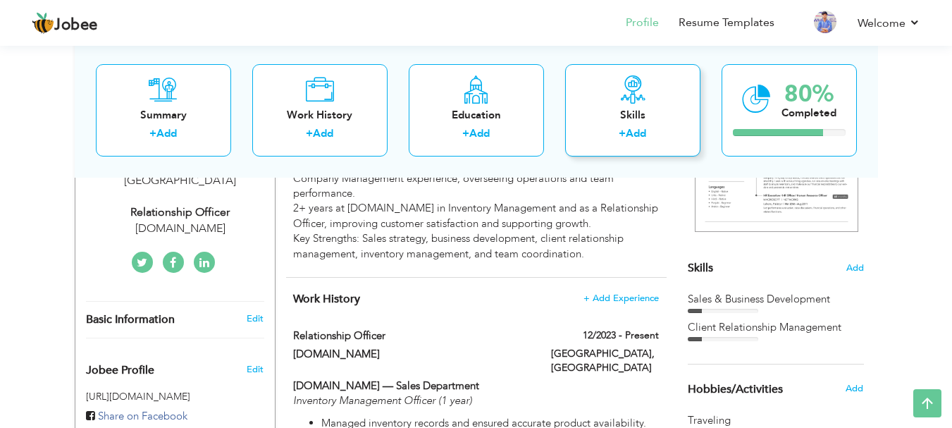
click at [629, 135] on link "Add" at bounding box center [636, 133] width 20 height 14
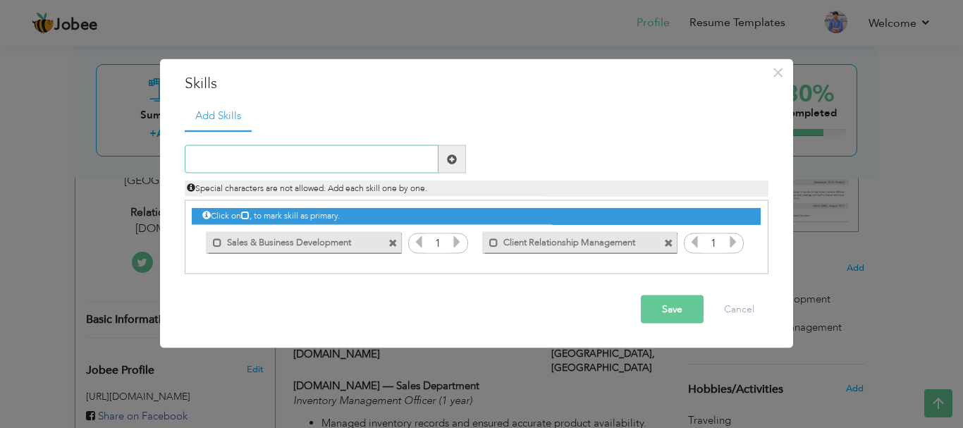
paste input "Inventory Management"
type input "Inventory Management"
click at [652, 311] on button "Save" at bounding box center [672, 309] width 63 height 28
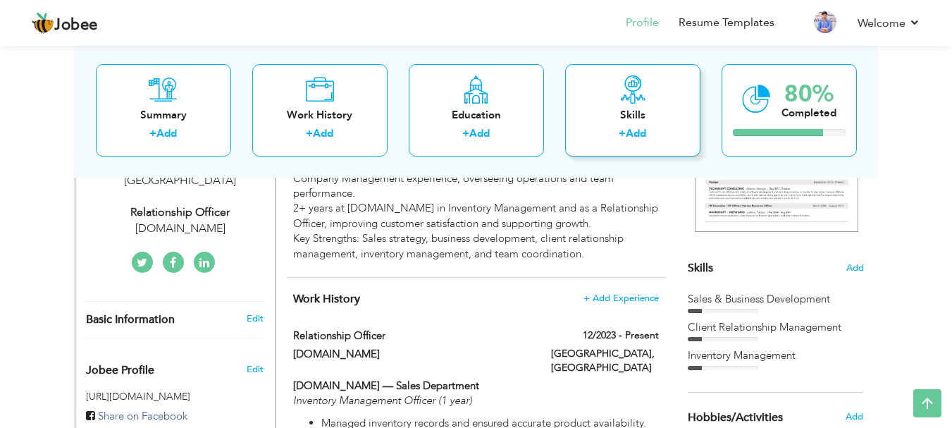
click at [636, 137] on link "Add" at bounding box center [636, 133] width 20 height 14
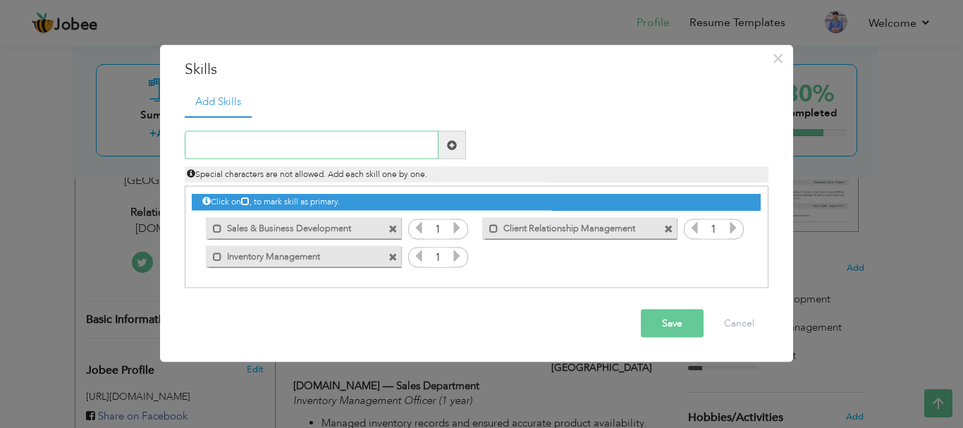
click at [234, 140] on input "text" at bounding box center [312, 145] width 254 height 28
paste input "Team Coordination & Leadership"
type input "Team Coordination & Leadership"
click at [669, 327] on button "Save" at bounding box center [672, 323] width 63 height 28
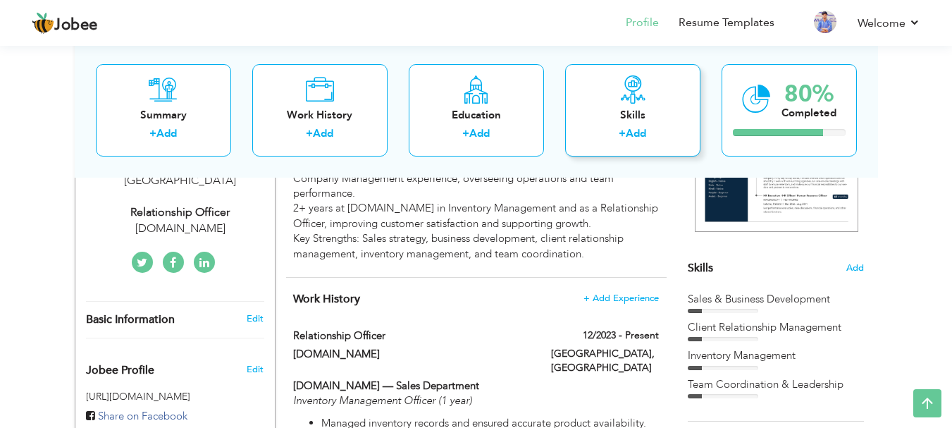
click at [627, 128] on link "Add" at bounding box center [636, 133] width 20 height 14
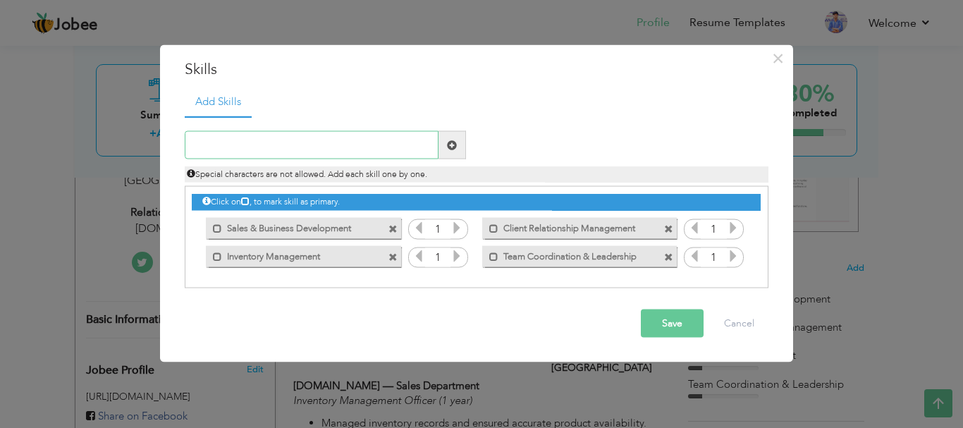
click at [271, 148] on input "text" at bounding box center [312, 145] width 254 height 28
paste input "Operational Efficiency"
type input "Operational Efficiency"
click at [670, 328] on button "Save" at bounding box center [672, 323] width 63 height 28
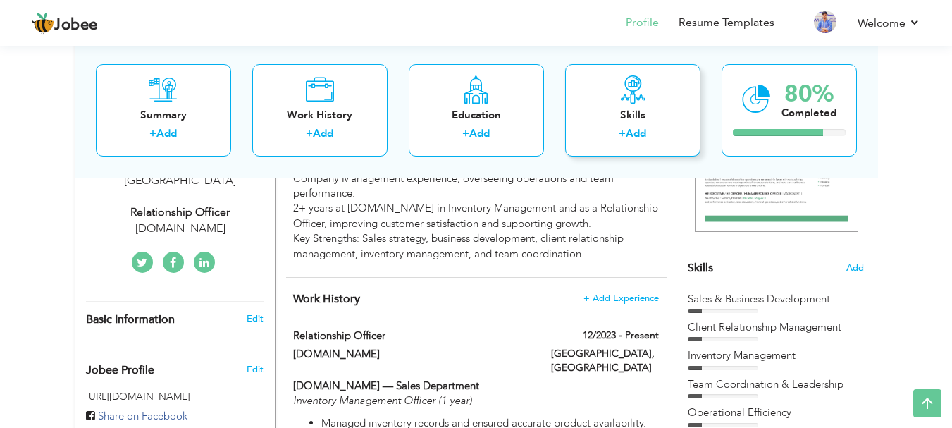
click at [631, 129] on link "Add" at bounding box center [636, 133] width 20 height 14
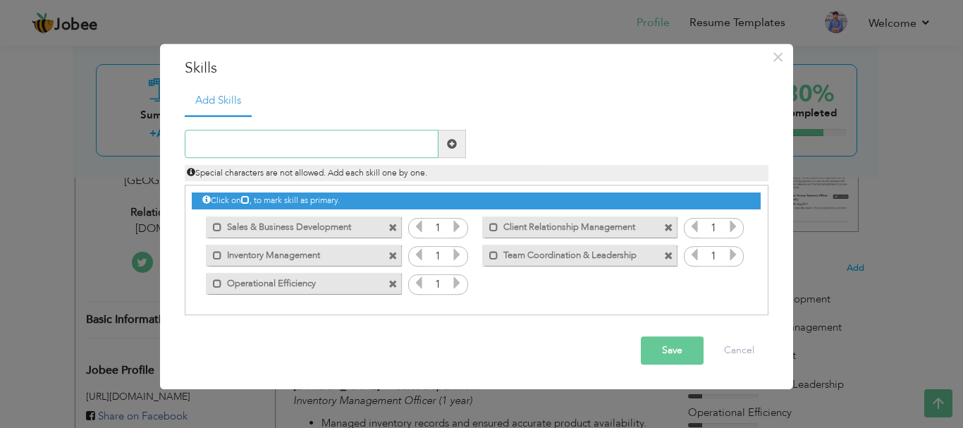
paste input "Strategic Sales Growth"
type input "Strategic Sales Growth"
click at [667, 357] on button "Save" at bounding box center [672, 351] width 63 height 28
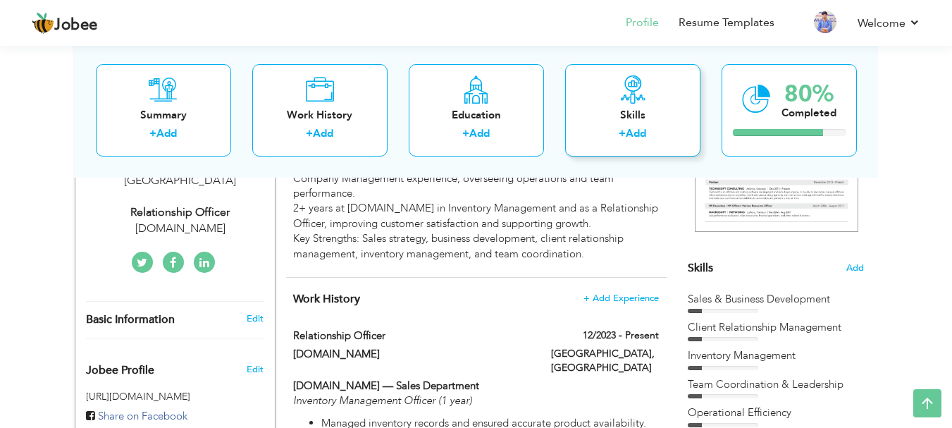
click at [633, 128] on link "Add" at bounding box center [636, 133] width 20 height 14
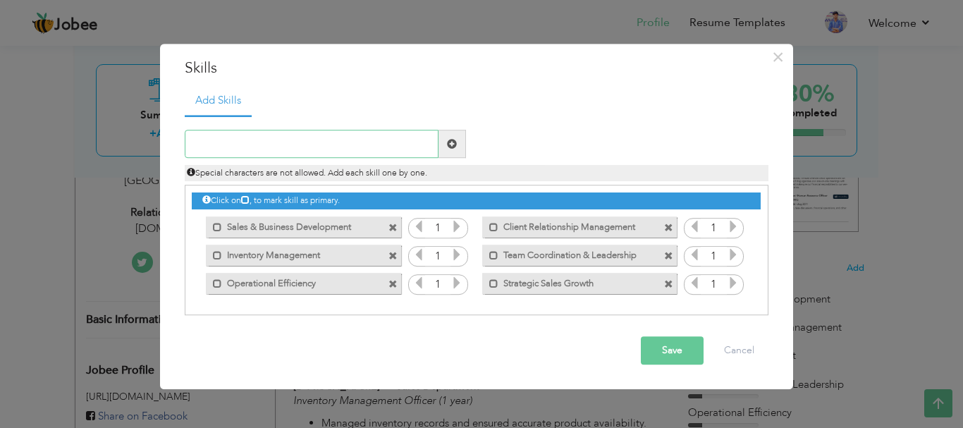
click at [266, 144] on input "text" at bounding box center [312, 144] width 254 height 28
paste input "Client Relationship Excellence"
type input "Client Relationship Excellence"
click at [662, 350] on button "Save" at bounding box center [672, 351] width 63 height 28
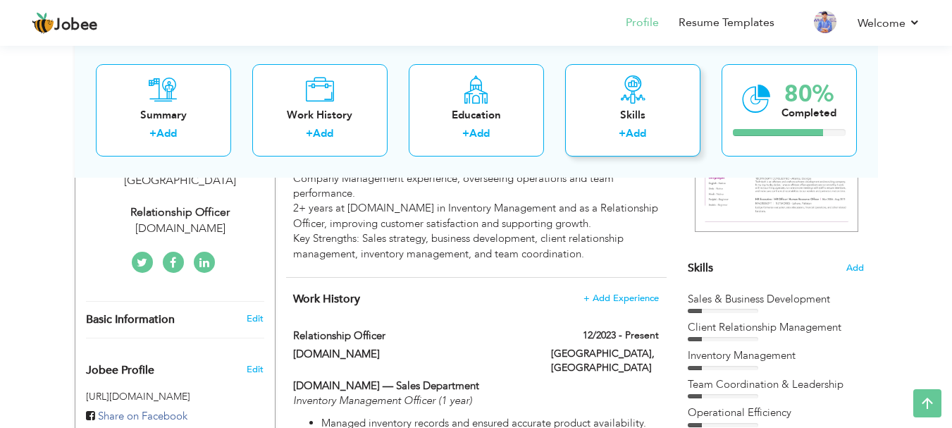
click at [623, 135] on label "+" at bounding box center [622, 133] width 7 height 15
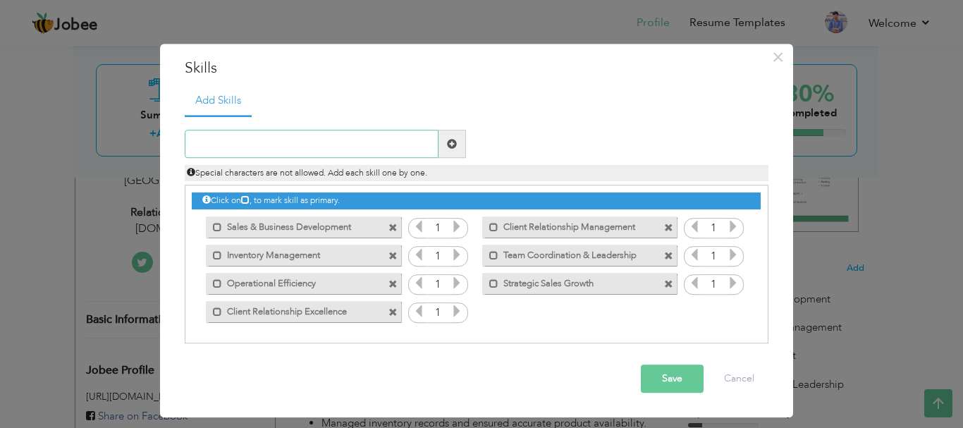
paste input "Business Development"
type input "Business Development"
click at [660, 389] on button "Save" at bounding box center [672, 379] width 63 height 28
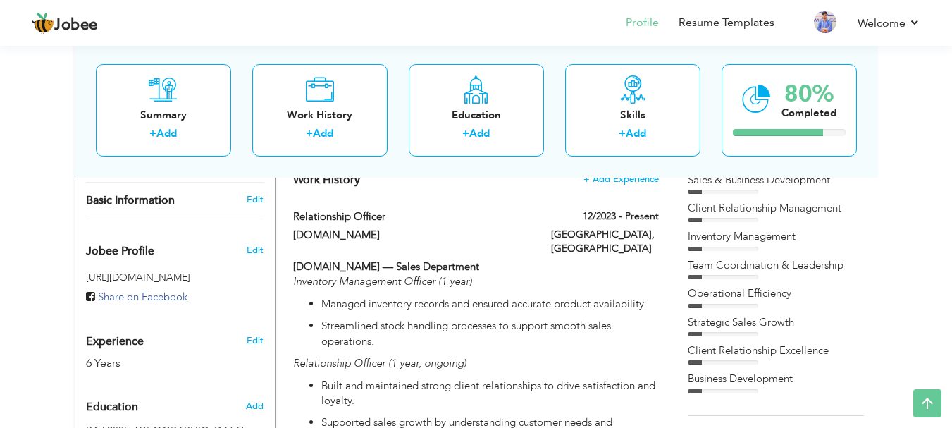
scroll to position [423, 0]
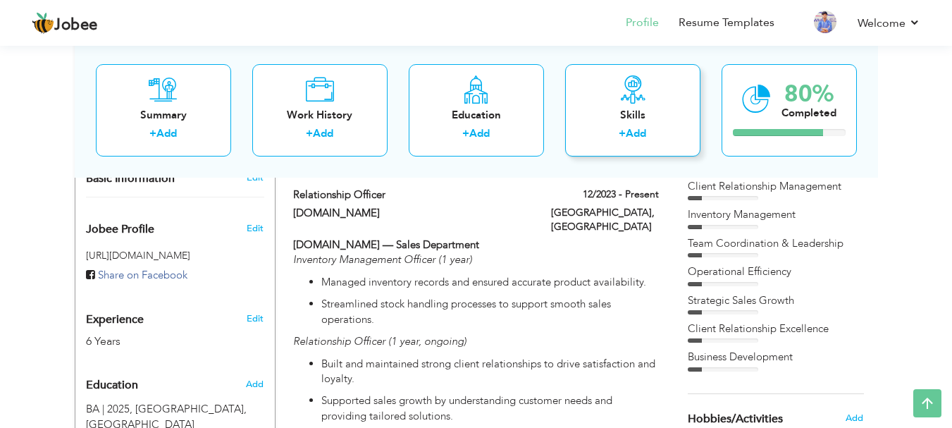
click at [644, 130] on link "Add" at bounding box center [636, 133] width 20 height 14
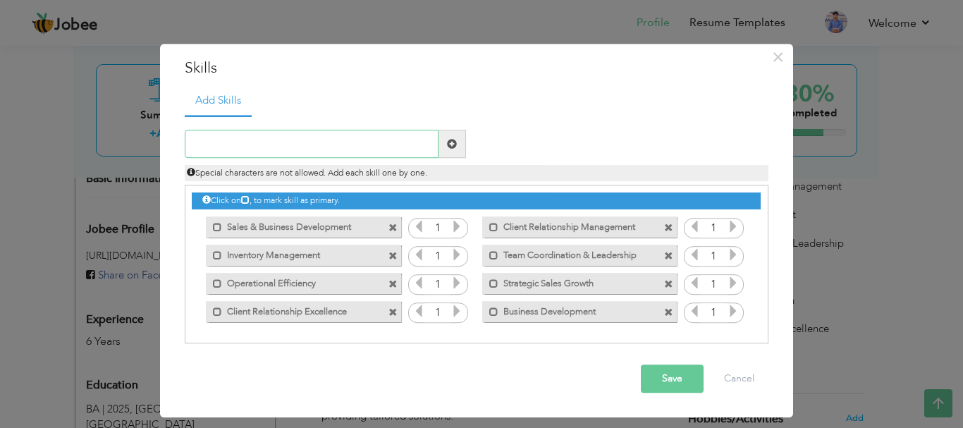
click at [242, 144] on input "text" at bounding box center [312, 144] width 254 height 28
paste input "Inventory Planning & Control"
type input "Inventory Planning & Control"
click at [652, 377] on button "Save" at bounding box center [672, 379] width 63 height 28
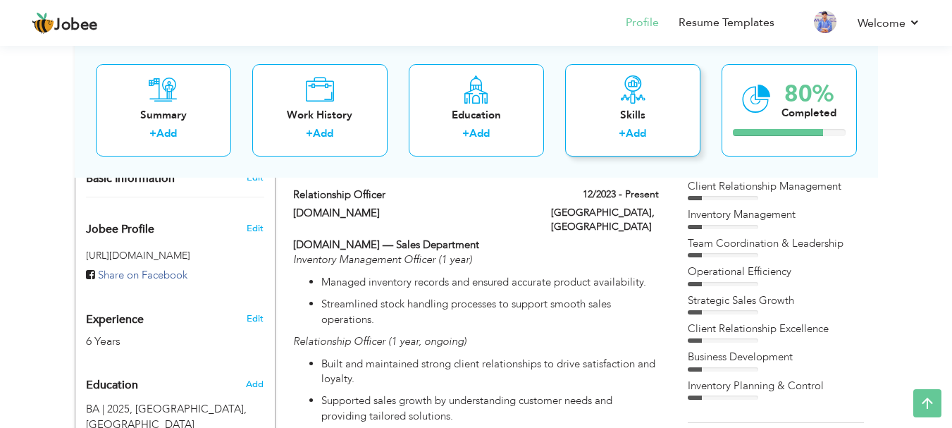
click at [642, 135] on link "Add" at bounding box center [636, 133] width 20 height 14
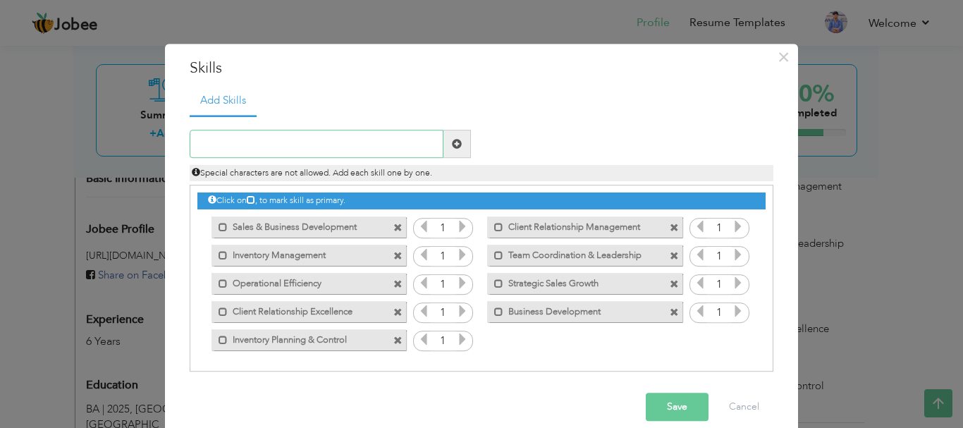
click at [220, 145] on input "text" at bounding box center [317, 144] width 254 height 28
paste input "Market Analysis & Target Achievement"
type input "Market Analysis & Target Achievement"
click at [651, 401] on button "Save" at bounding box center [676, 407] width 63 height 28
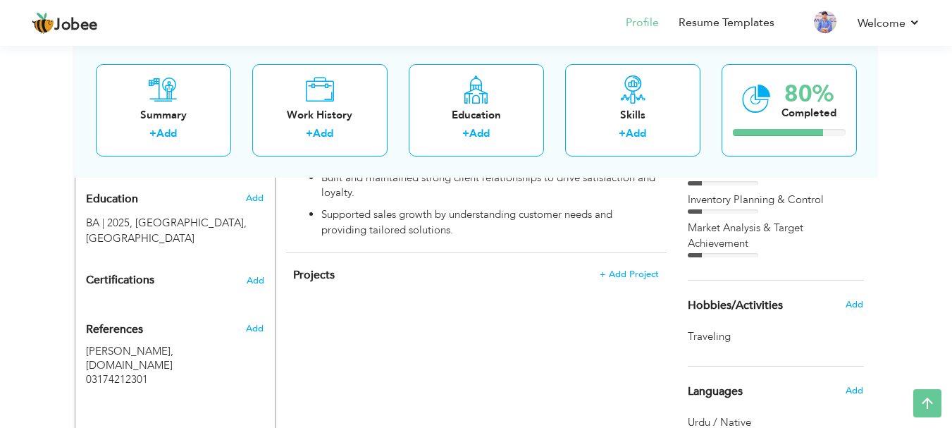
scroll to position [634, 0]
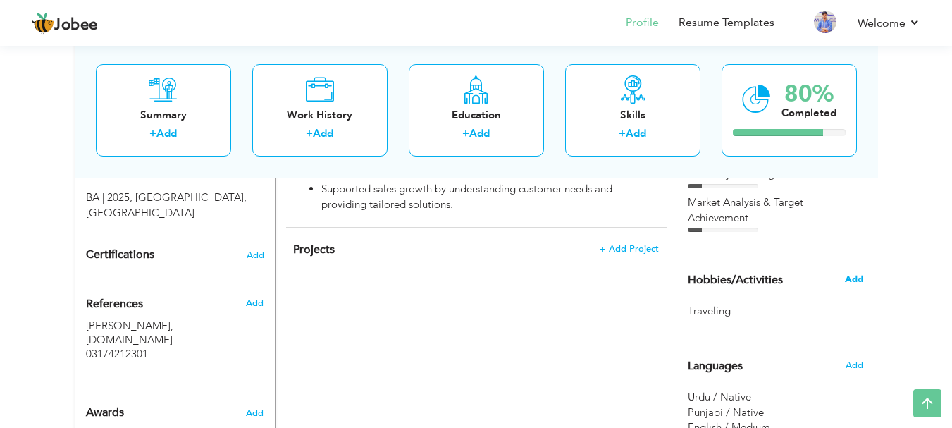
click at [858, 280] on span "Add" at bounding box center [854, 279] width 18 height 13
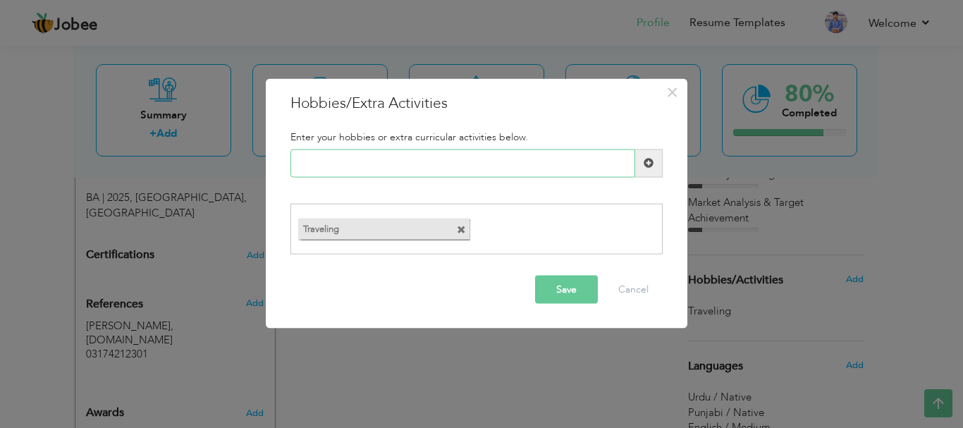
click at [311, 171] on input "text" at bounding box center [462, 163] width 345 height 28
type input "s"
click at [370, 163] on input "text" at bounding box center [462, 163] width 345 height 28
paste input "Reading business and self"
type input "Reading business and self"
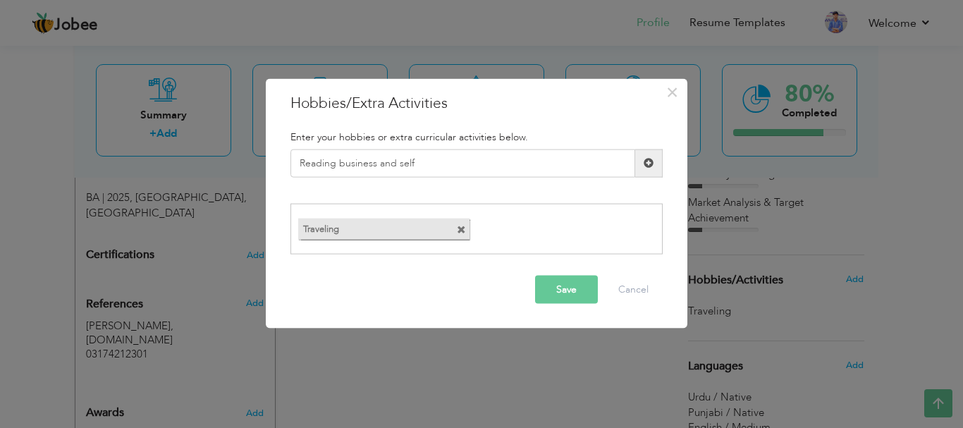
click at [564, 297] on button "Save" at bounding box center [566, 290] width 63 height 28
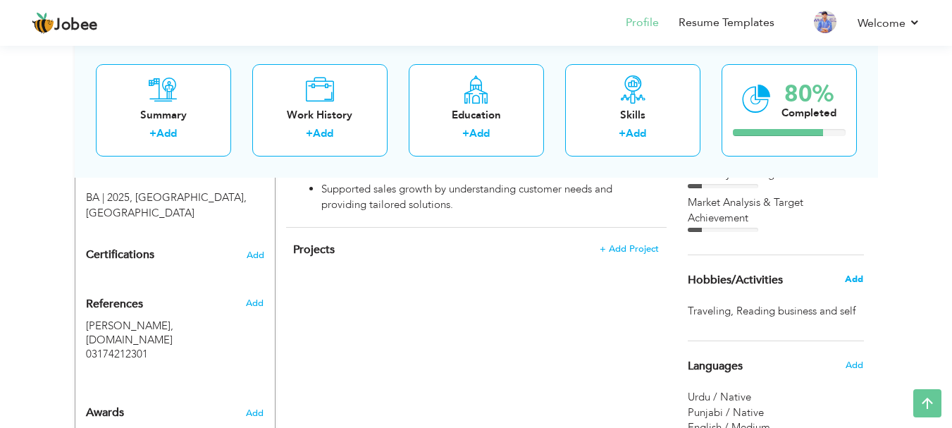
click at [853, 278] on span "Add" at bounding box center [854, 279] width 18 height 13
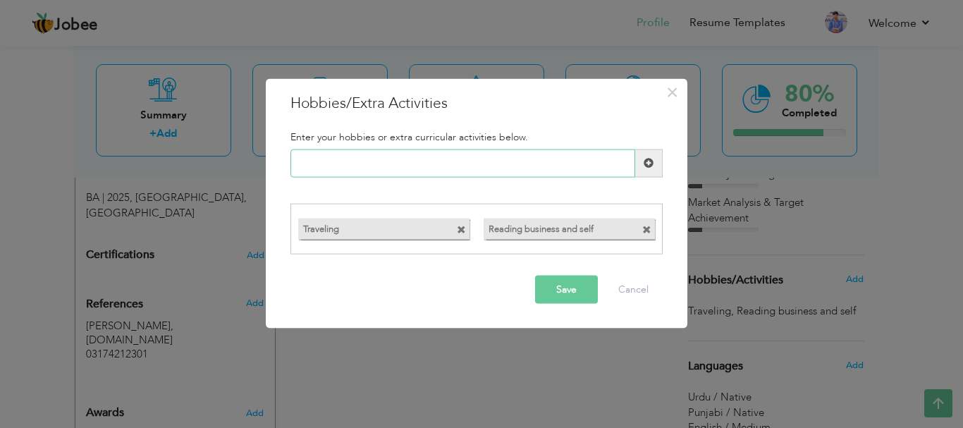
click at [342, 161] on input "text" at bounding box center [462, 163] width 345 height 28
paste input "Learning about law and bu"
type input "Learning about law and bu"
click at [549, 287] on button "Save" at bounding box center [566, 290] width 63 height 28
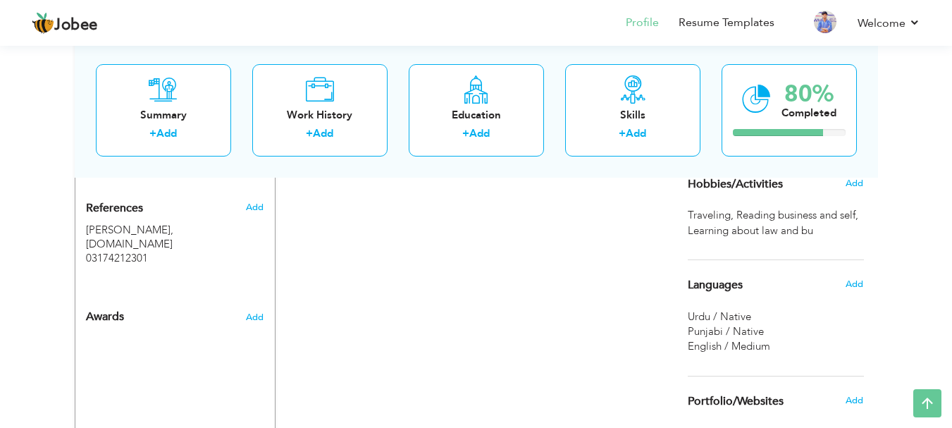
scroll to position [705, 0]
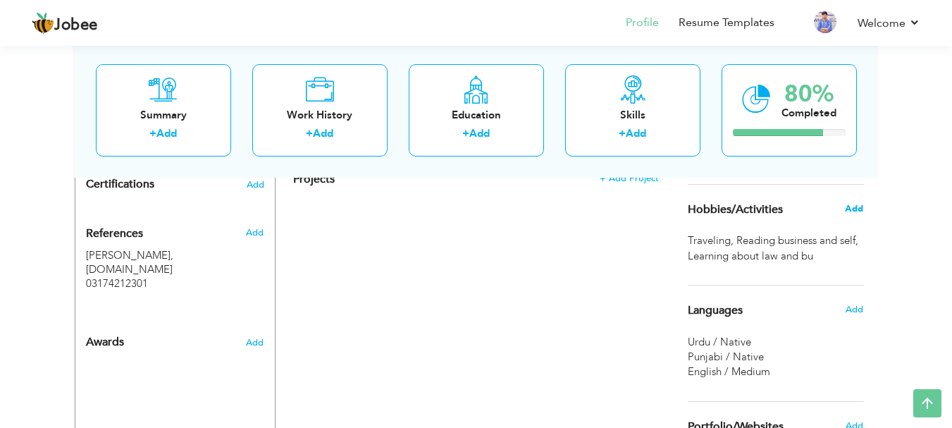
click at [846, 208] on span "Add" at bounding box center [854, 208] width 18 height 13
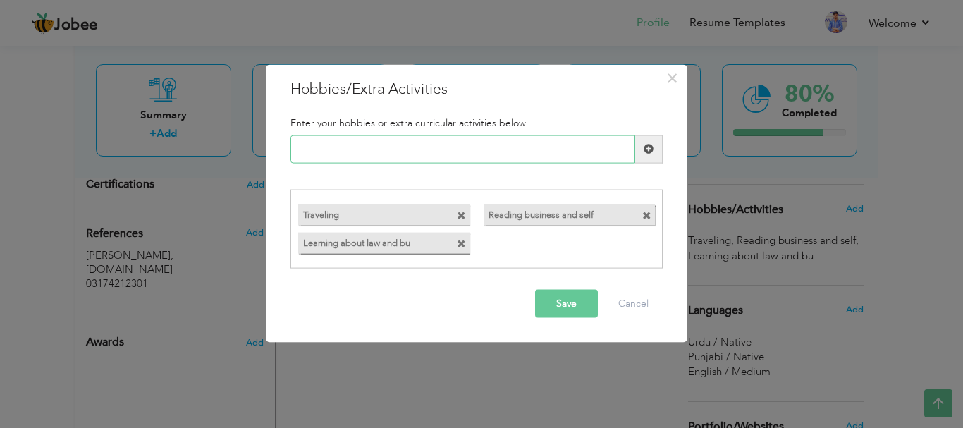
paste input "Fitness and outdoor activ"
type input "Fitness and outdoor activ"
click at [565, 299] on button "Save" at bounding box center [566, 304] width 63 height 28
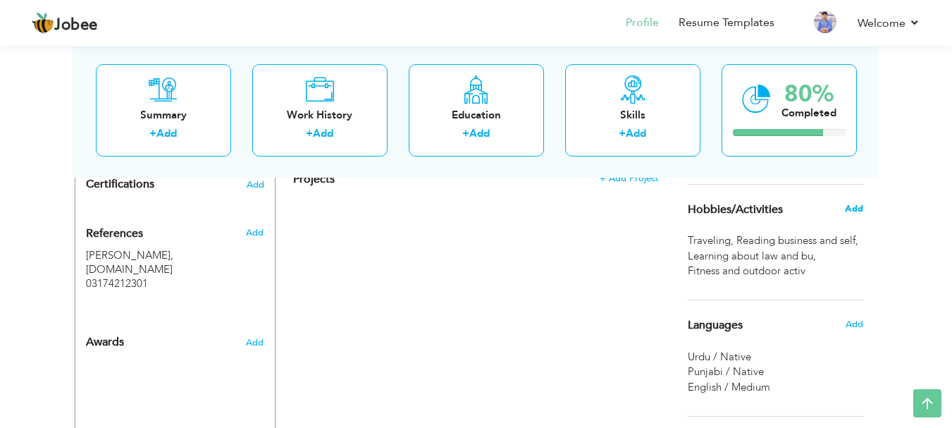
click at [856, 209] on span "Add" at bounding box center [854, 208] width 18 height 13
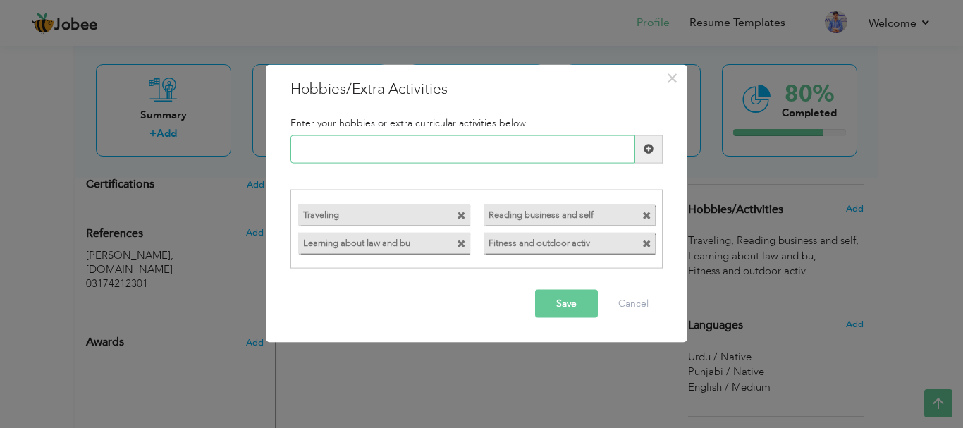
click at [374, 156] on input "text" at bounding box center [462, 149] width 345 height 28
type input "m"
click at [334, 148] on input "text" at bounding box center [462, 149] width 345 height 28
paste input "Exploring Music"
type input "Exploring Music"
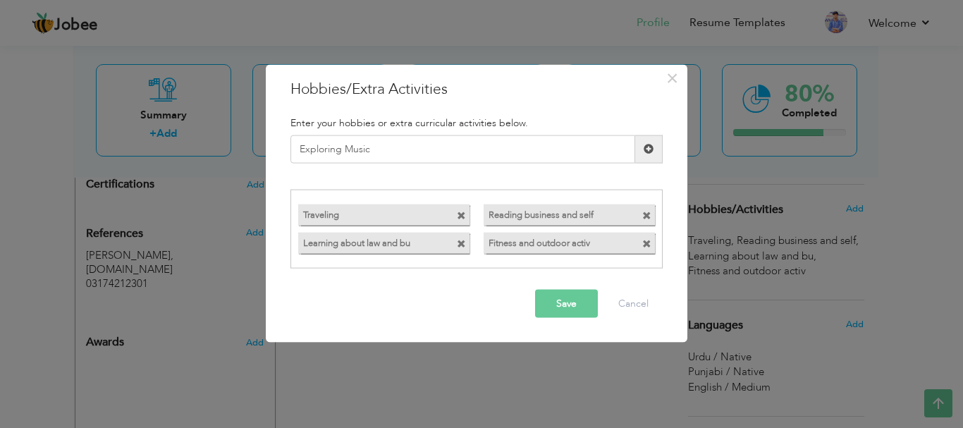
click at [545, 303] on button "Save" at bounding box center [566, 304] width 63 height 28
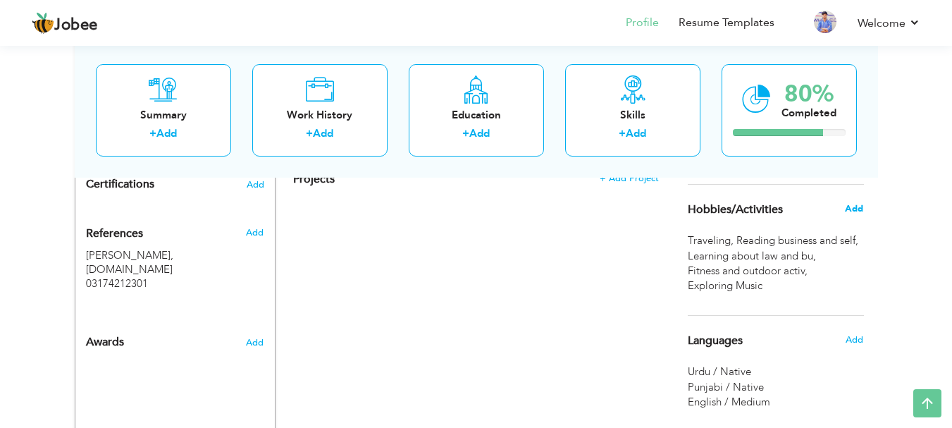
click at [856, 208] on span "Add" at bounding box center [854, 208] width 18 height 13
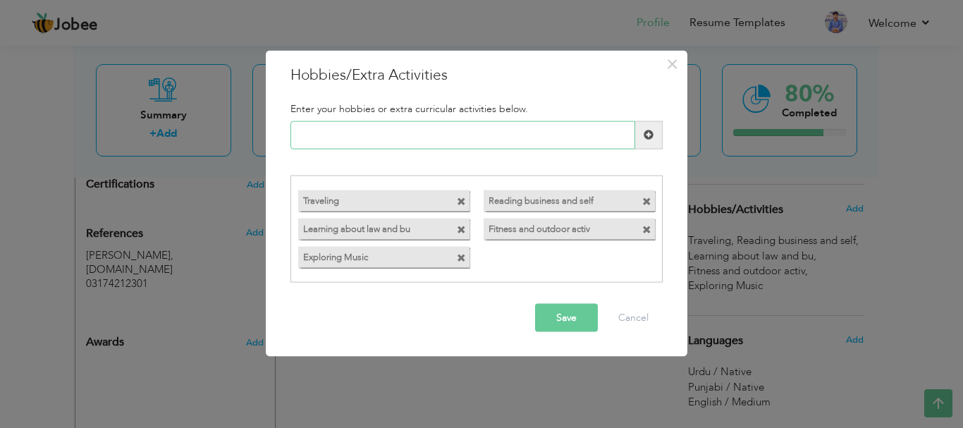
click at [307, 140] on input "text" at bounding box center [462, 134] width 345 height 28
paste input "Culinary Enthusiast (Food"
type input "Culinary Enthusiast (Food"
click at [543, 309] on button "Save" at bounding box center [566, 318] width 63 height 28
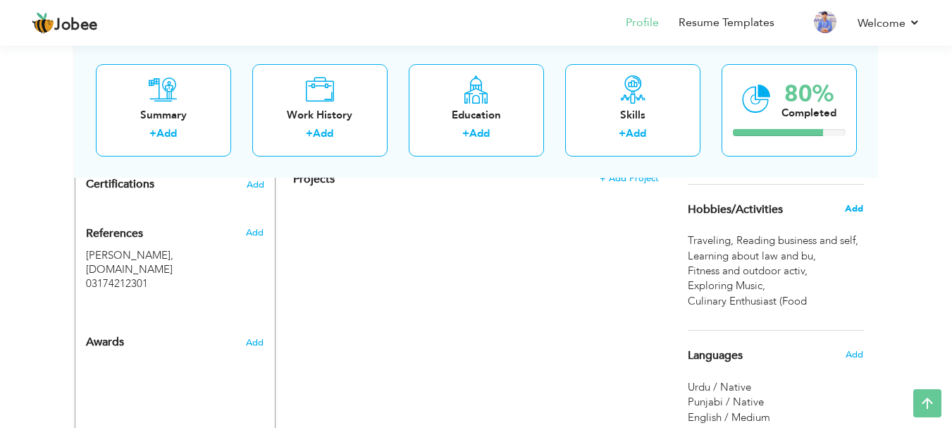
click at [860, 206] on span "Add" at bounding box center [854, 208] width 18 height 13
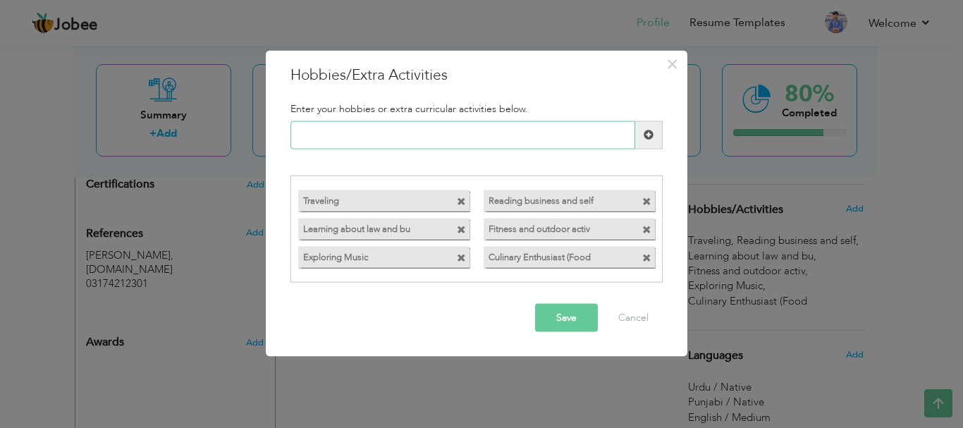
click at [316, 130] on input "text" at bounding box center [462, 134] width 345 height 28
paste input "Learning New Skills & Kno"
type input "Learning New Skills & Kno"
click at [546, 318] on button "Save" at bounding box center [566, 318] width 63 height 28
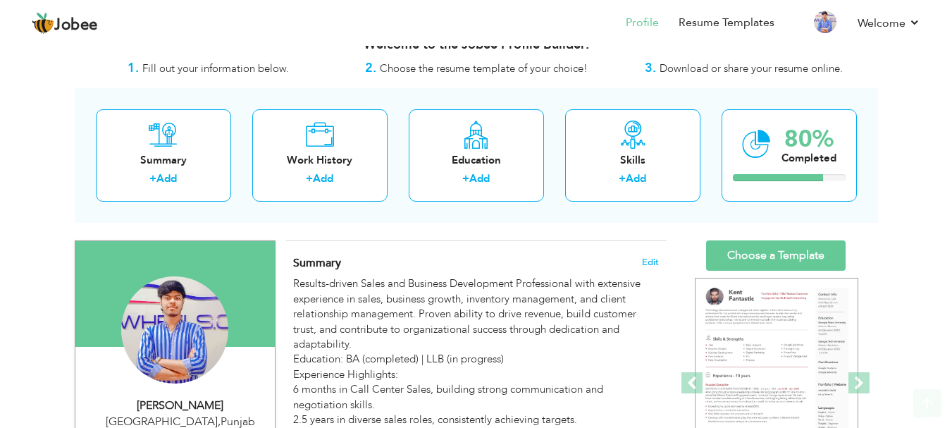
scroll to position [0, 0]
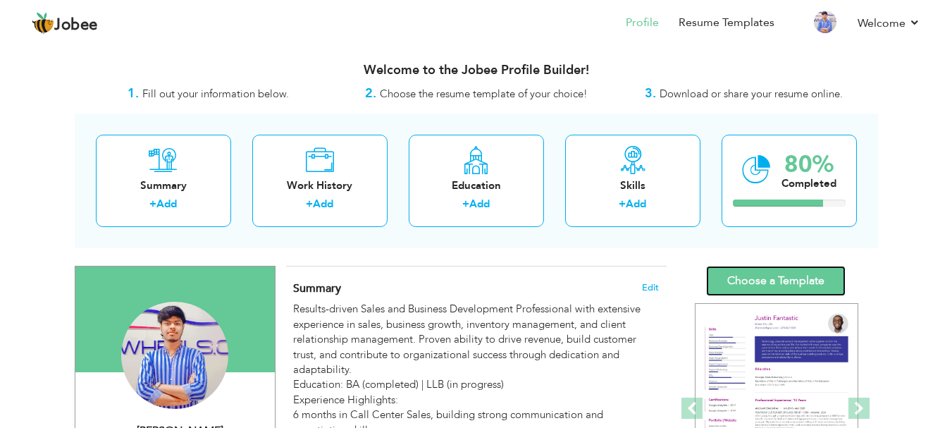
click at [796, 278] on link "Choose a Template" at bounding box center [776, 281] width 140 height 30
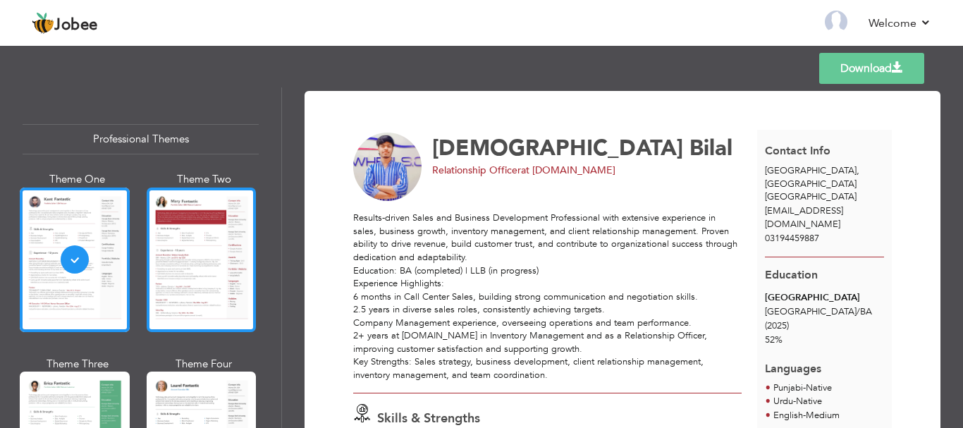
click at [208, 270] on div at bounding box center [202, 259] width 110 height 144
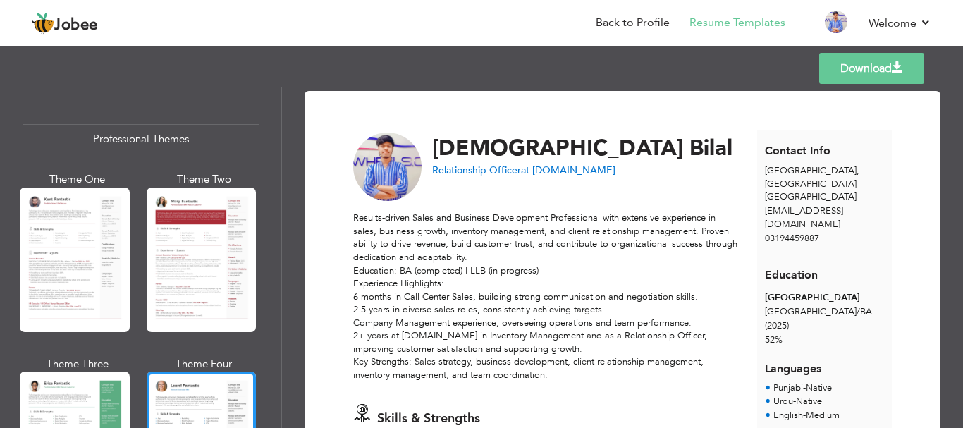
click at [858, 75] on link "Download" at bounding box center [871, 68] width 105 height 31
